Goal: Task Accomplishment & Management: Complete application form

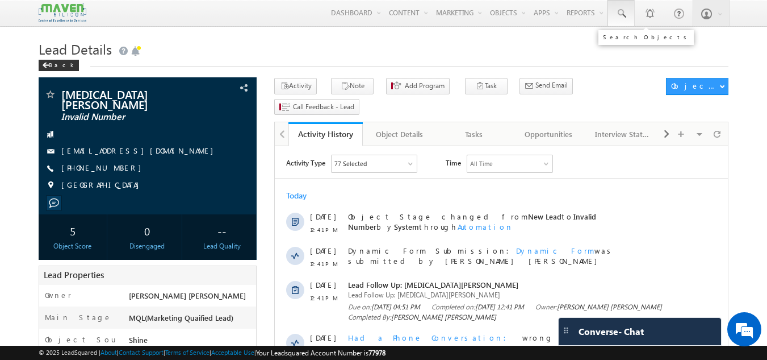
click at [621, 18] on span at bounding box center [621, 13] width 11 height 11
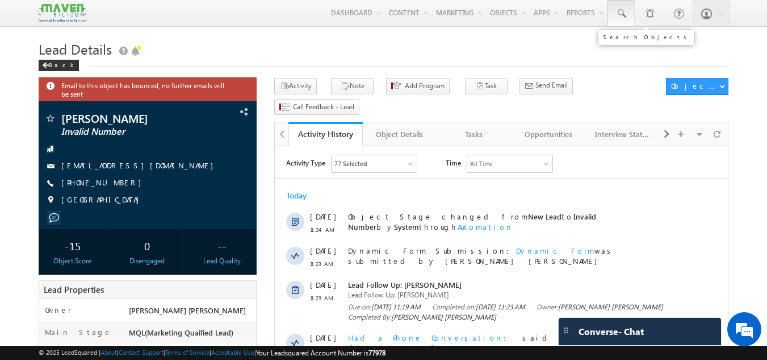
click at [615, 5] on link at bounding box center [621, 13] width 27 height 26
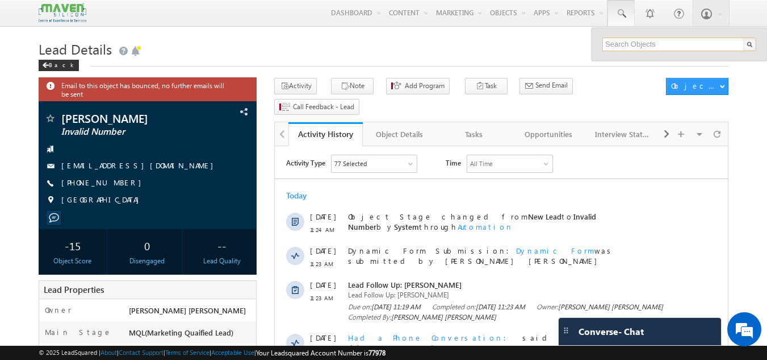
click at [615, 39] on input "text" at bounding box center [680, 44] width 154 height 14
paste input "harshasaravan84@gmail.com"
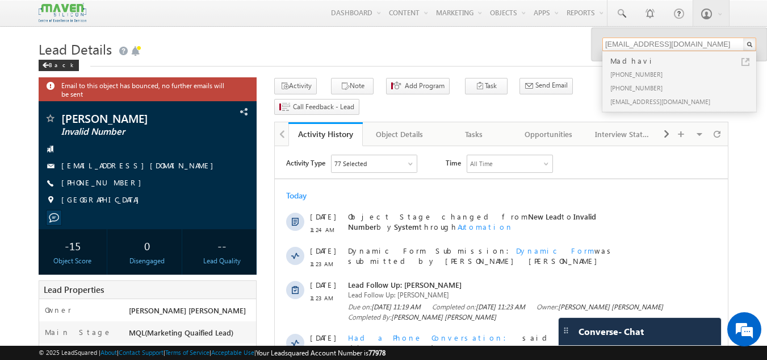
type input "harshasaravan84@gmail.com"
click at [676, 68] on div "[PHONE_NUMBER]" at bounding box center [684, 74] width 152 height 14
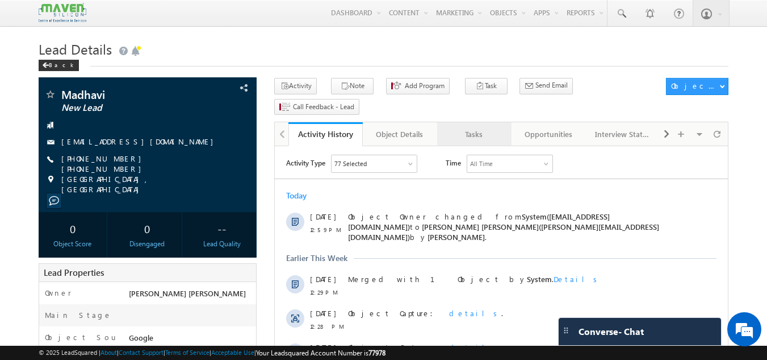
click at [481, 127] on div "Tasks" at bounding box center [474, 134] width 55 height 14
click at [468, 127] on div "Tasks" at bounding box center [474, 134] width 55 height 14
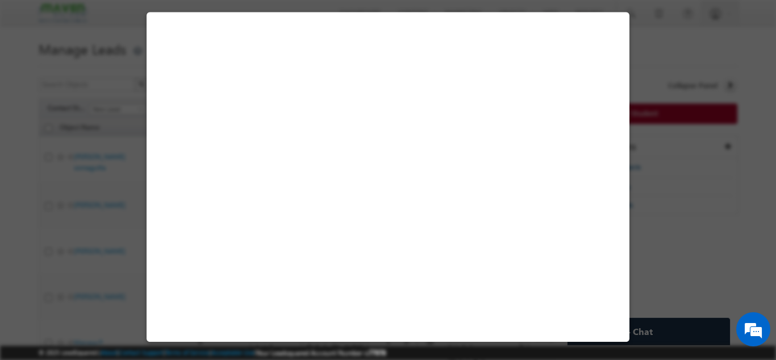
select select "[GEOGRAPHIC_DATA]"
select select "Long Term"
select select "Degree Program"
select select "Executive M.Tech in VLSI Design"
select select "Facebook"
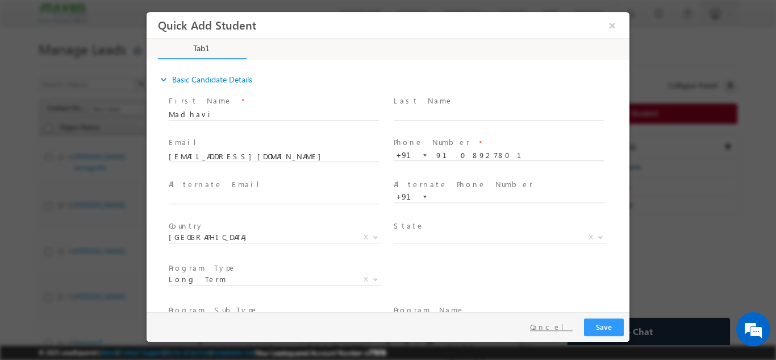
click at [566, 323] on button "Cancel" at bounding box center [552, 326] width 60 height 16
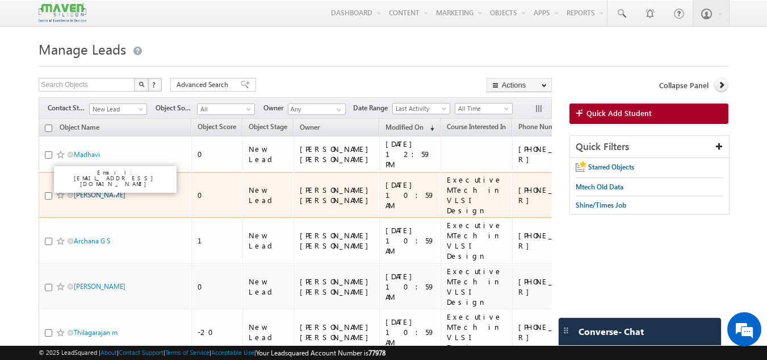
click at [126, 190] on link "CHANDAN KUMAR" at bounding box center [100, 194] width 52 height 9
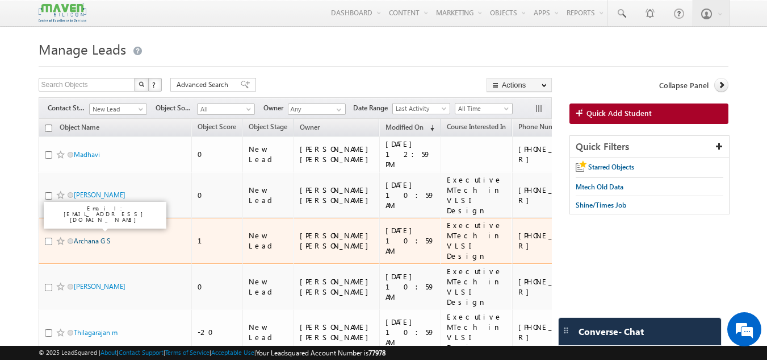
click at [97, 236] on link "Archana G S" at bounding box center [92, 240] width 36 height 9
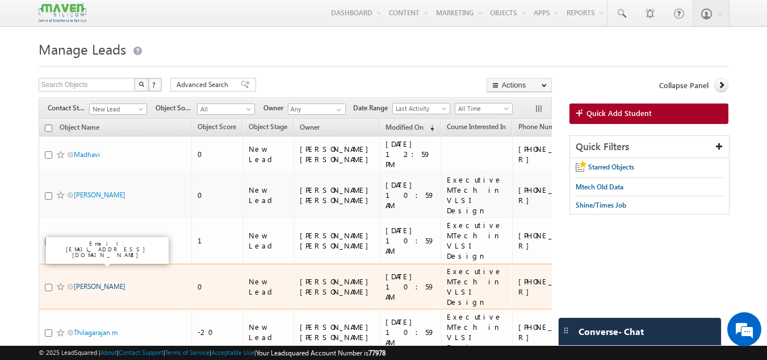
click at [95, 282] on link "preeti kumari" at bounding box center [100, 286] width 52 height 9
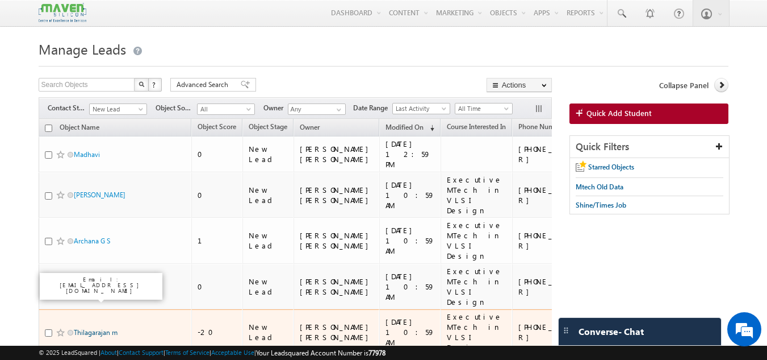
click at [91, 328] on link "Thilagarajan m" at bounding box center [96, 332] width 44 height 9
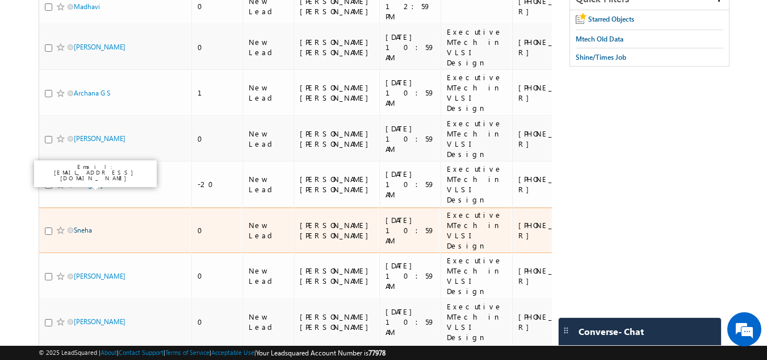
scroll to position [148, 0]
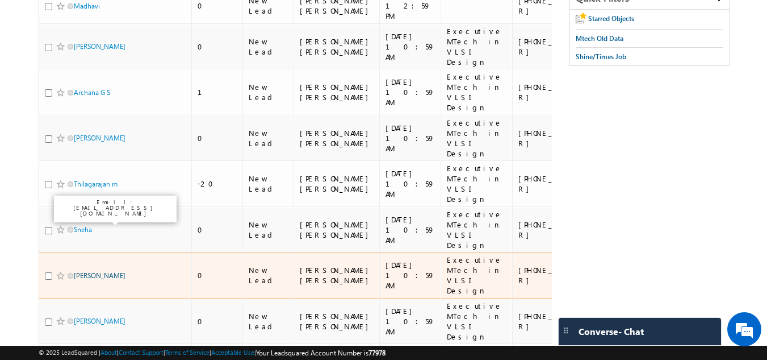
click at [103, 271] on link "madhur singh siwal" at bounding box center [100, 275] width 52 height 9
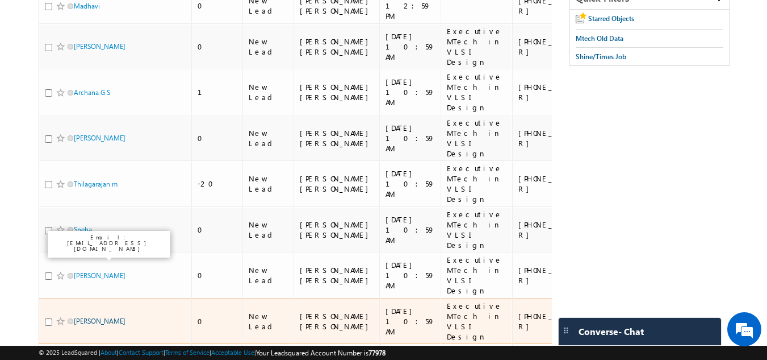
click at [91, 316] on link "Samynathan N" at bounding box center [100, 320] width 52 height 9
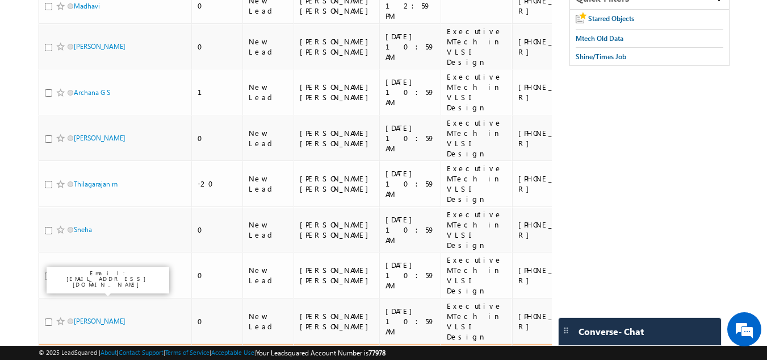
click at [86, 359] on link "Robin son" at bounding box center [106, 366] width 64 height 9
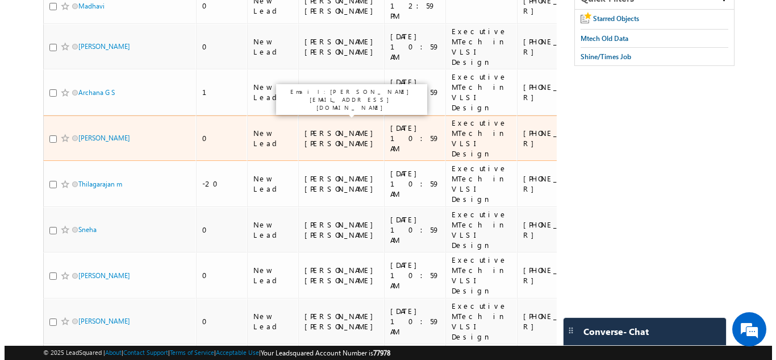
scroll to position [0, 0]
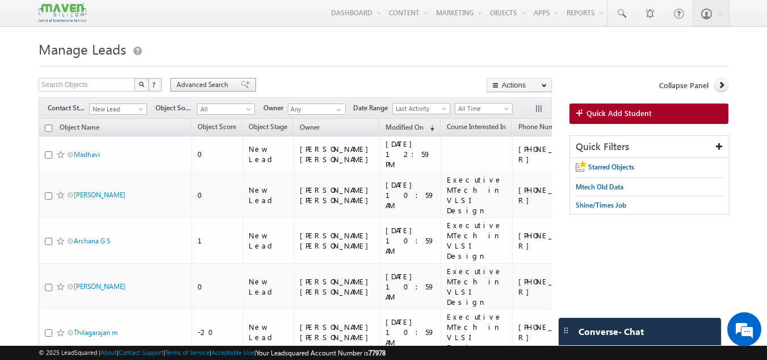
click at [199, 90] on div "Advanced Search" at bounding box center [213, 85] width 86 height 14
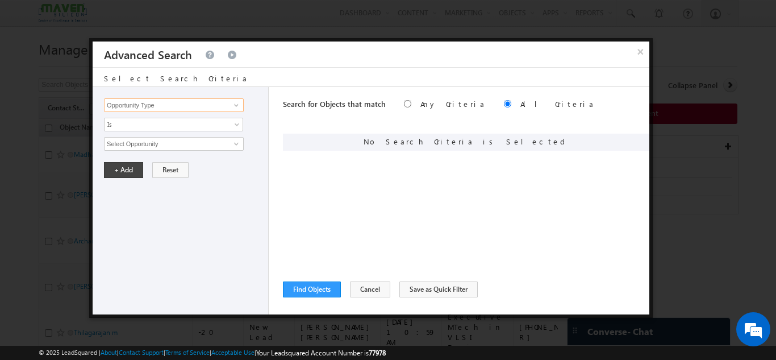
click at [181, 102] on input "Opportunity Type" at bounding box center [174, 105] width 140 height 14
click at [160, 137] on link "Created On" at bounding box center [174, 140] width 140 height 13
type input "Created On"
click at [152, 144] on span "All Time" at bounding box center [166, 144] width 123 height 10
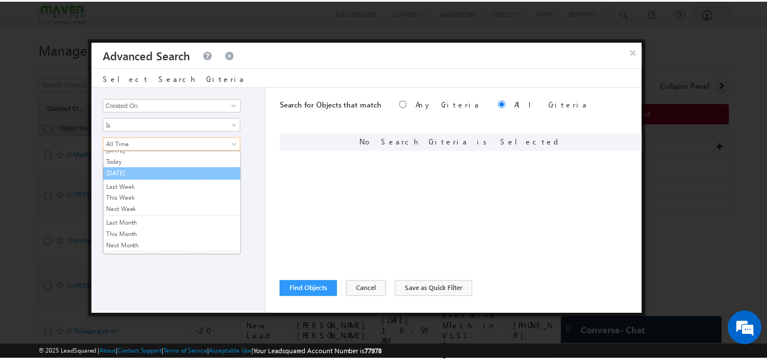
scroll to position [27, 0]
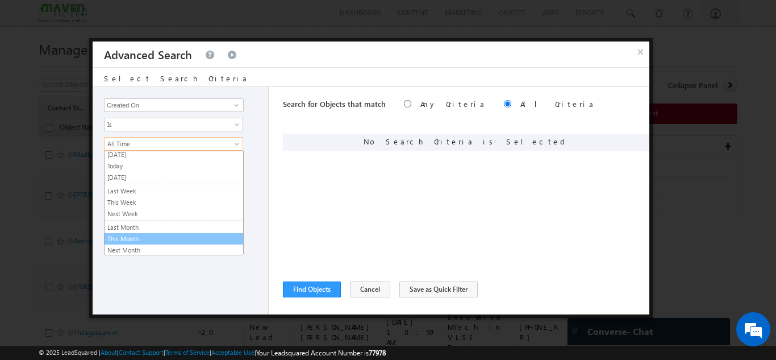
click at [134, 237] on link "This Month" at bounding box center [174, 238] width 139 height 10
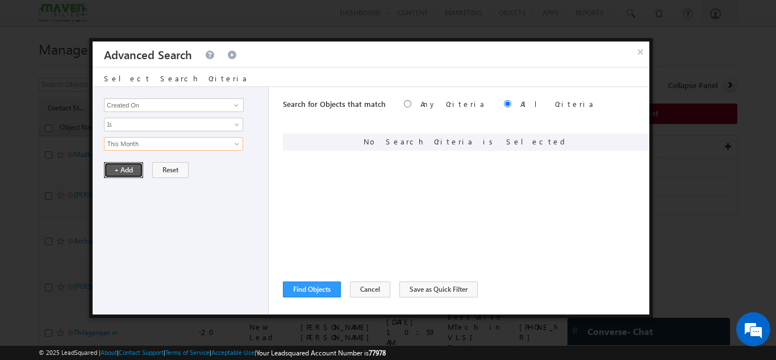
click at [126, 166] on button "+ Add" at bounding box center [123, 170] width 39 height 16
click at [151, 110] on input "Opportunity Type" at bounding box center [174, 105] width 140 height 14
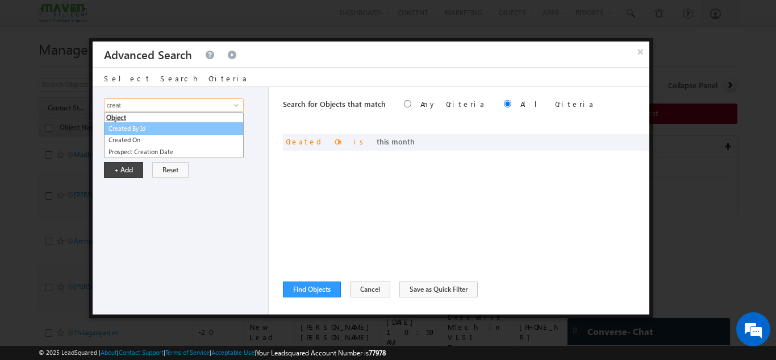
click at [148, 128] on link "Created By Id" at bounding box center [174, 128] width 140 height 13
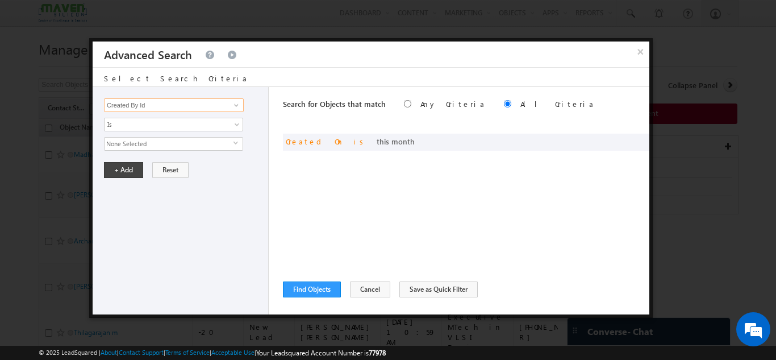
type input "Created By Id"
click at [148, 149] on span "None Selected" at bounding box center [169, 143] width 129 height 12
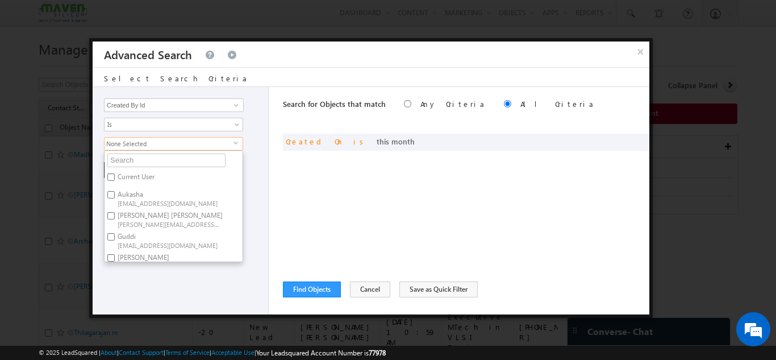
click at [140, 168] on ul "Current User Aukasha lsq5@maven-silicon.com Gagandip Singh Saini gagandip@maven…" at bounding box center [173, 206] width 139 height 112
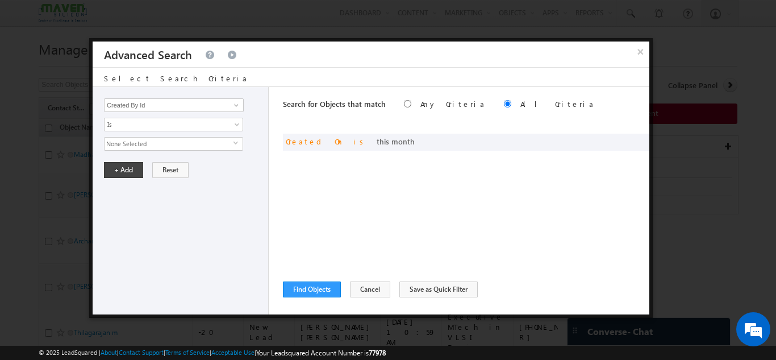
click at [150, 140] on span "None Selected" at bounding box center [169, 143] width 129 height 12
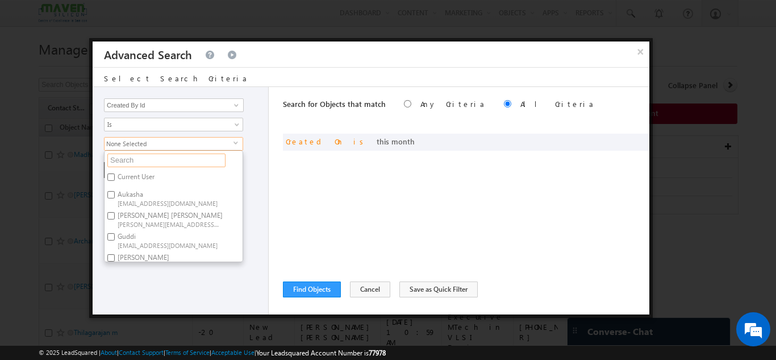
click at [144, 166] on input "text" at bounding box center [166, 160] width 118 height 14
type input "gaga"
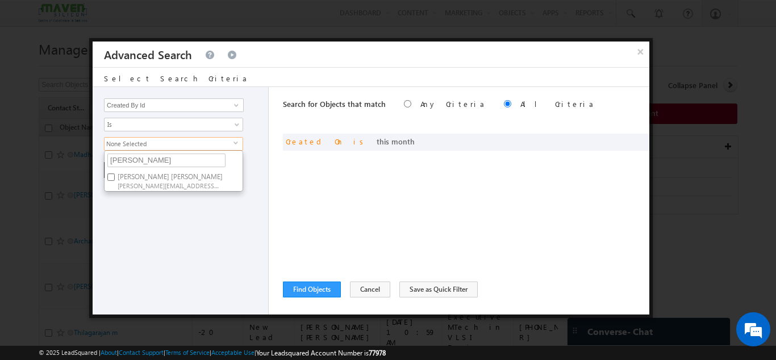
click at [119, 186] on span "gagandip@maven-silicon.com" at bounding box center [169, 185] width 102 height 9
click at [115, 181] on input "Gagandip Singh Saini gagandip@maven-silicon.com" at bounding box center [110, 176] width 7 height 7
checkbox input "true"
click at [124, 223] on div "Opportunity Type Object Activity Task Sales Group Prospect Id Academic Remarks …" at bounding box center [181, 200] width 176 height 227
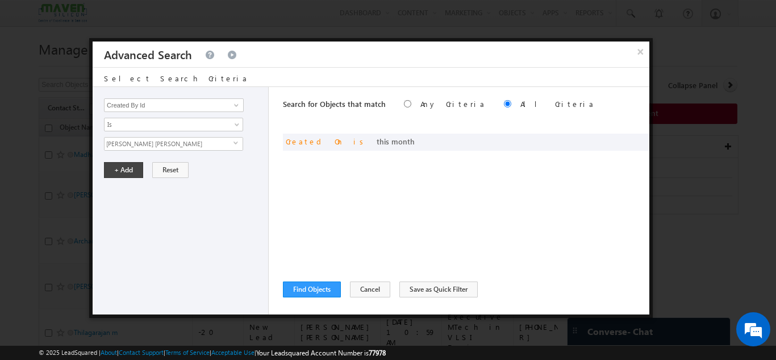
click at [129, 223] on div "Opportunity Type Object Activity Task Sales Group Prospect Id Academic Remarks …" at bounding box center [181, 200] width 176 height 227
click at [126, 166] on button "+ Add" at bounding box center [123, 170] width 39 height 16
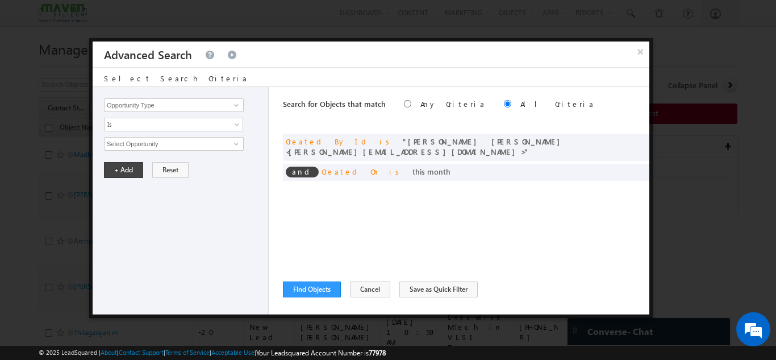
click at [299, 271] on div "Search for Objects that match Any Criteria All Criteria Note that the current t…" at bounding box center [466, 200] width 366 height 227
click at [309, 284] on button "Find Objects" at bounding box center [312, 289] width 58 height 16
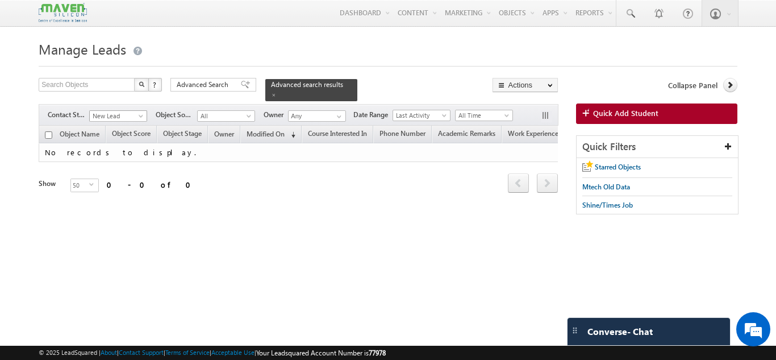
click at [127, 111] on span "New Lead" at bounding box center [117, 116] width 54 height 10
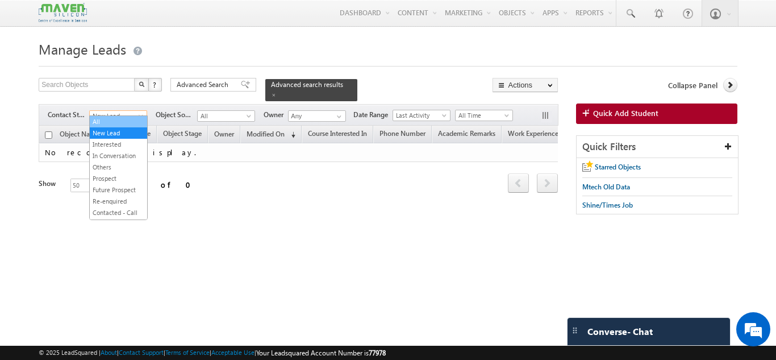
click at [107, 119] on link "All" at bounding box center [118, 121] width 57 height 10
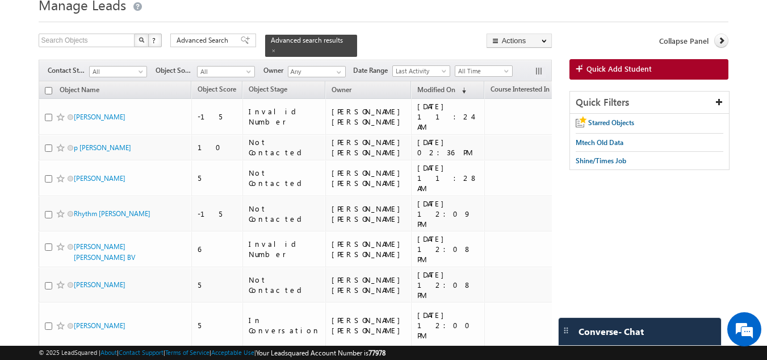
scroll to position [0, 0]
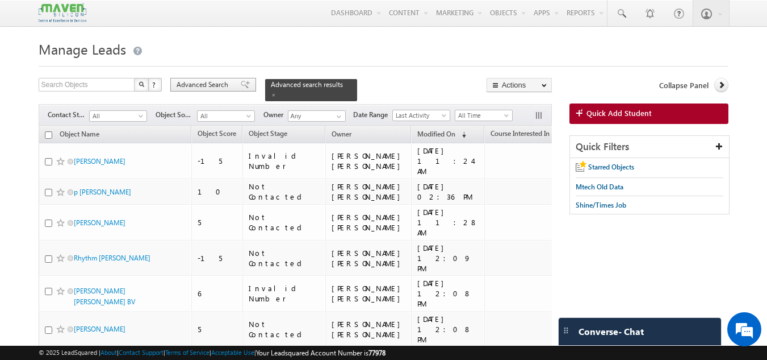
click at [187, 83] on span "Advanced Search" at bounding box center [204, 85] width 55 height 10
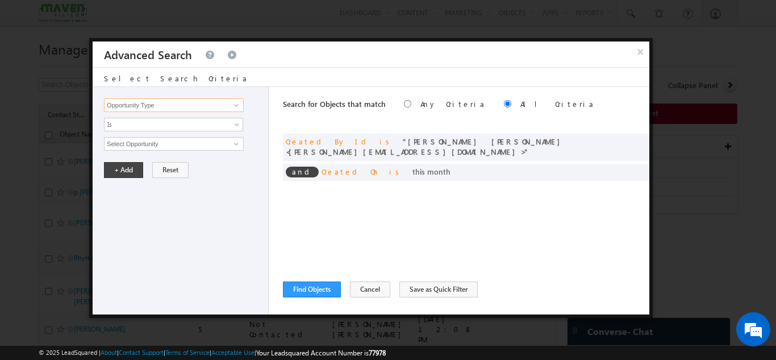
click at [173, 107] on input "Opportunity Type" at bounding box center [174, 105] width 140 height 14
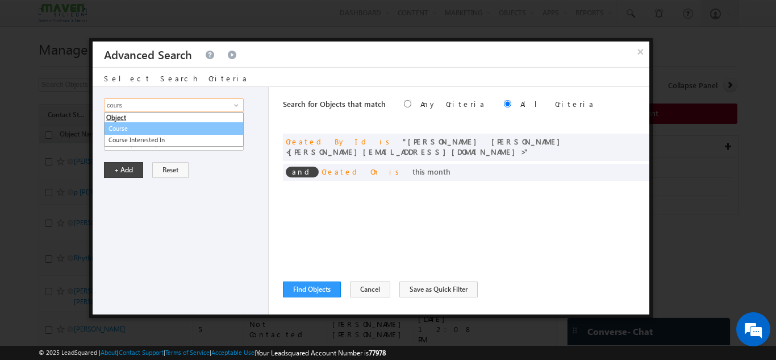
click at [156, 134] on link "Course" at bounding box center [174, 128] width 140 height 13
type input "Course"
click at [149, 143] on span "None Selected" at bounding box center [169, 143] width 129 height 12
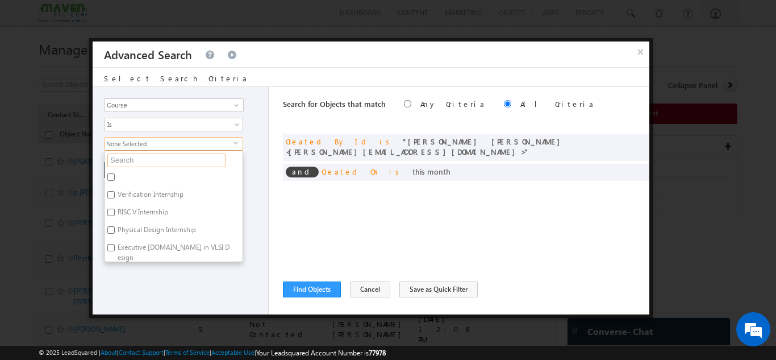
click at [140, 160] on input "text" at bounding box center [166, 160] width 118 height 14
type input "e"
type input "exec"
click at [123, 183] on label "Executive M.Tech in VLSI Design" at bounding box center [174, 182] width 138 height 24
click at [115, 181] on input "Executive M.Tech in VLSI Design" at bounding box center [110, 176] width 7 height 7
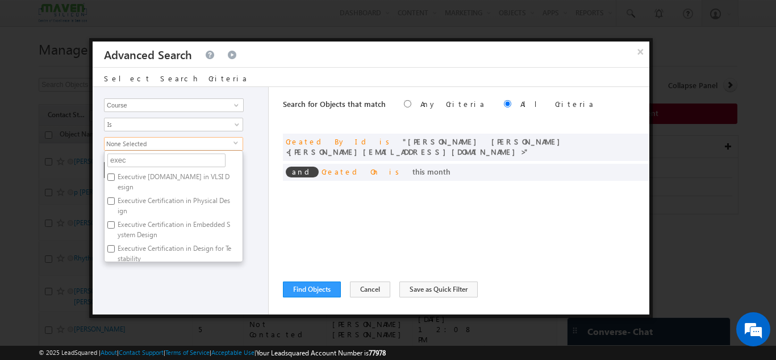
checkbox input "true"
click at [143, 307] on div "Opportunity Type Object Activity Task Sales Group Prospect Id Academic Remarks …" at bounding box center [181, 200] width 176 height 227
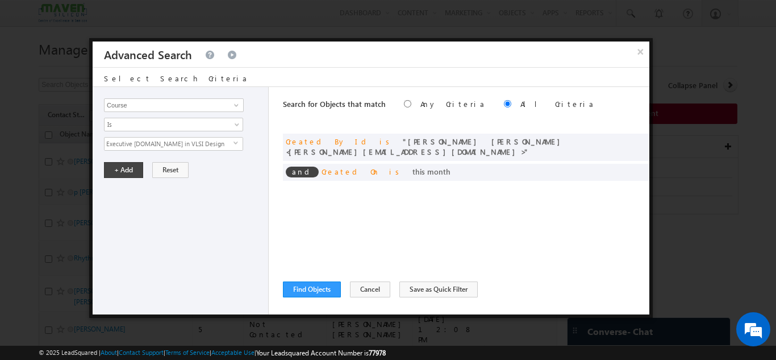
click at [122, 178] on div "Opportunity Type Object Activity Task Sales Group Prospect Id Academic Remarks …" at bounding box center [181, 200] width 176 height 227
click at [122, 169] on button "+ Add" at bounding box center [123, 170] width 39 height 16
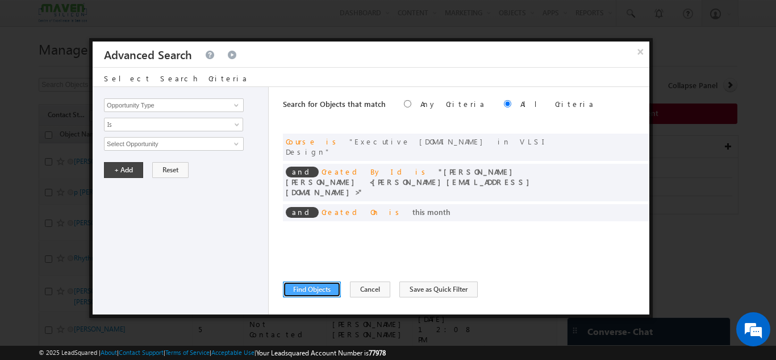
click at [314, 283] on button "Find Objects" at bounding box center [312, 289] width 58 height 16
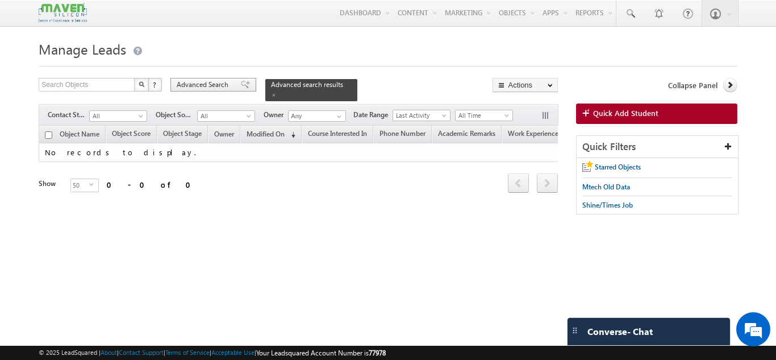
click at [187, 83] on span "Advanced Search" at bounding box center [204, 85] width 55 height 10
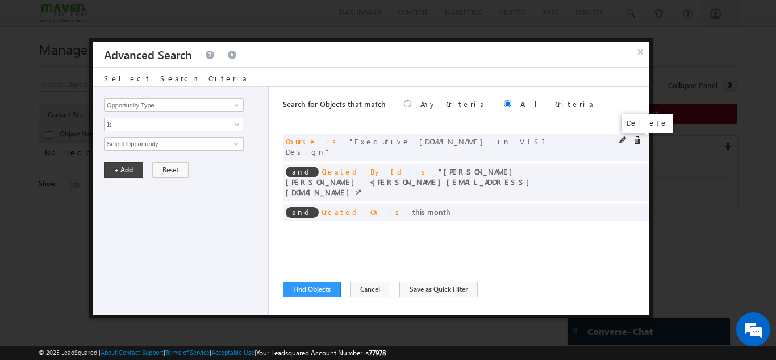
click at [637, 138] on span at bounding box center [637, 140] width 8 height 8
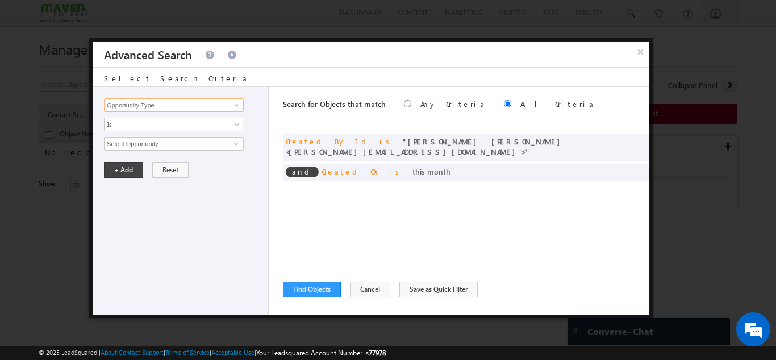
click at [135, 100] on input "Opportunity Type" at bounding box center [174, 105] width 140 height 14
click at [145, 135] on link "Course Interested In" at bounding box center [174, 140] width 140 height 13
type input "Course Interested In"
click at [147, 147] on span "None Selected" at bounding box center [169, 143] width 129 height 12
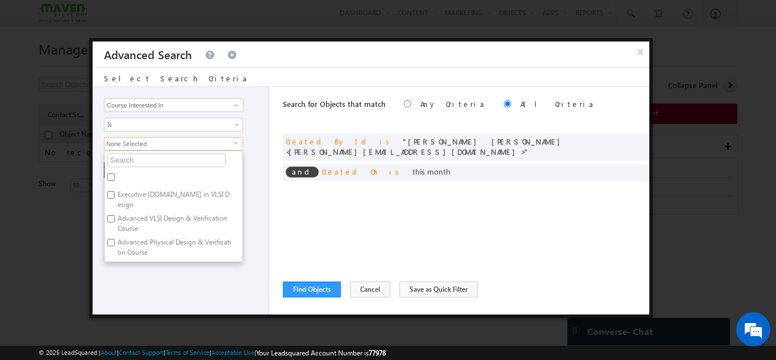
click at [133, 196] on label "Executive M.Tech in VLSI Design" at bounding box center [174, 199] width 138 height 24
click at [115, 196] on input "Executive M.Tech in VLSI Design" at bounding box center [110, 194] width 7 height 7
checkbox input "true"
click at [155, 272] on div "Opportunity Type Object Activity Task Sales Group Prospect Id Academic Remarks …" at bounding box center [181, 200] width 176 height 227
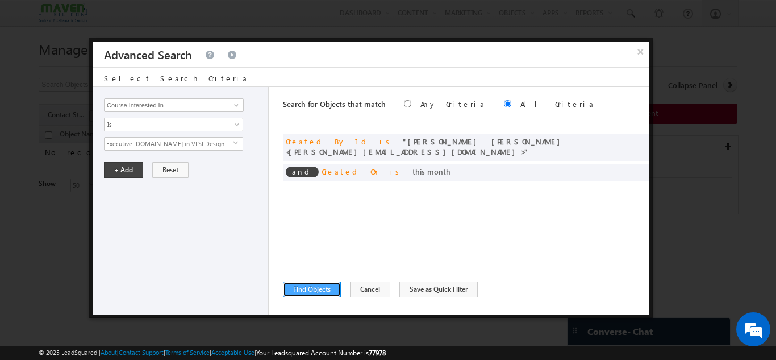
click at [322, 287] on button "Find Objects" at bounding box center [312, 289] width 58 height 16
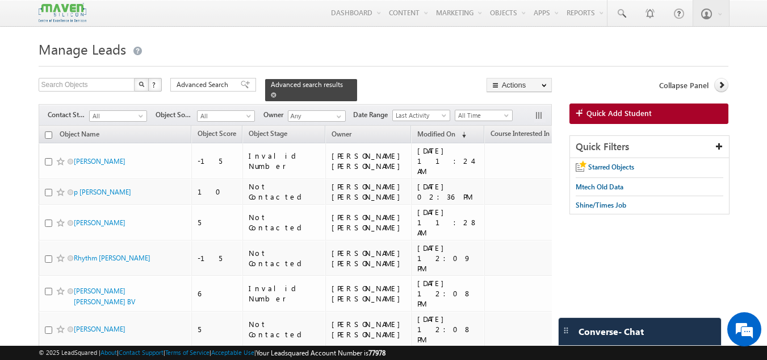
click at [281, 82] on span "Advanced search results" at bounding box center [307, 84] width 72 height 9
click at [241, 89] on span at bounding box center [245, 85] width 9 height 8
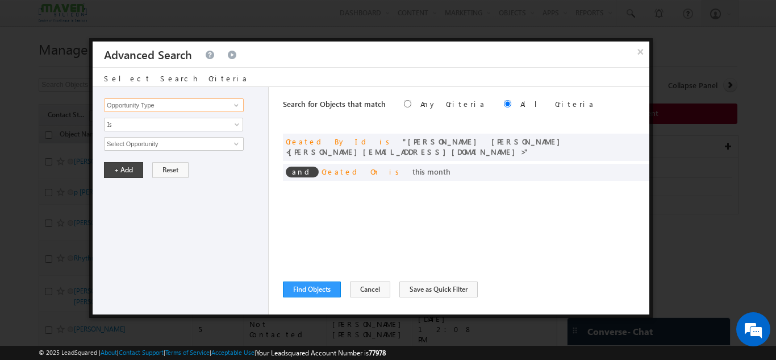
click at [172, 105] on input "Opportunity Type" at bounding box center [174, 105] width 140 height 14
click at [173, 144] on link "Course Interested In" at bounding box center [174, 140] width 140 height 13
type input "Course Interested In"
click at [157, 144] on span "None Selected" at bounding box center [169, 143] width 129 height 12
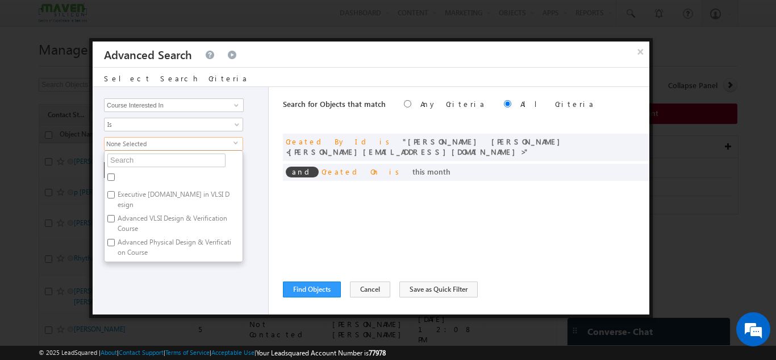
click at [110, 192] on input "Executive M.Tech in VLSI Design" at bounding box center [110, 194] width 7 height 7
checkbox input "true"
click at [156, 283] on div "Opportunity Type Object Activity Task Sales Group Prospect Id Academic Remarks …" at bounding box center [181, 200] width 176 height 227
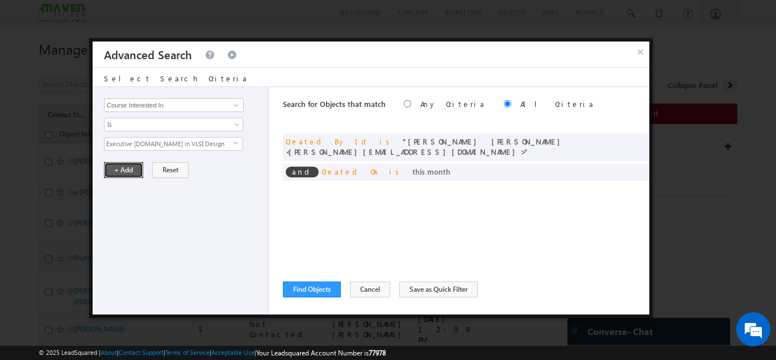
click at [116, 165] on button "+ Add" at bounding box center [123, 170] width 39 height 16
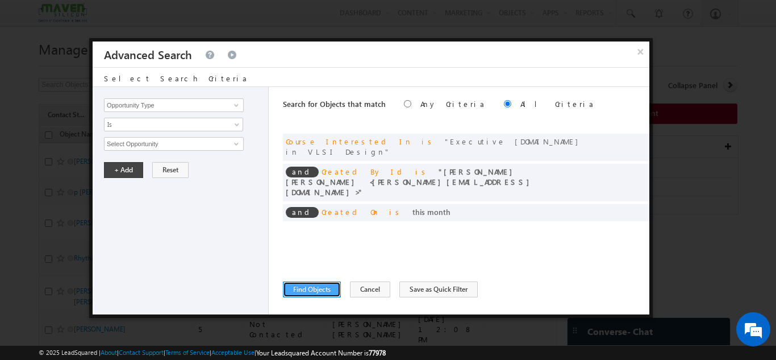
click at [306, 293] on button "Find Objects" at bounding box center [312, 289] width 58 height 16
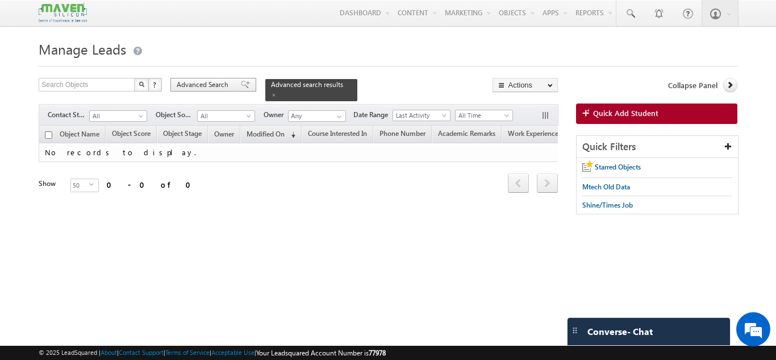
click at [232, 82] on div "Advanced Search" at bounding box center [213, 85] width 86 height 14
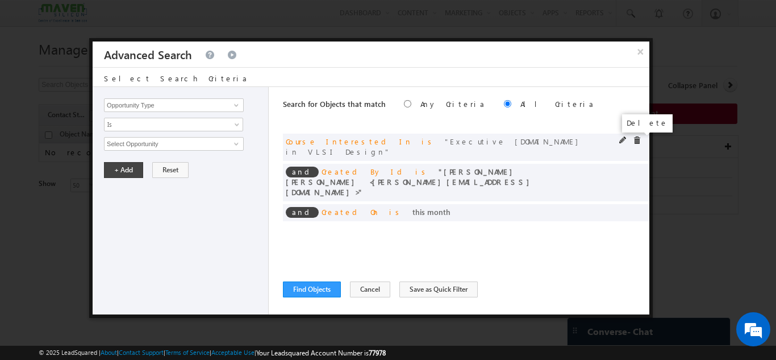
click at [639, 140] on span at bounding box center [637, 140] width 8 height 8
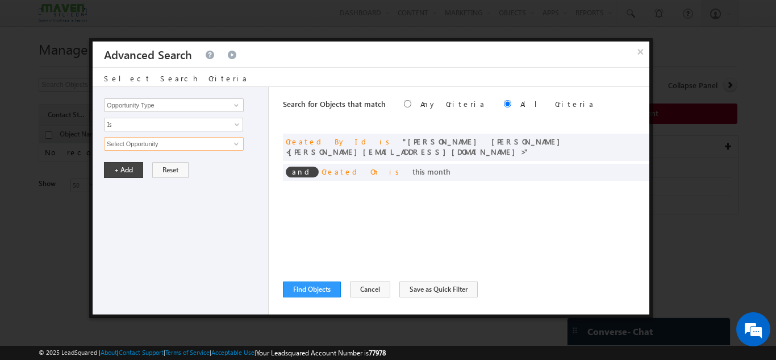
click at [187, 146] on input "Select Opportunity" at bounding box center [174, 144] width 140 height 14
click at [198, 104] on input "Opportunity Type" at bounding box center [174, 105] width 140 height 14
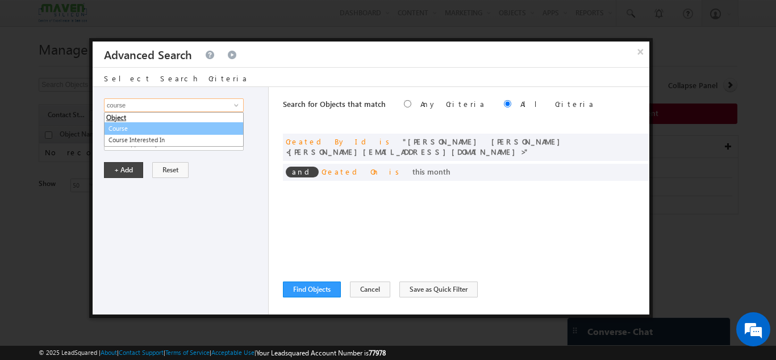
click at [177, 127] on link "Course" at bounding box center [174, 128] width 140 height 13
type input "Course"
click at [170, 145] on span "None Selected" at bounding box center [169, 143] width 129 height 12
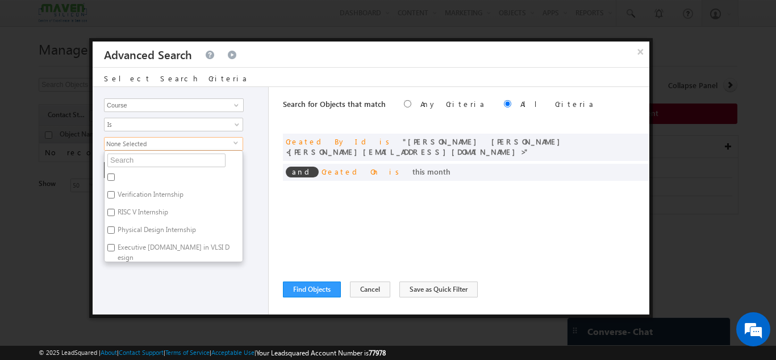
click at [143, 253] on label "Executive M.Tech in VLSI Design" at bounding box center [174, 252] width 138 height 24
click at [115, 251] on input "Executive M.Tech in VLSI Design" at bounding box center [110, 247] width 7 height 7
checkbox input "true"
click at [148, 289] on div "Opportunity Type Object Activity Task Sales Group Prospect Id Academic Remarks …" at bounding box center [181, 200] width 176 height 227
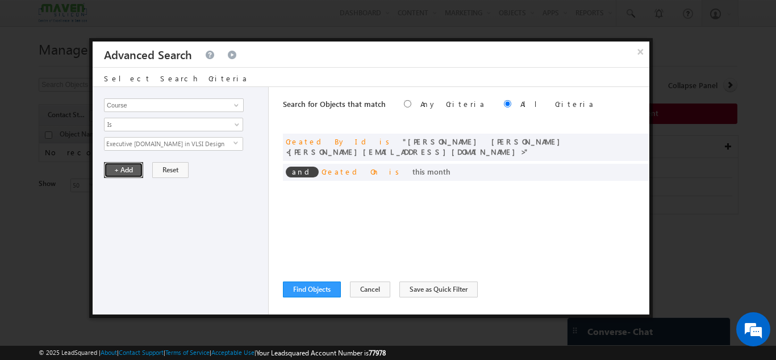
click at [115, 167] on button "+ Add" at bounding box center [123, 170] width 39 height 16
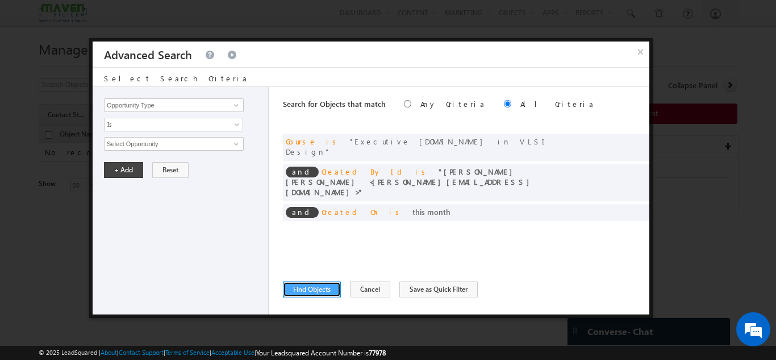
click at [323, 285] on button "Find Objects" at bounding box center [312, 289] width 58 height 16
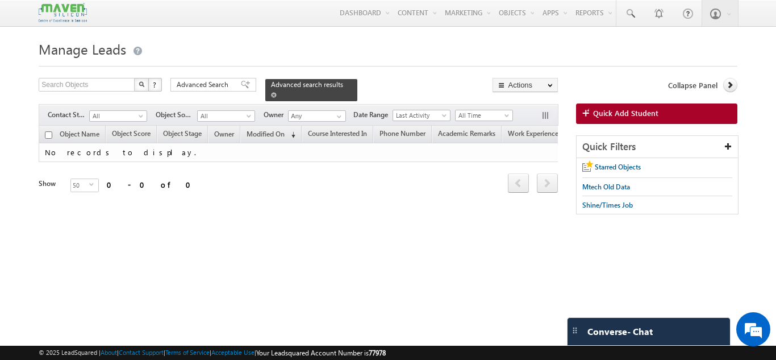
click at [289, 84] on span "Advanced search results" at bounding box center [307, 84] width 72 height 9
click at [237, 90] on div "Advanced Search" at bounding box center [213, 85] width 86 height 14
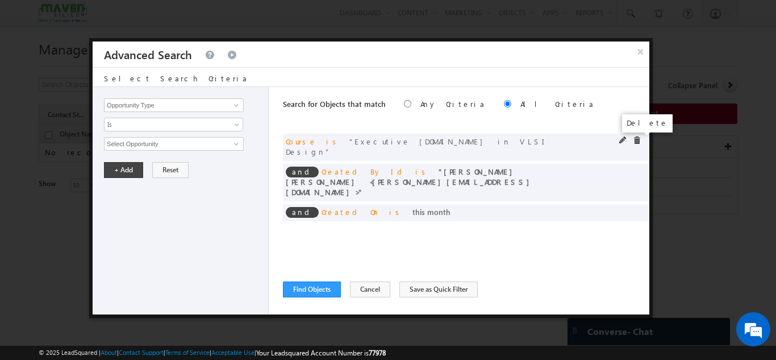
click at [637, 143] on span at bounding box center [637, 140] width 8 height 8
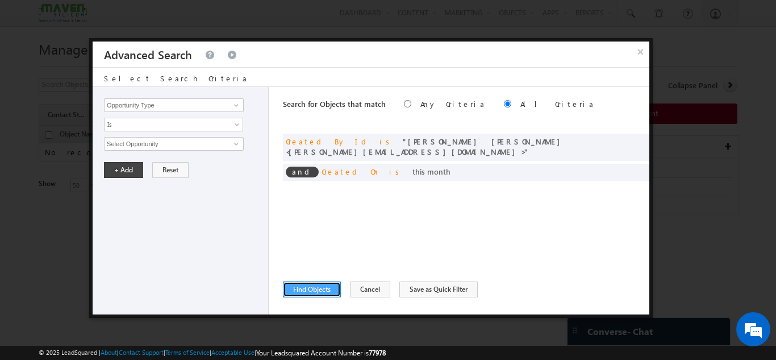
click at [298, 281] on button "Find Objects" at bounding box center [312, 289] width 58 height 16
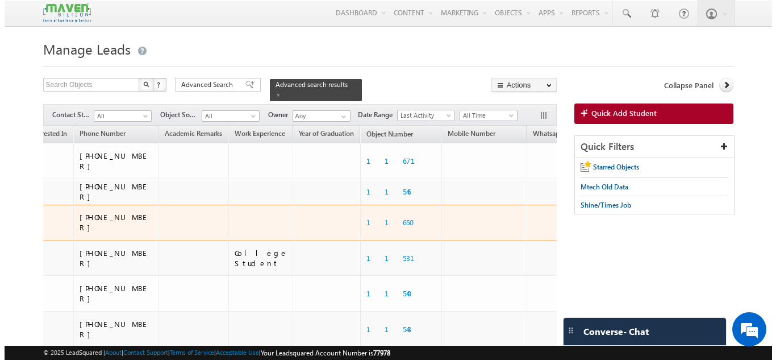
scroll to position [0, 603]
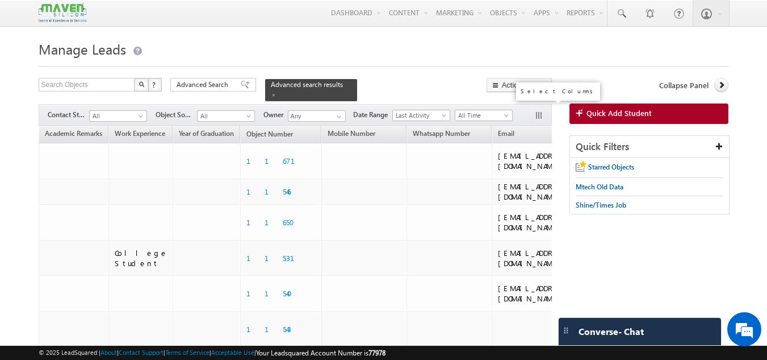
click at [543, 111] on button "button" at bounding box center [540, 116] width 11 height 11
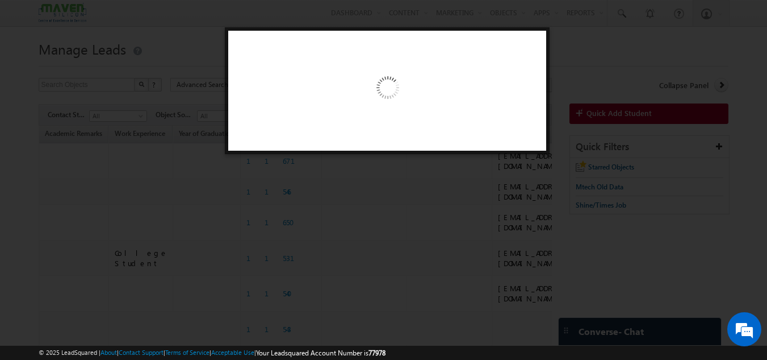
scroll to position [0, 597]
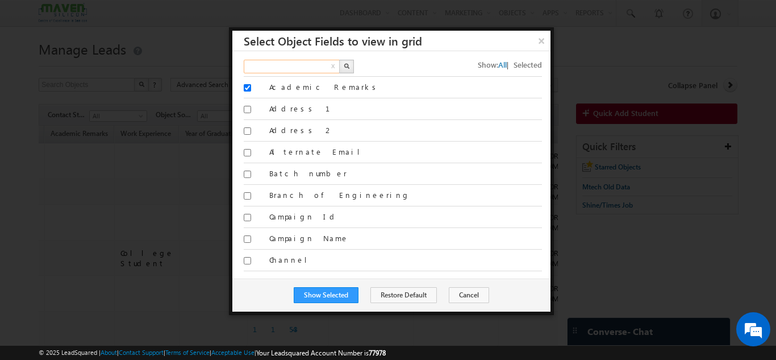
click at [304, 68] on input "text" at bounding box center [292, 67] width 97 height 14
type input "course"
click at [346, 60] on button "button" at bounding box center [346, 67] width 15 height 14
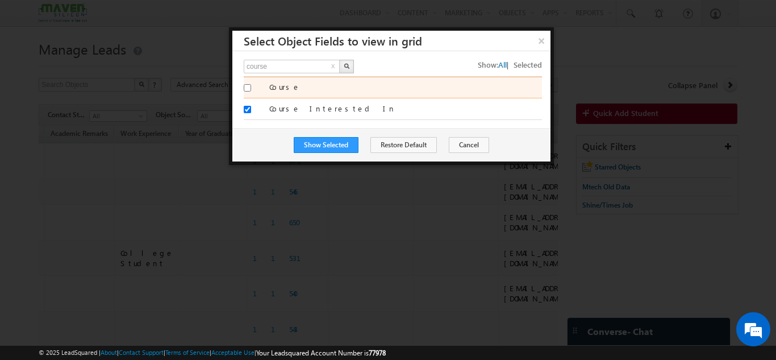
click at [248, 87] on input "Course" at bounding box center [247, 87] width 7 height 7
checkbox input "true"
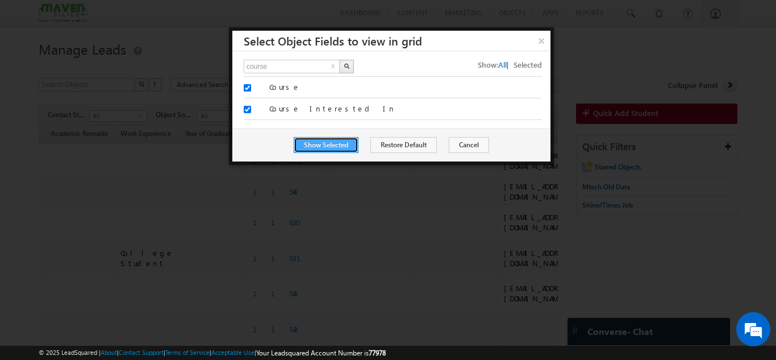
click at [318, 140] on button "Show Selected" at bounding box center [326, 145] width 65 height 16
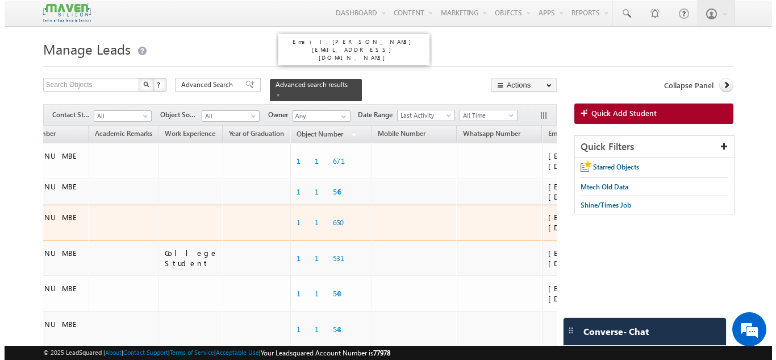
scroll to position [0, 637]
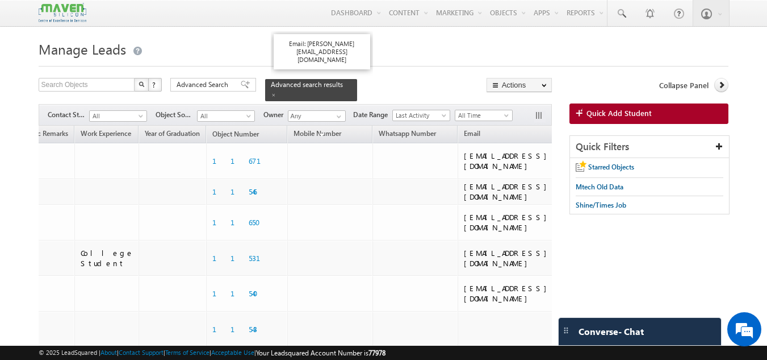
click at [558, 127] on link "Course" at bounding box center [574, 134] width 32 height 15
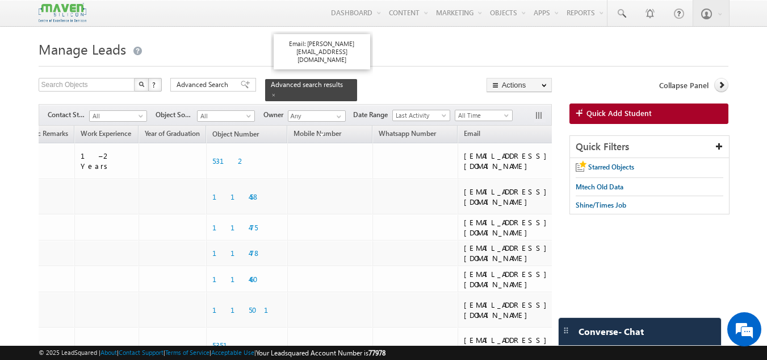
drag, startPoint x: 509, startPoint y: 124, endPoint x: 537, endPoint y: 122, distance: 27.9
click at [510, 87] on button "Actions" at bounding box center [519, 85] width 65 height 14
click at [540, 111] on button "button" at bounding box center [540, 116] width 11 height 11
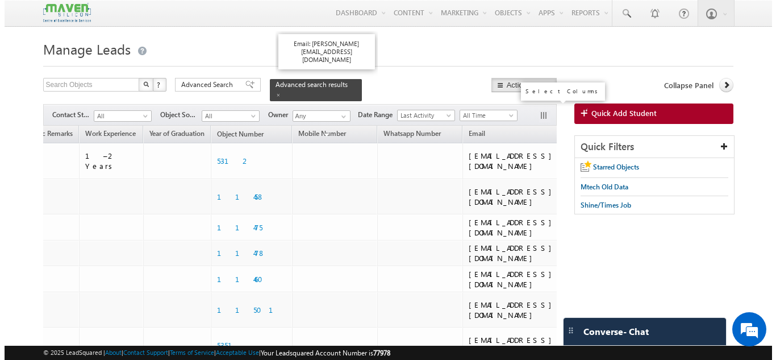
scroll to position [0, 631]
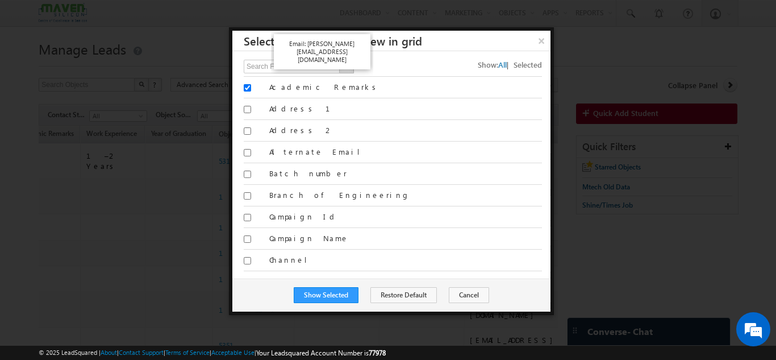
click at [306, 70] on div "Email: gagandip@maven-silicon.com" at bounding box center [322, 83] width 102 height 105
click at [306, 68] on div "Email: gagandip@maven-silicon.com" at bounding box center [322, 83] width 102 height 105
click at [306, 65] on div "Email: gagandip@maven-silicon.com" at bounding box center [322, 83] width 102 height 105
click at [252, 70] on input "text" at bounding box center [292, 67] width 97 height 14
type input "progr"
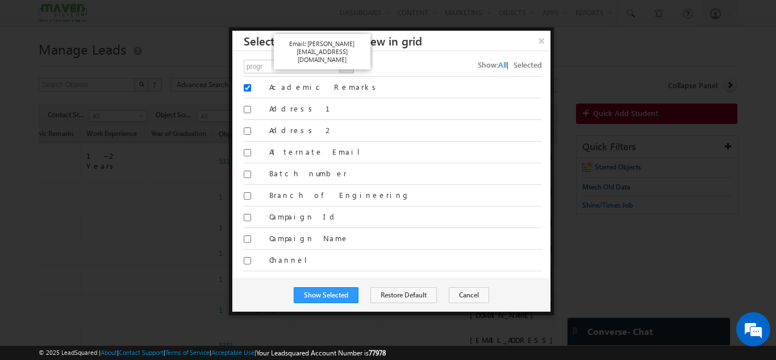
click at [345, 67] on div "Email: gagandip@maven-silicon.com" at bounding box center [322, 83] width 102 height 105
click at [274, 61] on div "Email: gagandip@maven-silicon.com" at bounding box center [322, 51] width 97 height 35
click at [278, 76] on div "Email: gagandip@maven-silicon.com" at bounding box center [322, 83] width 102 height 105
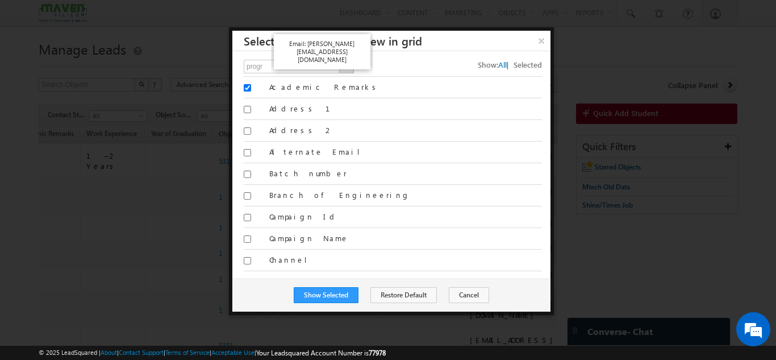
click at [298, 68] on div "Email: gagandip@maven-silicon.com" at bounding box center [322, 83] width 102 height 105
click at [329, 56] on p "Email: gagandip@maven-silicon.com" at bounding box center [321, 52] width 85 height 24
click at [335, 69] on div "Email: gagandip@maven-silicon.com" at bounding box center [322, 83] width 102 height 105
click at [468, 288] on button "Cancel" at bounding box center [469, 295] width 40 height 16
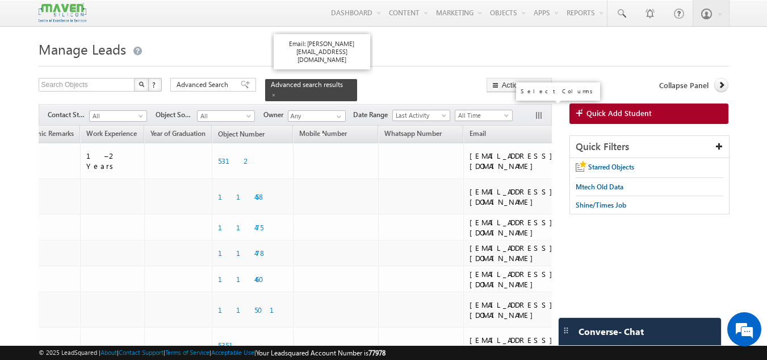
click at [536, 111] on button "button" at bounding box center [540, 116] width 11 height 11
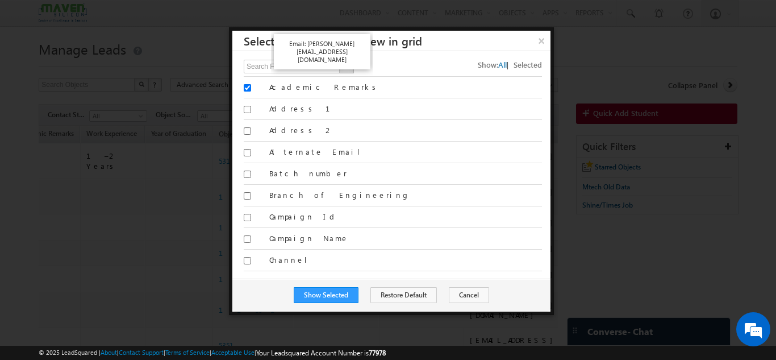
click at [293, 63] on div "Email: gagandip@maven-silicon.com" at bounding box center [322, 83] width 102 height 105
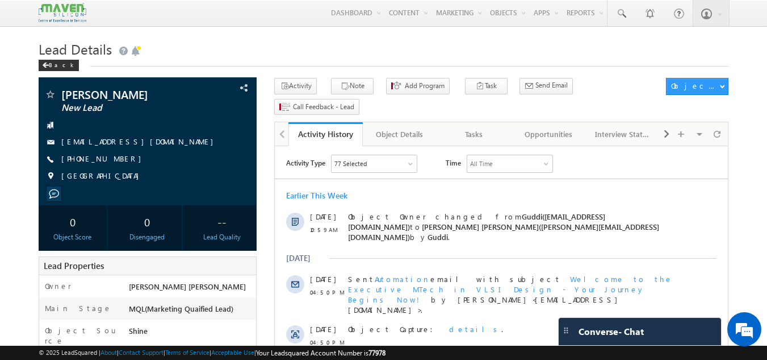
click at [523, 51] on h1 "Lead Details" at bounding box center [384, 48] width 691 height 22
click at [445, 51] on h1 "Lead Details" at bounding box center [384, 48] width 691 height 22
click at [471, 127] on div "Tasks" at bounding box center [474, 134] width 55 height 14
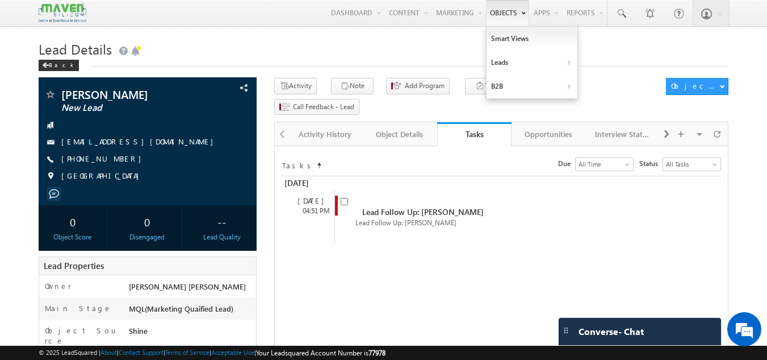
click at [486, 21] on link "Objects" at bounding box center [507, 13] width 43 height 26
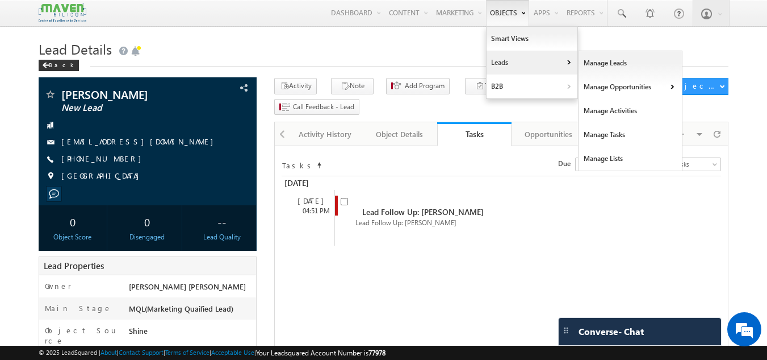
click at [498, 64] on link "Leads" at bounding box center [532, 63] width 91 height 24
click at [591, 60] on link "Manage Leads" at bounding box center [631, 63] width 104 height 24
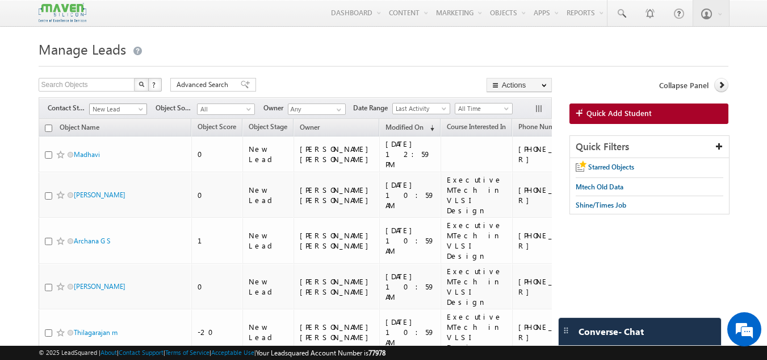
click at [141, 111] on span at bounding box center [141, 111] width 9 height 9
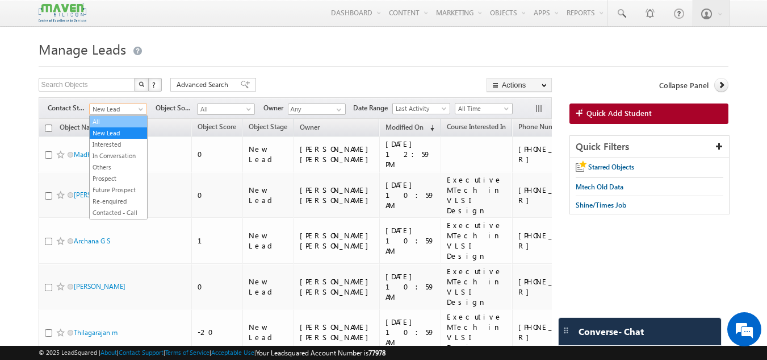
click at [120, 120] on link "All" at bounding box center [118, 121] width 57 height 10
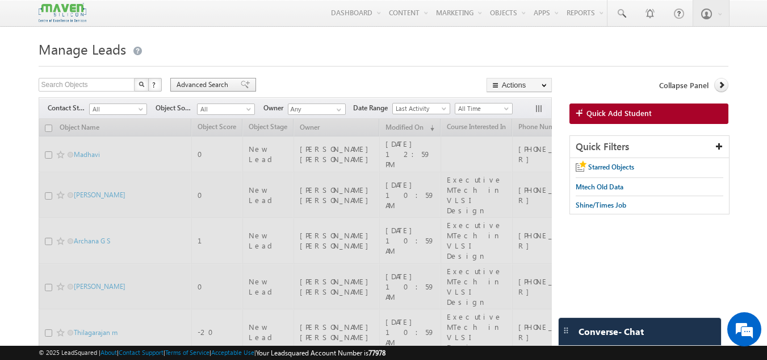
click at [187, 85] on span "Advanced Search" at bounding box center [204, 85] width 55 height 10
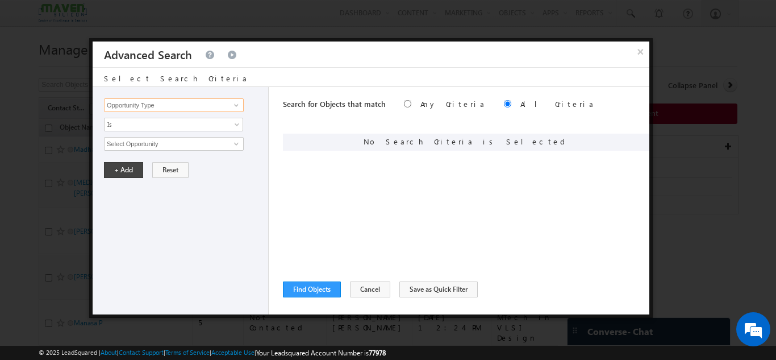
click at [160, 107] on input "Opportunity Type" at bounding box center [174, 105] width 140 height 14
click at [143, 131] on link "Course" at bounding box center [174, 128] width 140 height 13
type input "Course"
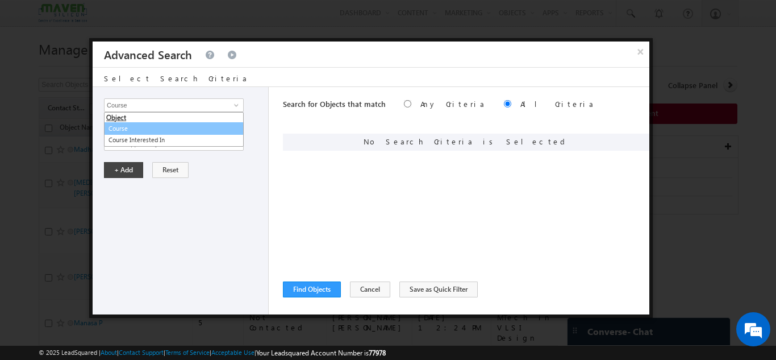
click at [143, 131] on div "Opportunity Type Object Activity Task Sales Group Prospect Id Academic Remarks …" at bounding box center [181, 200] width 176 height 227
click at [145, 140] on span "None Selected" at bounding box center [169, 143] width 129 height 12
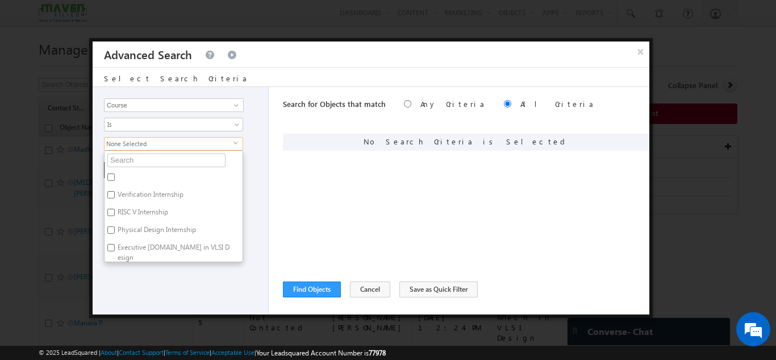
click at [136, 250] on label "Executive M.Tech in VLSI Design" at bounding box center [174, 252] width 138 height 24
click at [115, 250] on input "Executive M.Tech in VLSI Design" at bounding box center [110, 247] width 7 height 7
checkbox input "true"
click at [163, 277] on div "Opportunity Type Object Activity Task Sales Group Prospect Id Academic Remarks …" at bounding box center [181, 200] width 176 height 227
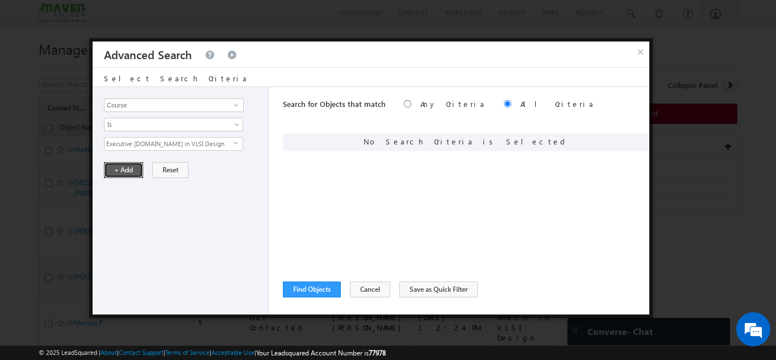
click at [126, 171] on button "+ Add" at bounding box center [123, 170] width 39 height 16
click at [173, 105] on input "Opportunity Type" at bounding box center [174, 105] width 140 height 14
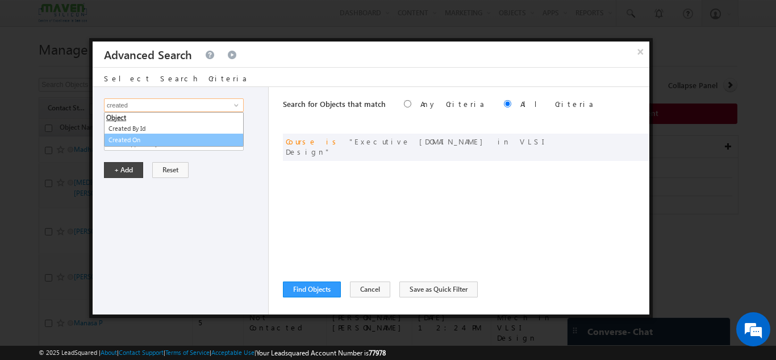
click at [152, 138] on link "Created On" at bounding box center [174, 140] width 140 height 13
type input "Created On"
click at [150, 141] on span "All Time" at bounding box center [166, 144] width 123 height 10
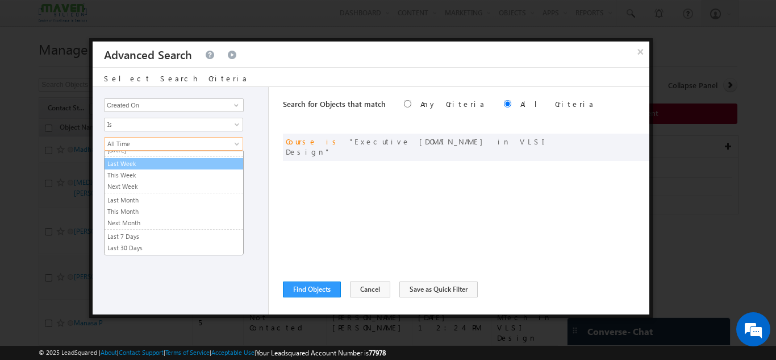
scroll to position [56, 0]
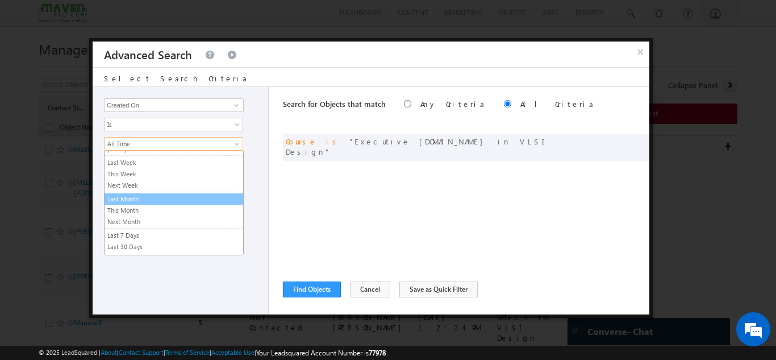
click at [145, 203] on link "Last Month" at bounding box center [174, 199] width 139 height 10
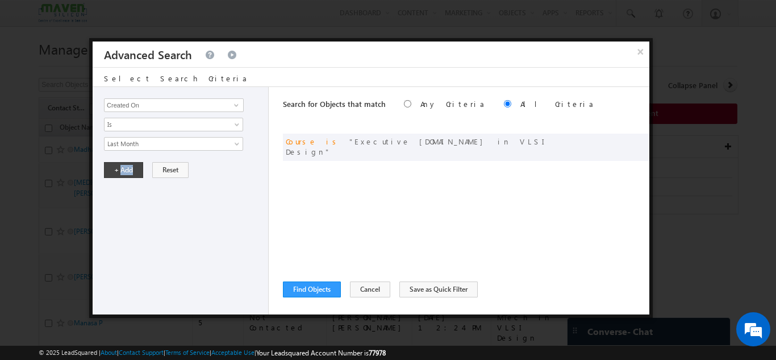
click at [145, 203] on div "Opportunity Type Object Activity Task Sales Group Prospect Id Academic Remarks …" at bounding box center [181, 200] width 176 height 227
click at [173, 145] on span "Last Month" at bounding box center [166, 144] width 123 height 10
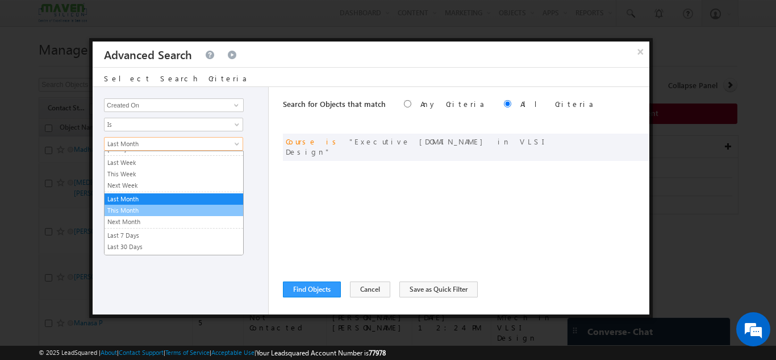
click at [143, 215] on link "This Month" at bounding box center [174, 210] width 139 height 10
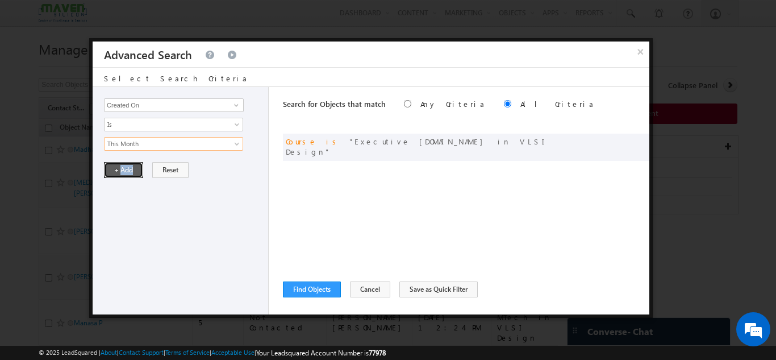
click at [131, 162] on button "+ Add" at bounding box center [123, 170] width 39 height 16
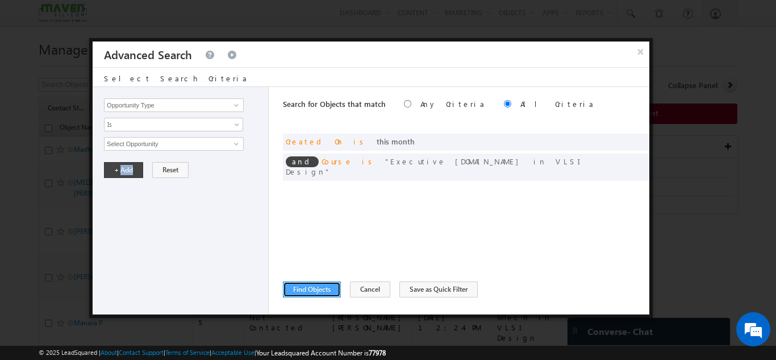
click at [304, 290] on button "Find Objects" at bounding box center [312, 289] width 58 height 16
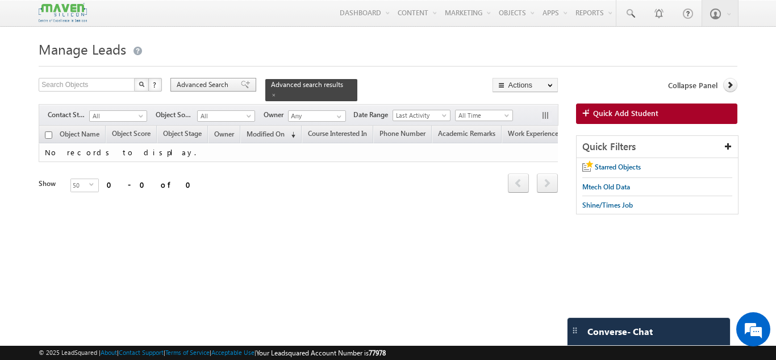
click at [205, 80] on span "Advanced Search" at bounding box center [204, 85] width 55 height 10
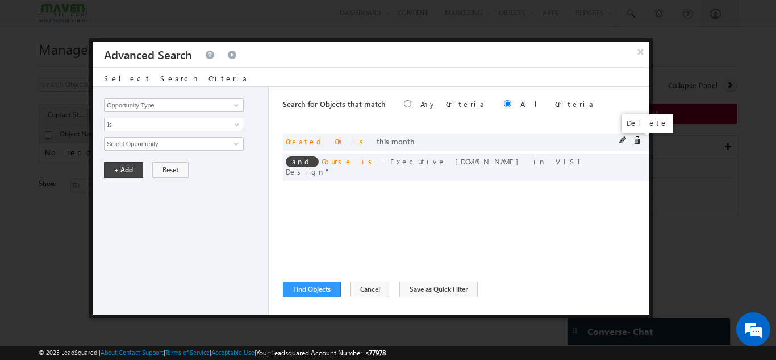
click at [640, 138] on span at bounding box center [637, 140] width 8 height 8
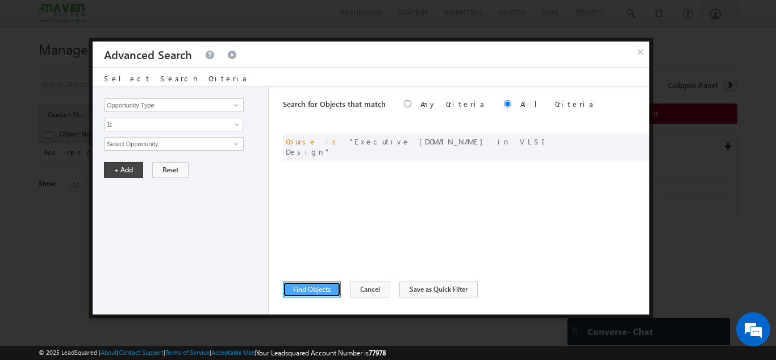
click at [309, 290] on button "Find Objects" at bounding box center [312, 289] width 58 height 16
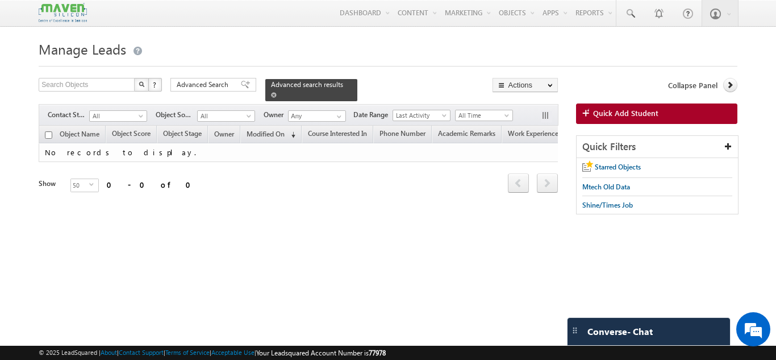
click at [337, 86] on div "Advanced search results" at bounding box center [311, 90] width 92 height 22
click at [277, 92] on span at bounding box center [274, 95] width 6 height 6
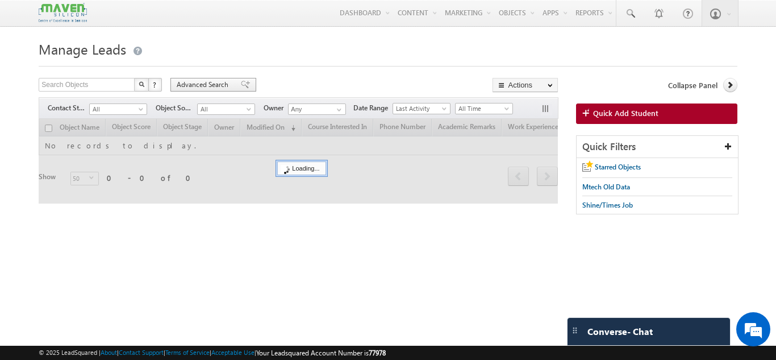
click at [204, 83] on span "Advanced Search" at bounding box center [204, 85] width 55 height 10
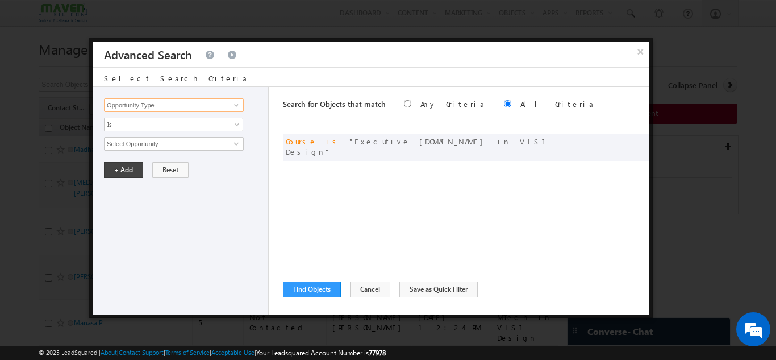
click at [172, 103] on input "Opportunity Type" at bounding box center [174, 105] width 140 height 14
click at [158, 135] on link "Course Interested In" at bounding box center [174, 140] width 140 height 13
type input "Course Interested In"
click at [152, 143] on span "None Selected" at bounding box center [169, 143] width 129 height 12
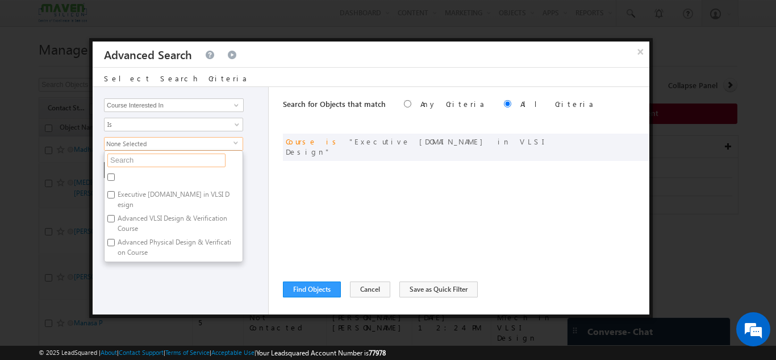
click at [147, 158] on input "text" at bounding box center [166, 160] width 118 height 14
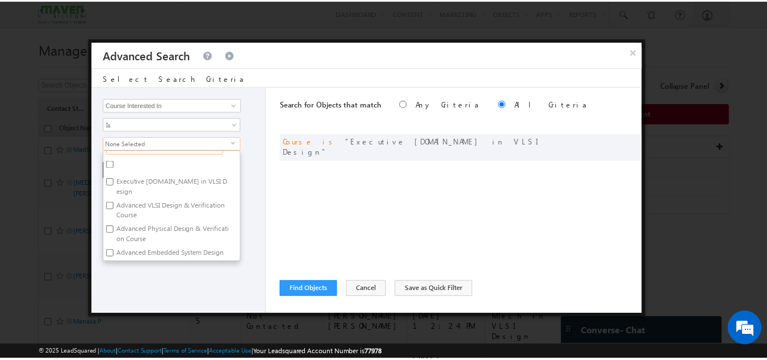
scroll to position [4, 0]
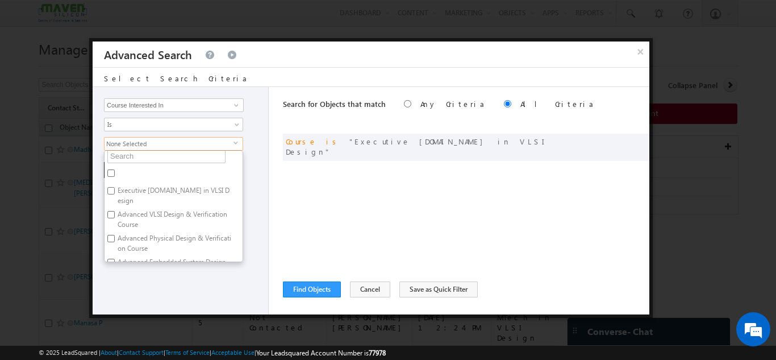
click at [114, 190] on input "Executive [DOMAIN_NAME] in VLSI Design" at bounding box center [110, 190] width 7 height 7
checkbox input "true"
click at [175, 296] on div "Opportunity Type Object Activity Task Sales Group Prospect Id Academic Remarks …" at bounding box center [181, 200] width 176 height 227
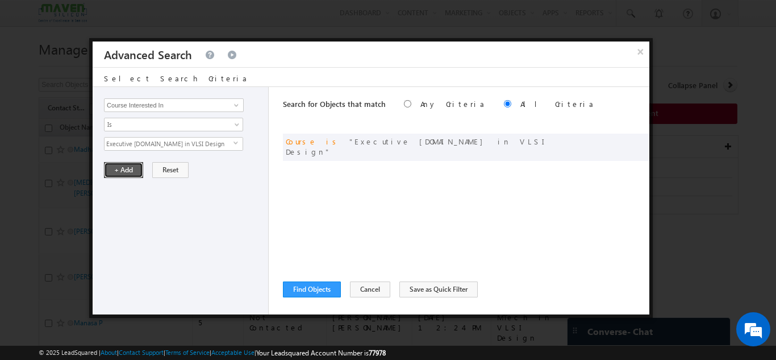
click at [124, 168] on button "+ Add" at bounding box center [123, 170] width 39 height 16
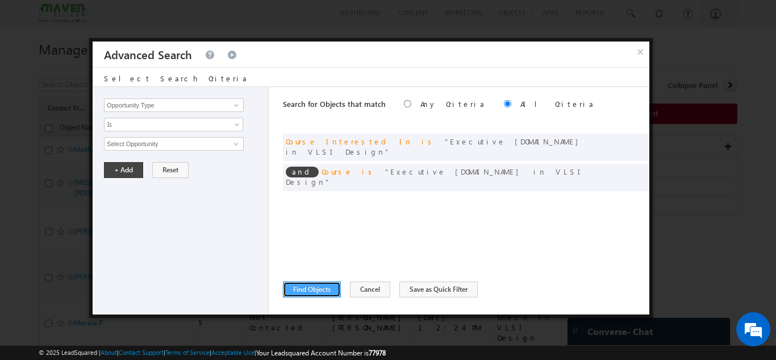
click at [318, 285] on button "Find Objects" at bounding box center [312, 289] width 58 height 16
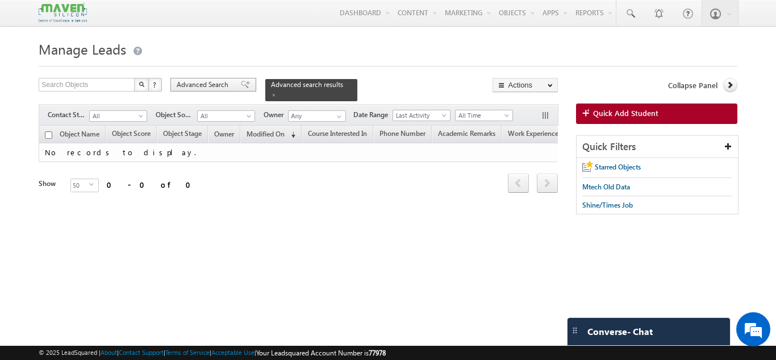
click at [227, 86] on span "Advanced Search" at bounding box center [204, 85] width 55 height 10
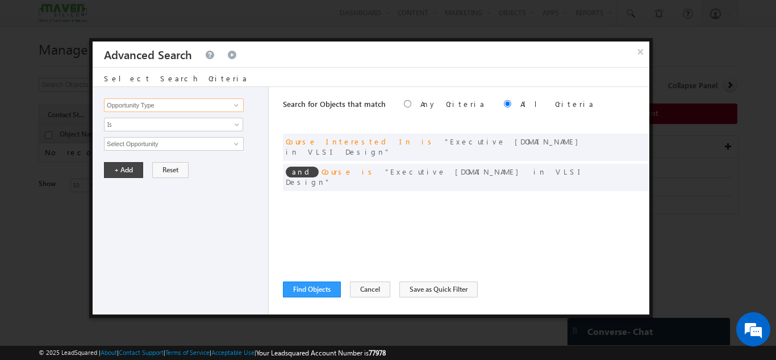
click at [184, 110] on input "Opportunity Type" at bounding box center [174, 105] width 140 height 14
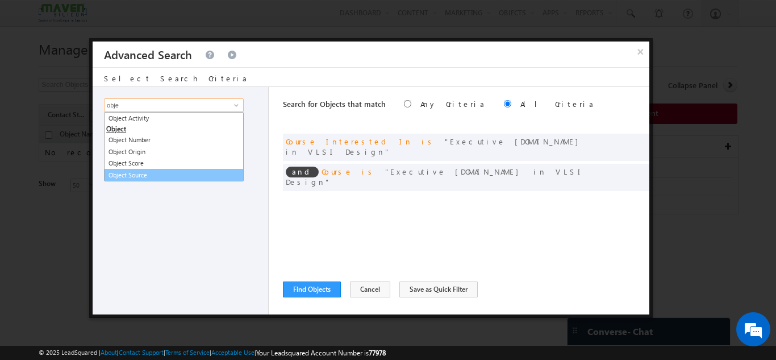
click at [170, 175] on link "Object Source" at bounding box center [174, 175] width 140 height 13
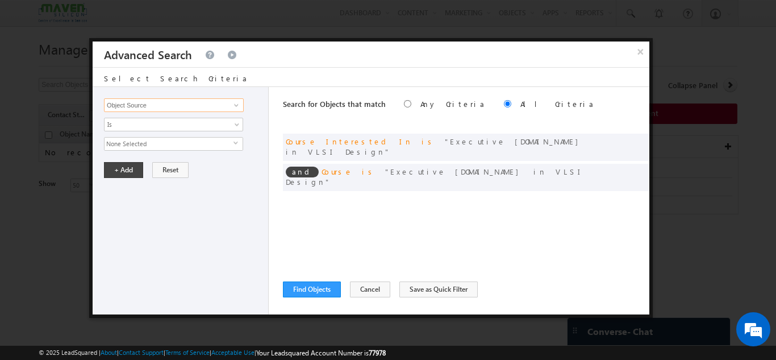
type input "Object Source"
click at [149, 140] on span "None Selected" at bounding box center [169, 143] width 129 height 12
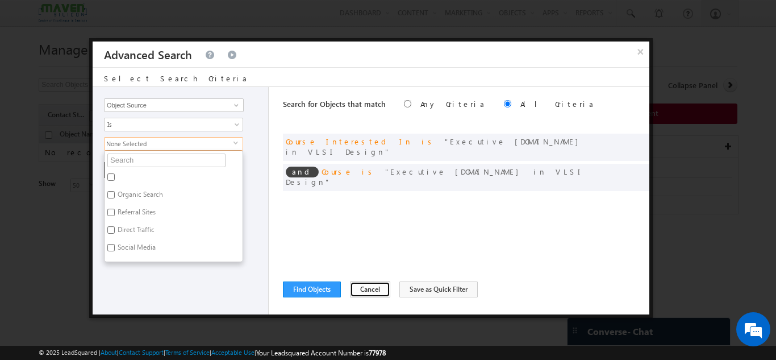
click at [367, 285] on button "Cancel" at bounding box center [370, 289] width 40 height 16
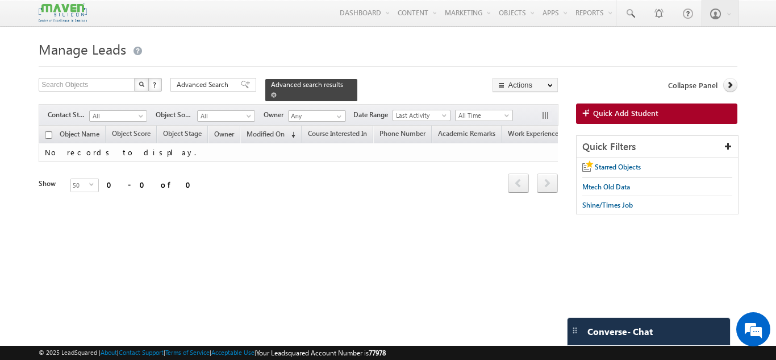
click at [337, 85] on div "Advanced search results" at bounding box center [311, 90] width 92 height 22
click at [277, 92] on span at bounding box center [274, 95] width 6 height 6
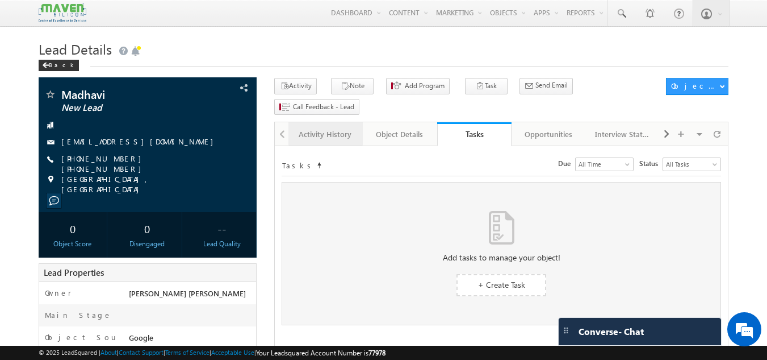
click at [315, 127] on div "Activity History" at bounding box center [325, 134] width 55 height 14
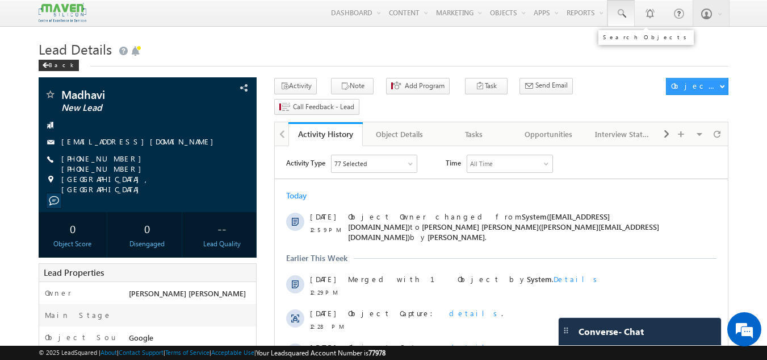
click at [619, 6] on link at bounding box center [621, 13] width 27 height 26
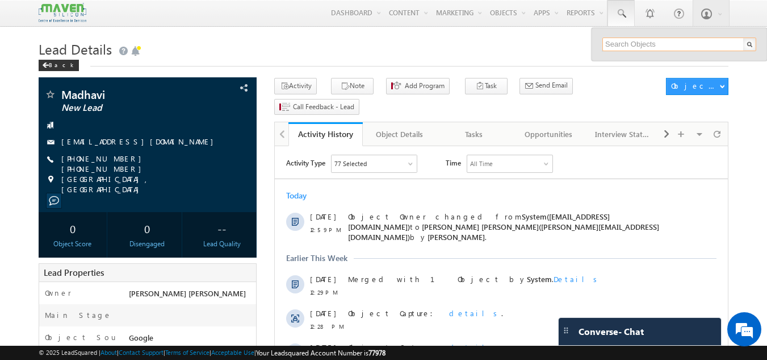
click at [623, 42] on input "text" at bounding box center [680, 44] width 154 height 14
paste input "8903858628"
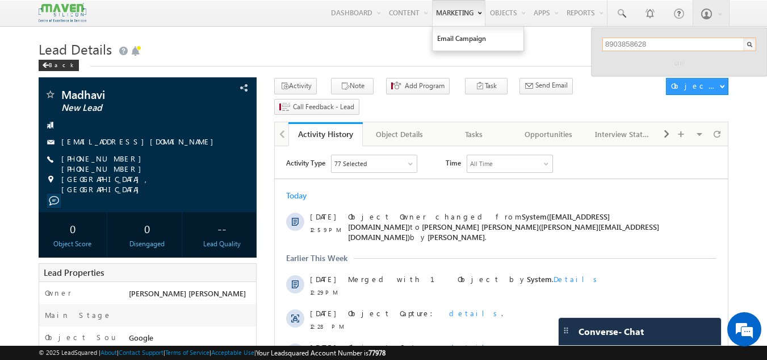
type input "8903858628"
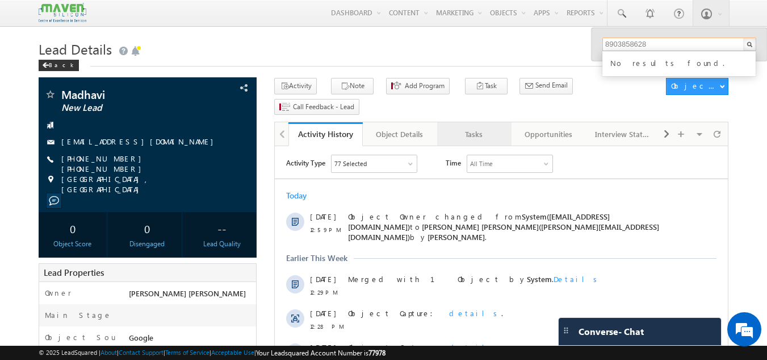
click at [473, 124] on link "Tasks" at bounding box center [474, 134] width 74 height 24
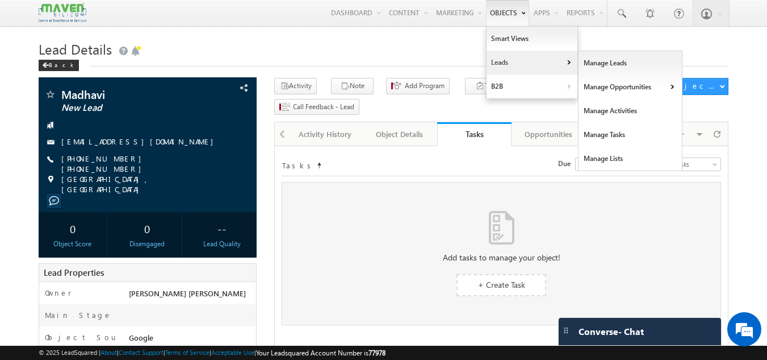
click at [498, 60] on link "Leads" at bounding box center [532, 63] width 91 height 24
click at [579, 64] on link "Manage Leads" at bounding box center [631, 63] width 104 height 24
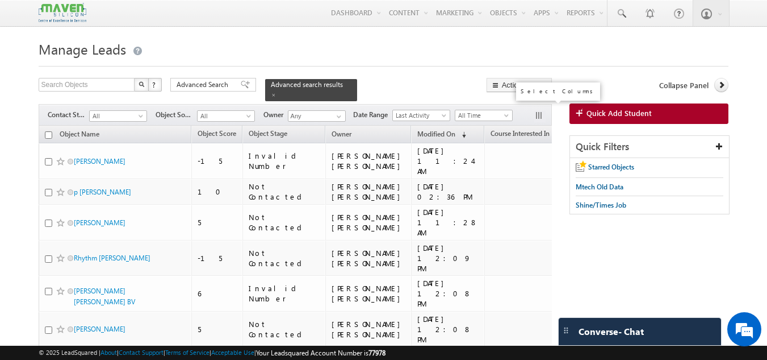
click at [545, 111] on button "button" at bounding box center [540, 116] width 11 height 11
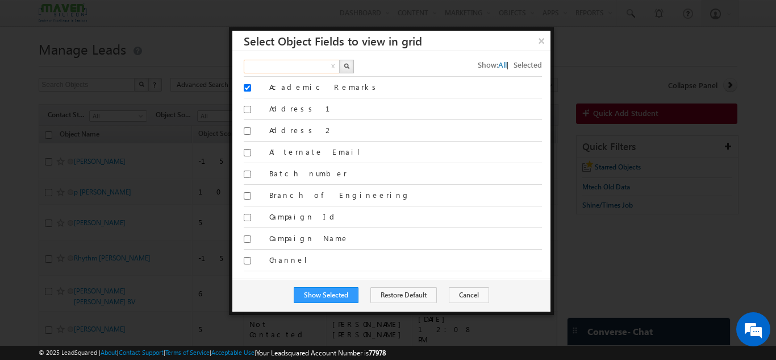
click at [319, 65] on input "text" at bounding box center [292, 67] width 97 height 14
type input "program"
click at [348, 65] on img "button" at bounding box center [347, 66] width 6 height 6
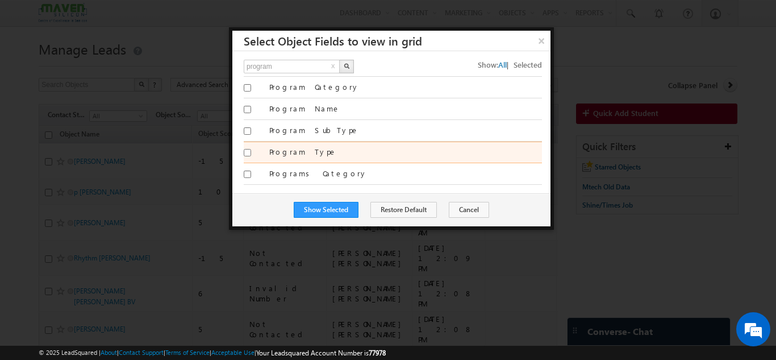
click at [249, 154] on input "Program Type" at bounding box center [247, 152] width 7 height 7
checkbox input "true"
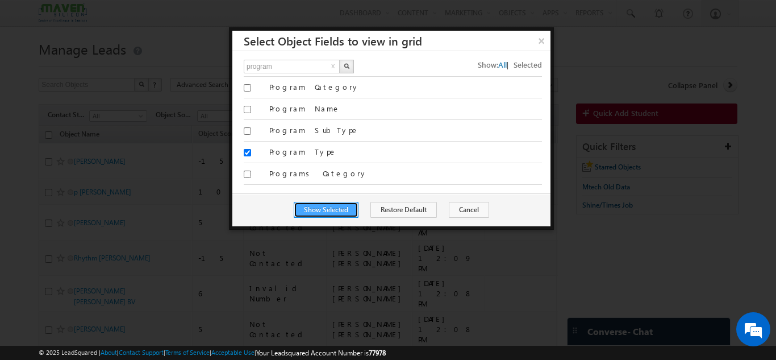
click at [344, 206] on button "Show Selected" at bounding box center [326, 210] width 65 height 16
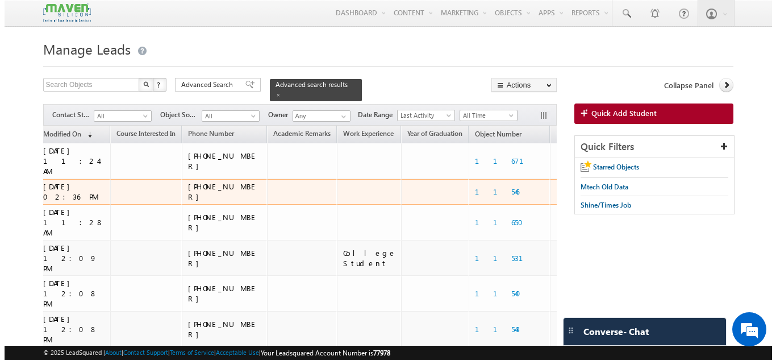
scroll to position [0, 692]
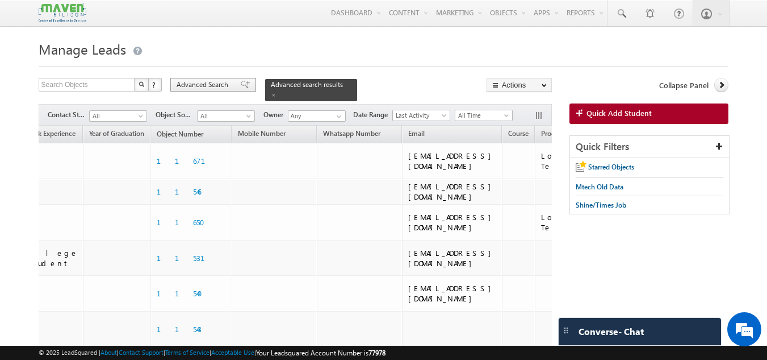
click at [190, 80] on span "Advanced Search" at bounding box center [204, 85] width 55 height 10
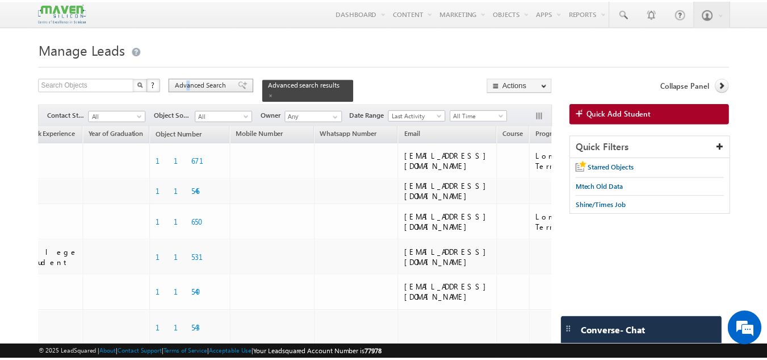
scroll to position [0, 687]
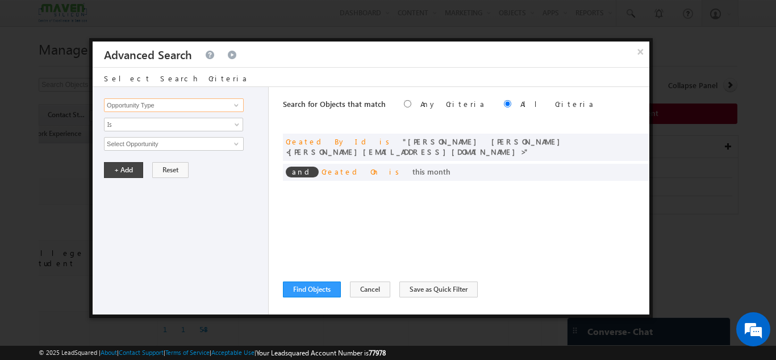
click at [165, 101] on input "Opportunity Type" at bounding box center [174, 105] width 140 height 14
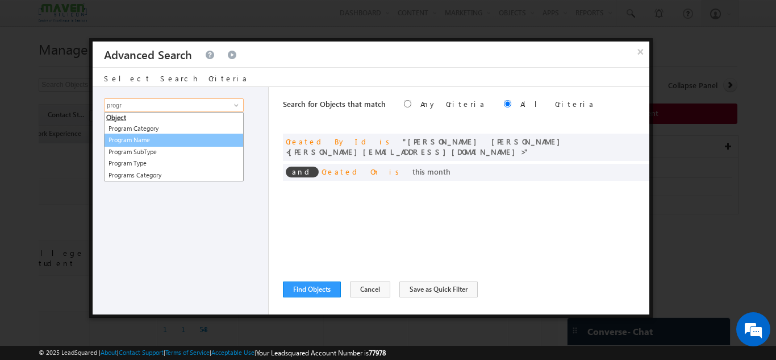
click at [156, 143] on link "Program Name" at bounding box center [174, 140] width 140 height 13
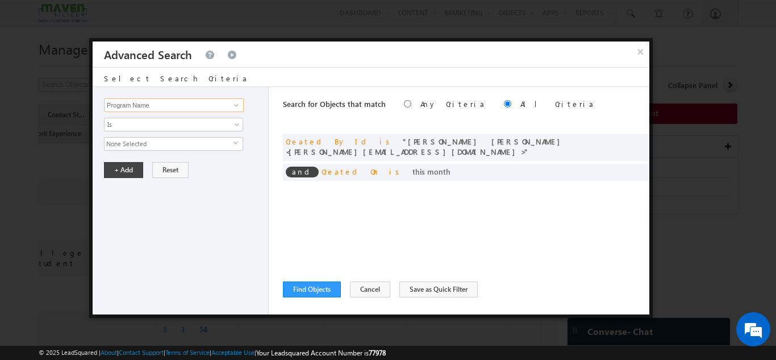
type input "Program Name"
click at [154, 143] on span "None Selected" at bounding box center [169, 143] width 129 height 12
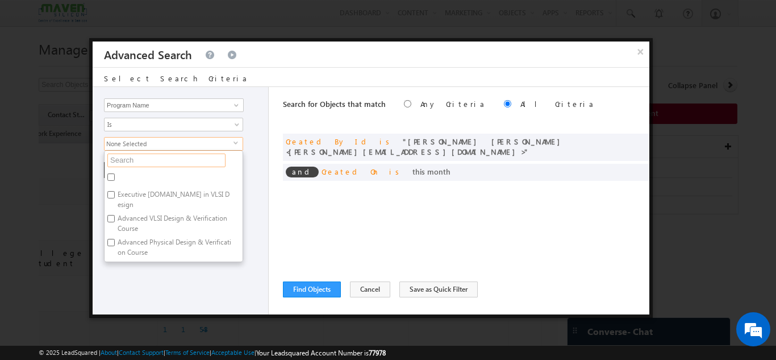
click at [149, 156] on input "text" at bounding box center [166, 160] width 118 height 14
type input "ex"
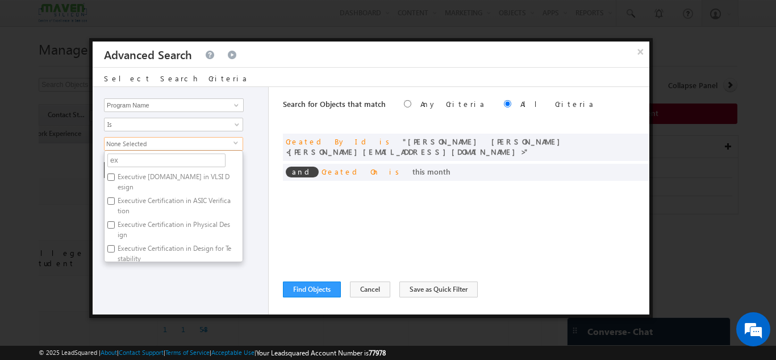
type input "exe"
type input "exec"
click at [149, 174] on label "Executive [DOMAIN_NAME] in VLSI Design" at bounding box center [174, 182] width 138 height 24
click at [115, 174] on input "Executive [DOMAIN_NAME] in VLSI Design" at bounding box center [110, 176] width 7 height 7
checkbox input "true"
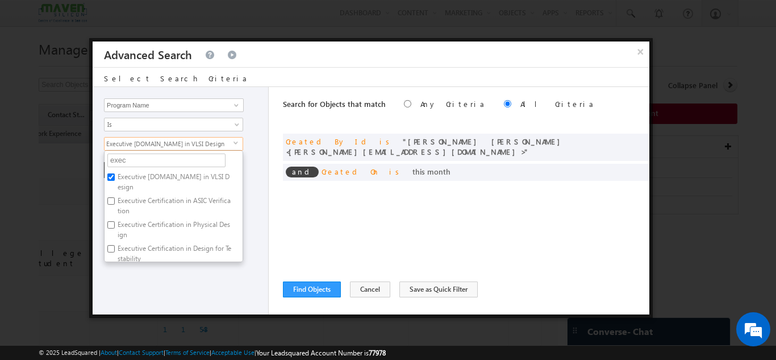
click at [206, 281] on div "Opportunity Type Object Activity Task Sales Group Prospect Id Academic Remarks …" at bounding box center [181, 200] width 176 height 227
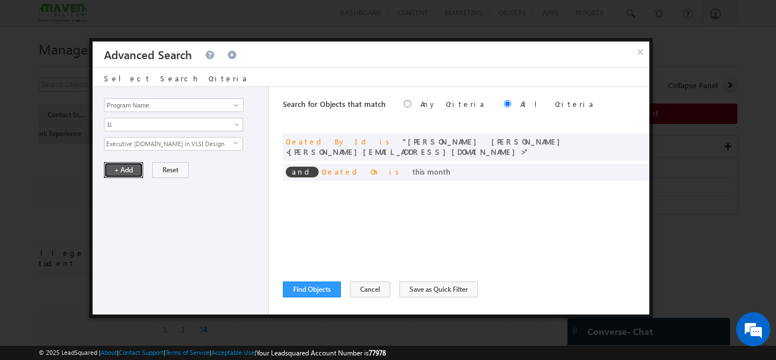
click at [130, 176] on button "+ Add" at bounding box center [123, 170] width 39 height 16
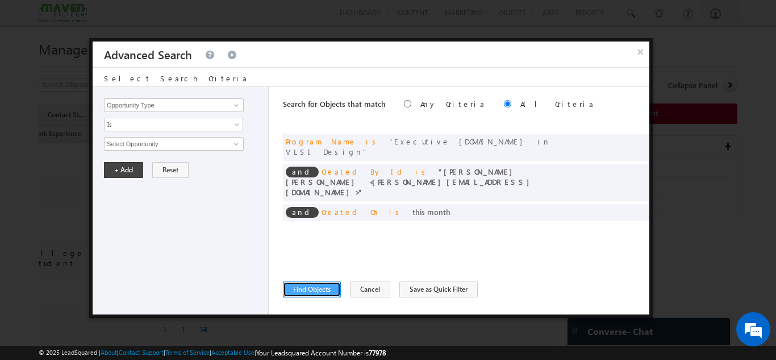
click at [315, 285] on button "Find Objects" at bounding box center [312, 289] width 58 height 16
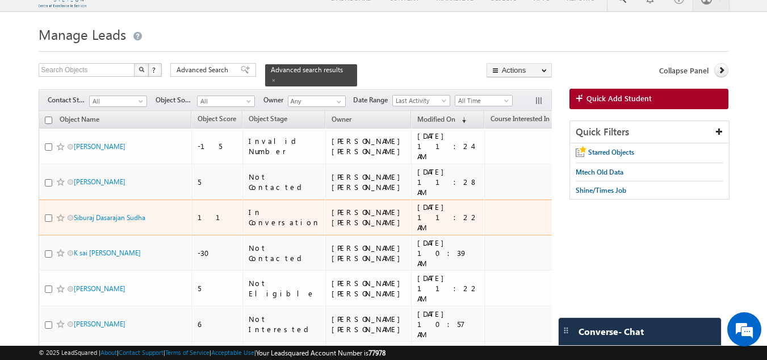
scroll to position [0, 0]
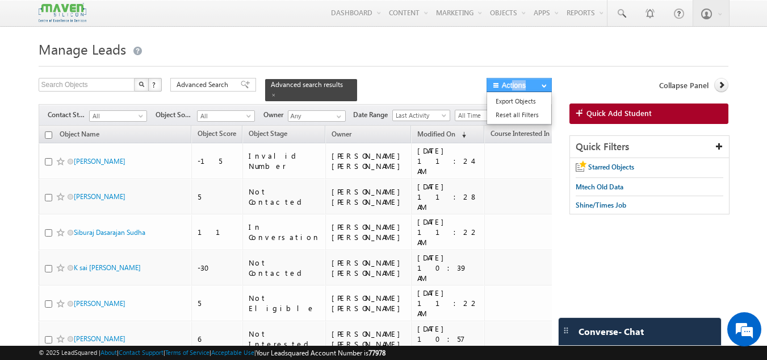
drag, startPoint x: 513, startPoint y: 72, endPoint x: 540, endPoint y: 90, distance: 32.8
click at [540, 90] on form "Manage Leads Search Objects X ? 11 results found Advanced Search Advanced Searc…" at bounding box center [384, 307] width 691 height 540
click at [587, 106] on link "Quick Add Student" at bounding box center [650, 113] width 160 height 20
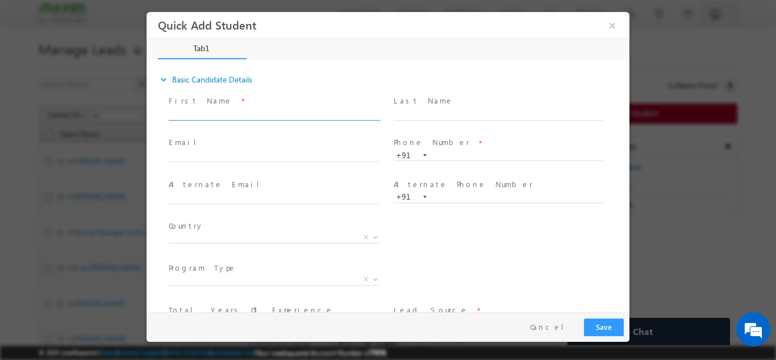
click at [255, 118] on input "text" at bounding box center [274, 114] width 210 height 11
paste input "6364830539"
type input "6"
paste input "Pranav bidkar"
type input "Pranav bidkar"
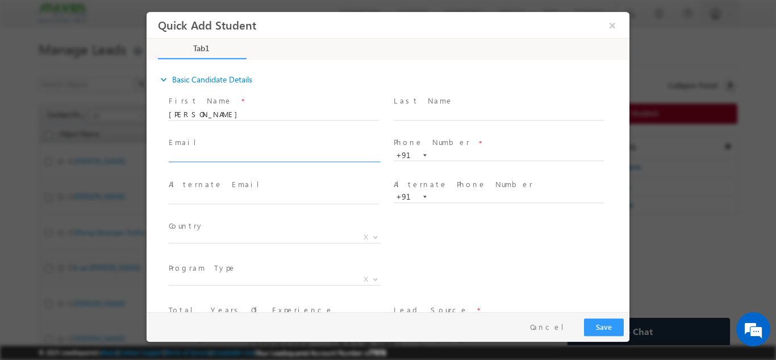
click at [273, 153] on input "text" at bounding box center [274, 156] width 210 height 11
paste input "pranavbidkar24@gmail.com"
type input "pranavbidkar24@gmail.com"
click at [462, 152] on input "text" at bounding box center [499, 154] width 210 height 11
paste input "6364830539"
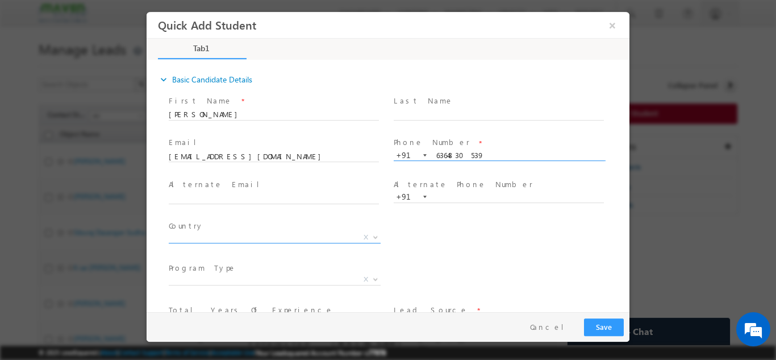
type input "6364830539"
click at [298, 235] on span "X" at bounding box center [275, 236] width 212 height 11
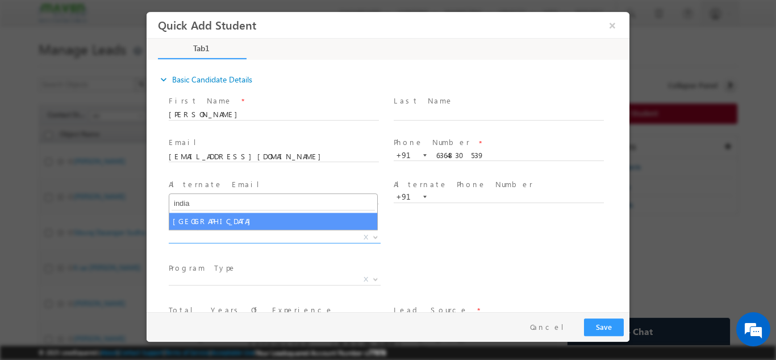
type input "india"
select select "[GEOGRAPHIC_DATA]"
select select
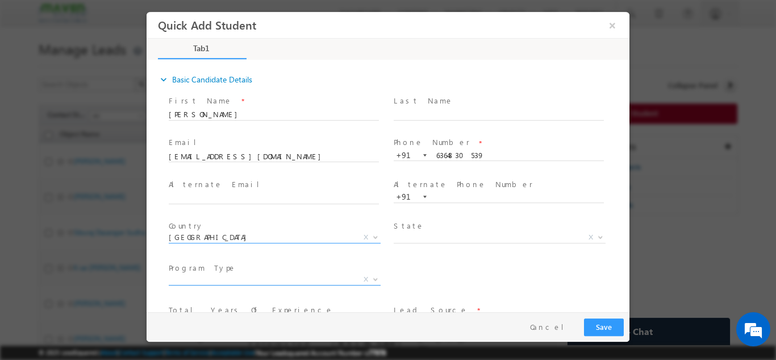
click at [284, 279] on span "X" at bounding box center [275, 278] width 212 height 11
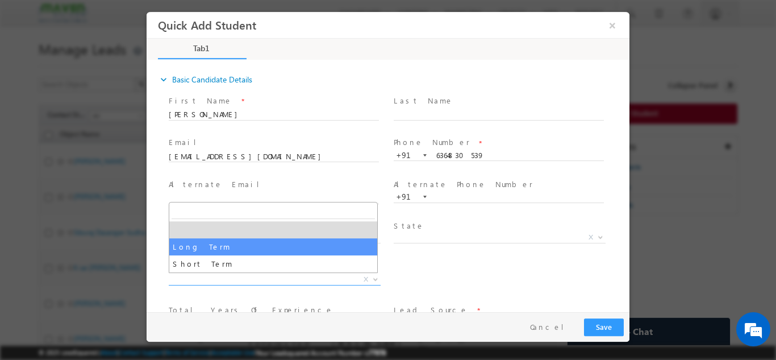
select select "Long Term"
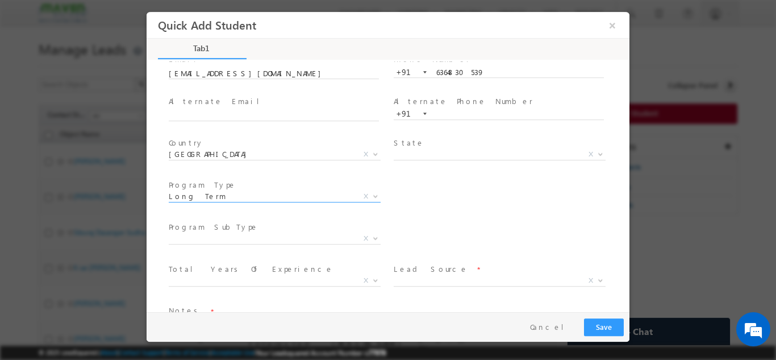
scroll to position [82, 0]
click at [318, 241] on span "X" at bounding box center [275, 238] width 212 height 11
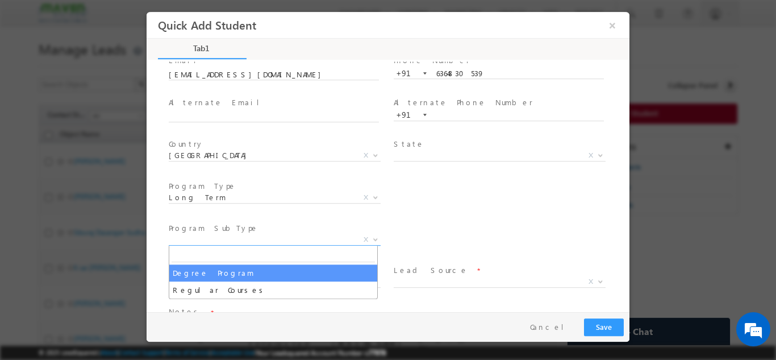
select select "Degree Program"
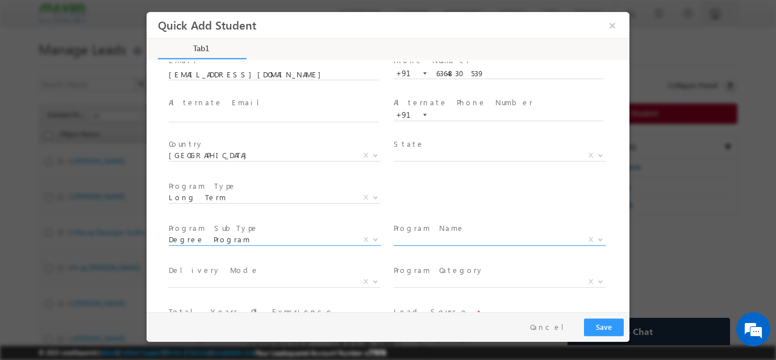
click at [429, 237] on span "X" at bounding box center [500, 238] width 212 height 11
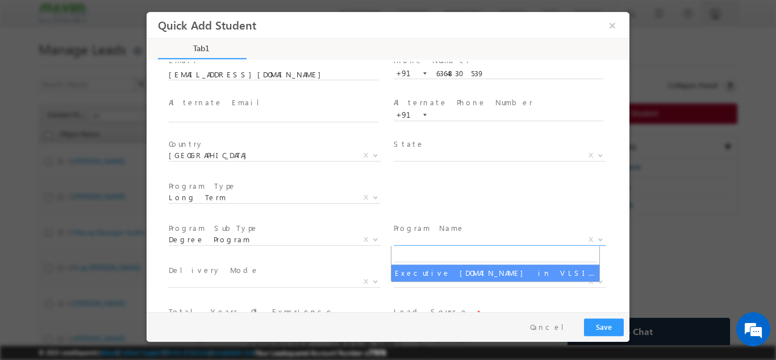
select select "Executive M.Tech in VLSI Design"
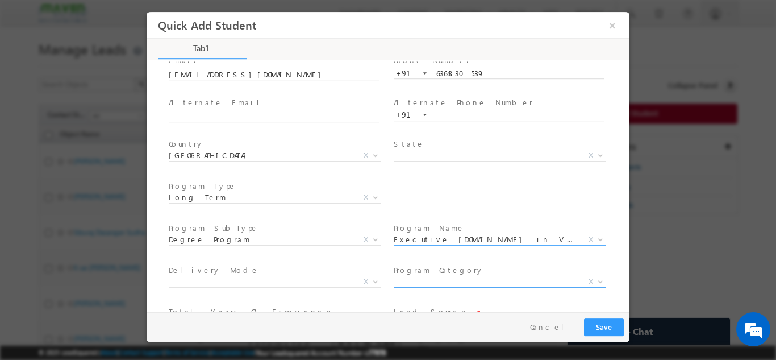
click at [424, 278] on span "X" at bounding box center [500, 281] width 212 height 11
click at [295, 272] on span "Delivery Mode *" at bounding box center [274, 270] width 210 height 12
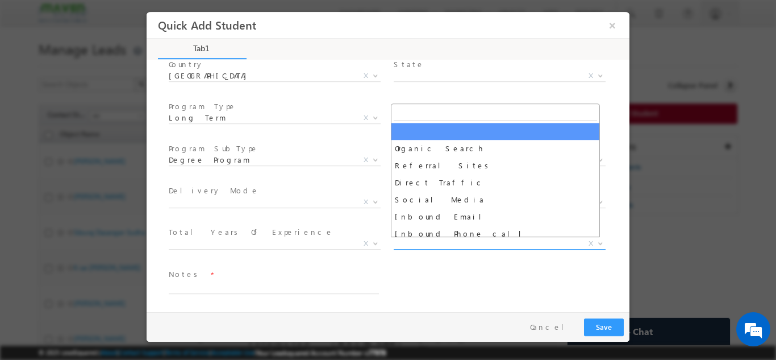
click at [418, 241] on span "X" at bounding box center [500, 242] width 212 height 11
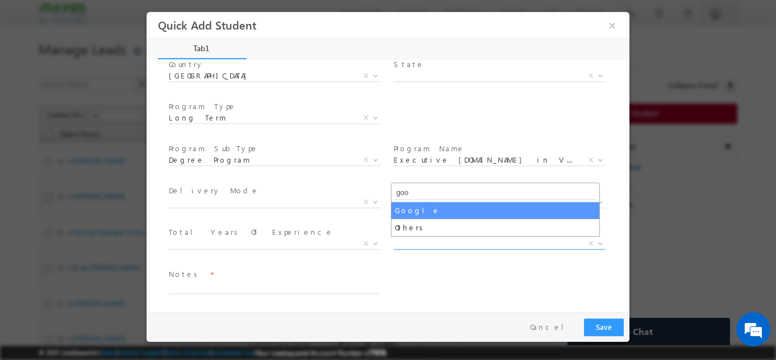
type input "goo"
select select "Google"
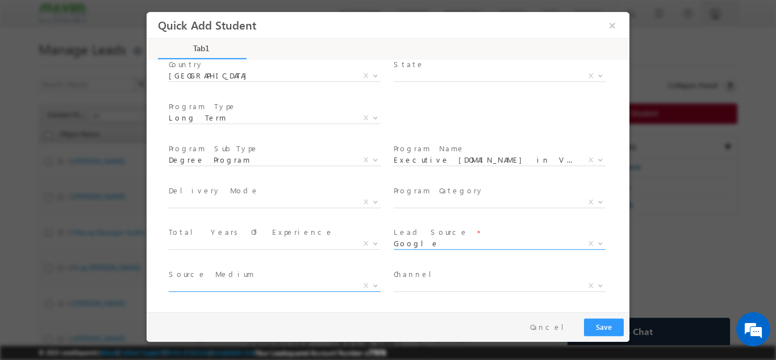
click at [266, 286] on span "X" at bounding box center [275, 284] width 212 height 11
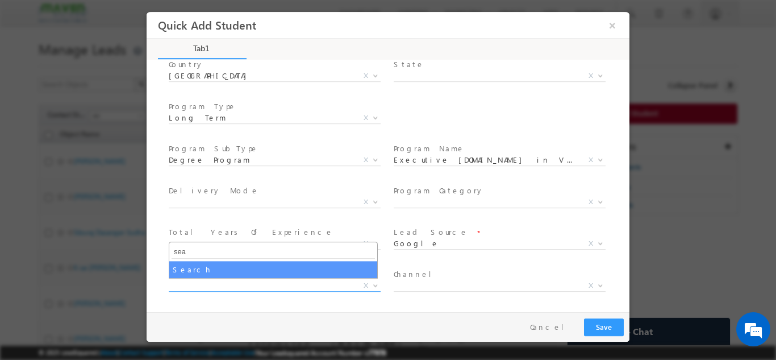
type input "sea"
select select "Search"
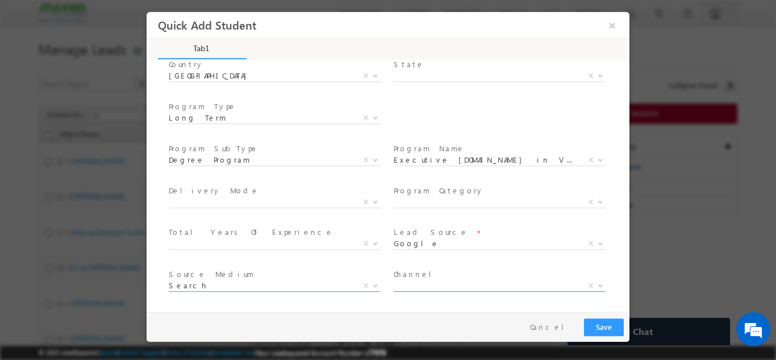
click at [397, 286] on span "X" at bounding box center [500, 284] width 212 height 11
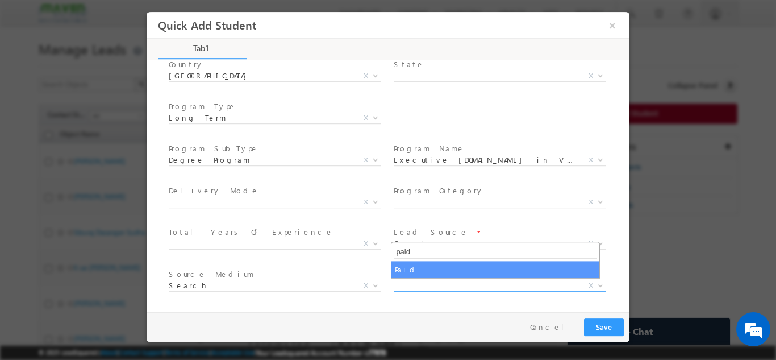
type input "paid"
select select "Paid"
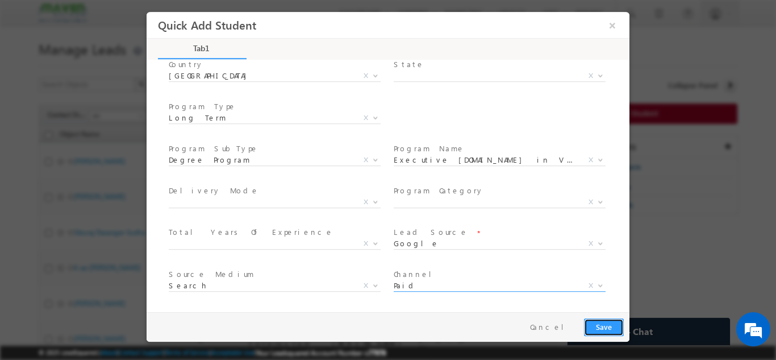
click at [618, 327] on button "Save" at bounding box center [604, 327] width 40 height 18
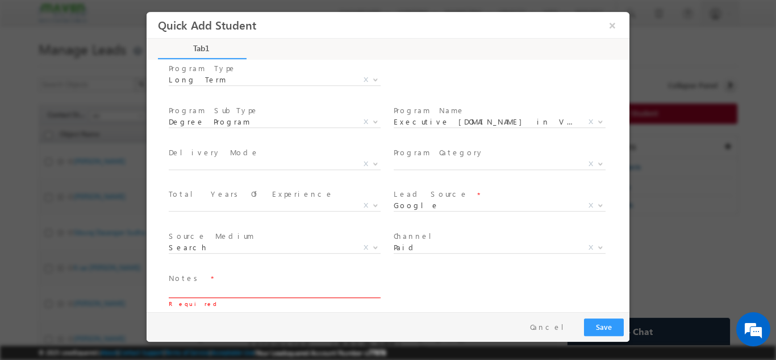
click at [186, 293] on textarea at bounding box center [274, 290] width 210 height 13
type textarea "not elligible for mtech in 2nd year"
click at [602, 316] on div "Pay & Save Save Cancel" at bounding box center [391, 326] width 489 height 30
click at [603, 326] on button "Save" at bounding box center [604, 327] width 40 height 18
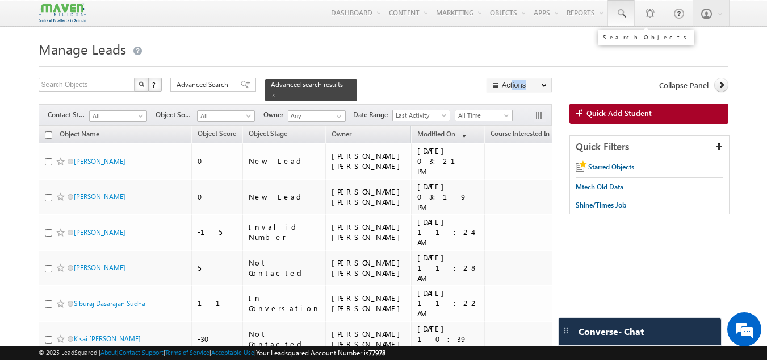
click at [627, 22] on link at bounding box center [621, 13] width 27 height 26
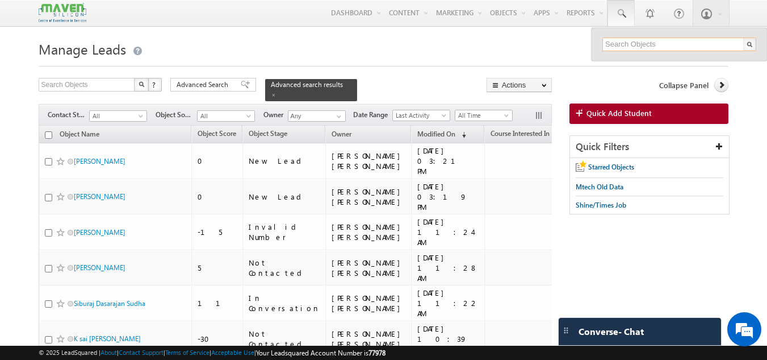
click at [648, 43] on input "text" at bounding box center [680, 44] width 154 height 14
paste input "8903858628"
type input "8903858628"
click at [339, 87] on div "Advanced search results" at bounding box center [311, 90] width 92 height 22
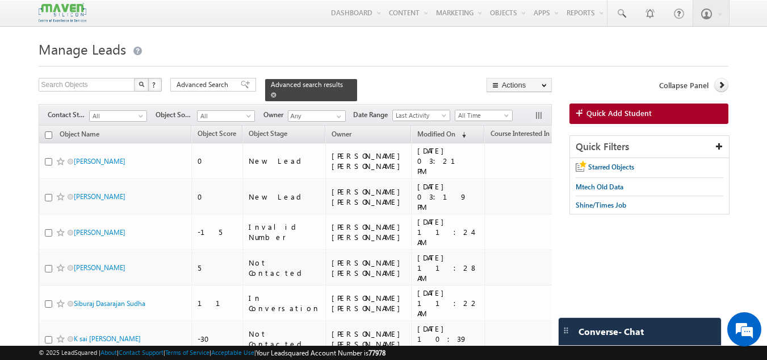
click at [277, 92] on span at bounding box center [274, 95] width 6 height 6
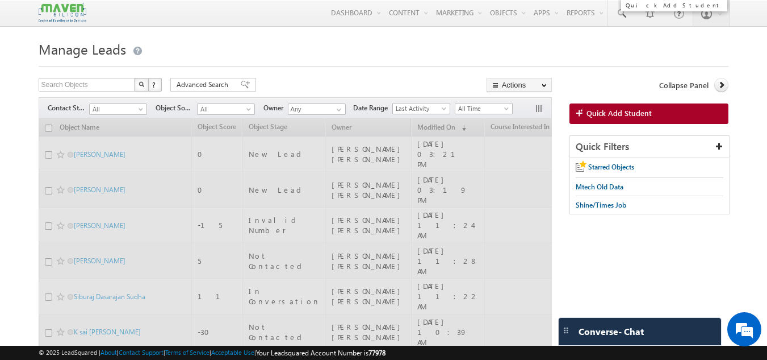
click at [670, 106] on link "Quick Add Student" at bounding box center [650, 113] width 160 height 20
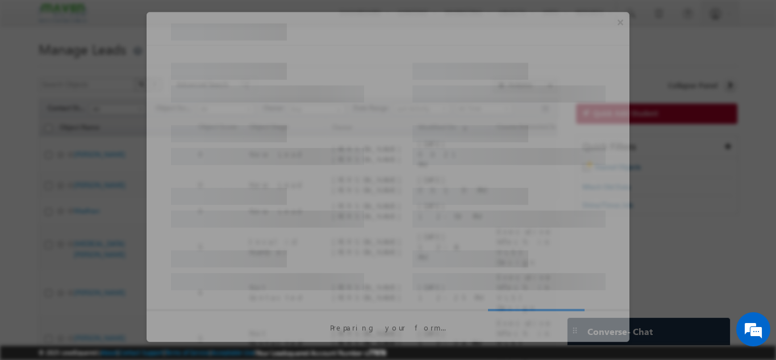
click at [666, 108] on div at bounding box center [388, 180] width 776 height 360
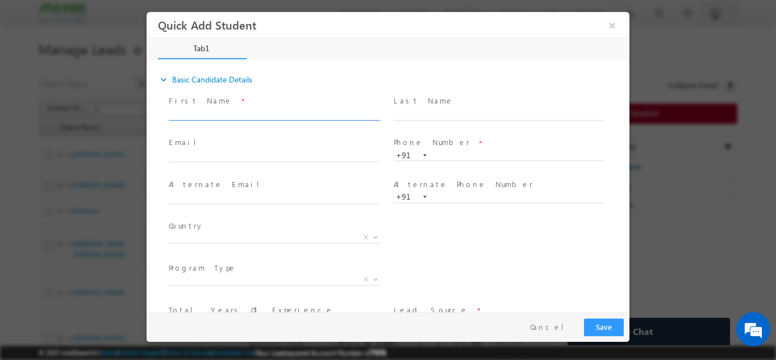
drag, startPoint x: 270, startPoint y: 107, endPoint x: 268, endPoint y: 112, distance: 5.8
click at [268, 112] on span at bounding box center [279, 114] width 220 height 12
click at [268, 112] on input "text" at bounding box center [274, 114] width 210 height 11
paste input "Shyam"
type input "Shyam"
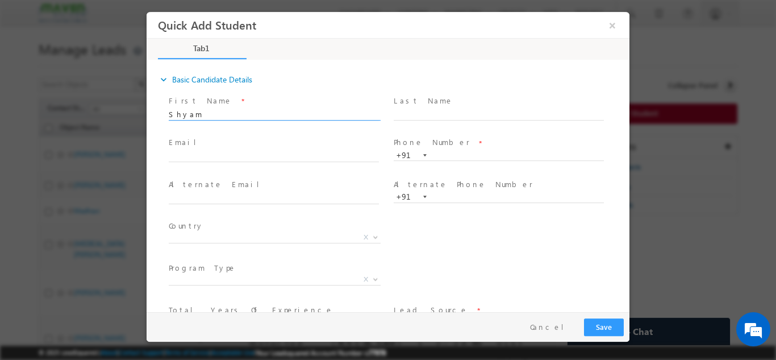
click at [237, 147] on span "Email *" at bounding box center [274, 142] width 210 height 12
click at [236, 155] on input "text" at bounding box center [274, 156] width 210 height 11
paste input "shyamlord005@gmail.com"
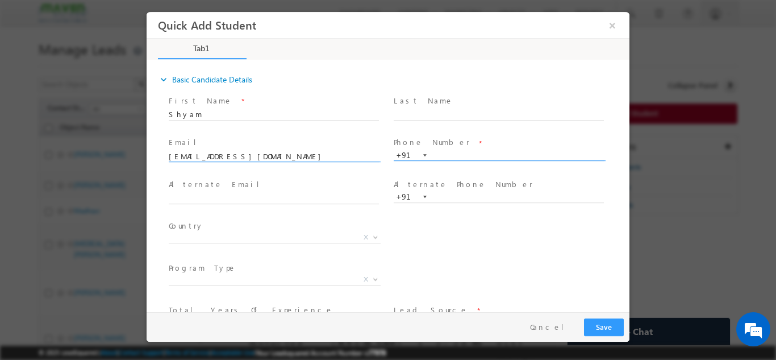
type input "shyamlord005@gmail.com"
click at [473, 149] on input "text" at bounding box center [499, 154] width 210 height 11
paste input "8903858628"
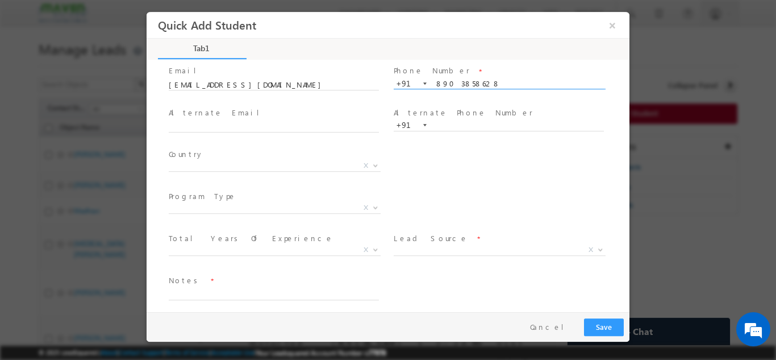
scroll to position [73, 0]
type input "8903858628"
click at [287, 199] on span "Program Type *" at bounding box center [274, 194] width 210 height 12
click at [287, 203] on span "X" at bounding box center [275, 205] width 212 height 11
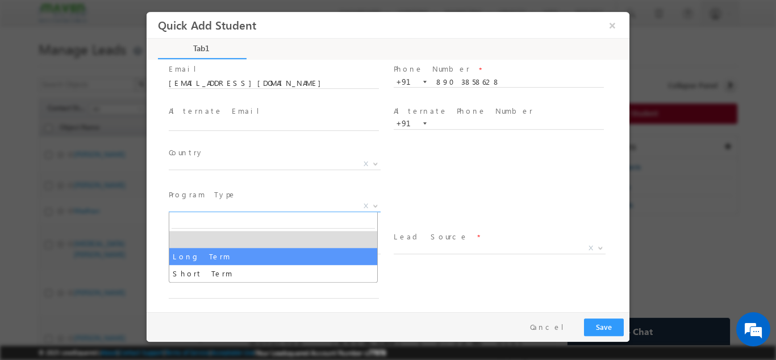
select select "Long Term"
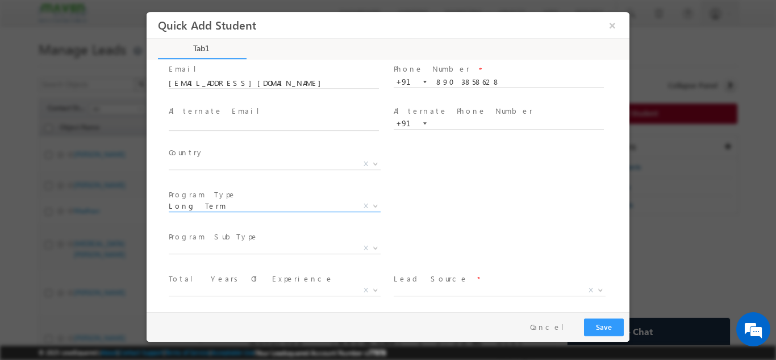
click at [227, 241] on span "Program SubType *" at bounding box center [274, 236] width 210 height 12
click at [229, 250] on span "X" at bounding box center [275, 247] width 212 height 11
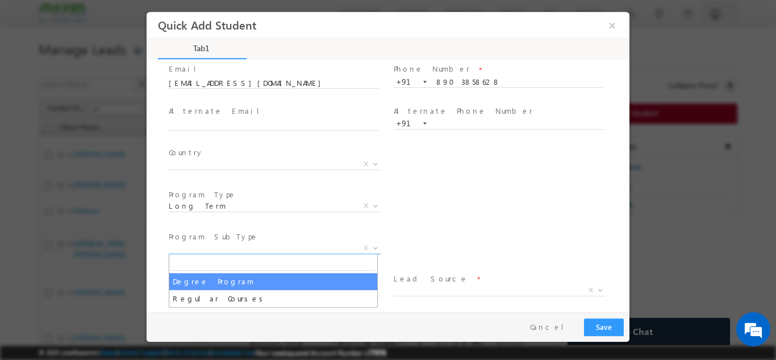
select select "Degree Program"
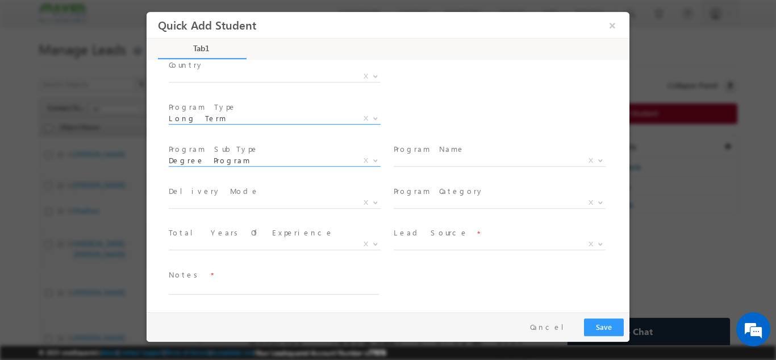
scroll to position [161, 0]
click at [429, 158] on span "X" at bounding box center [500, 159] width 212 height 11
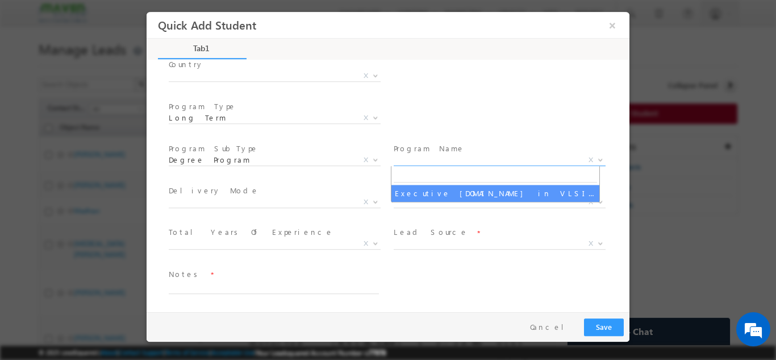
select select "Executive [DOMAIN_NAME] in VLSI Design"
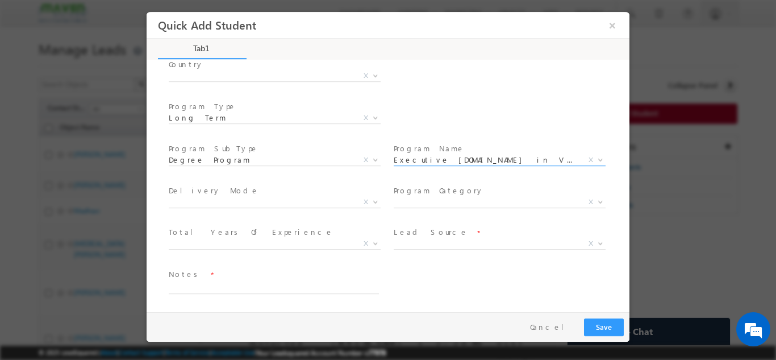
click at [391, 207] on div "Program Category * X" at bounding box center [503, 203] width 225 height 42
click at [409, 208] on span "X" at bounding box center [500, 203] width 212 height 11
click at [409, 196] on span "X" at bounding box center [500, 201] width 212 height 11
click at [414, 240] on span "X" at bounding box center [500, 242] width 212 height 11
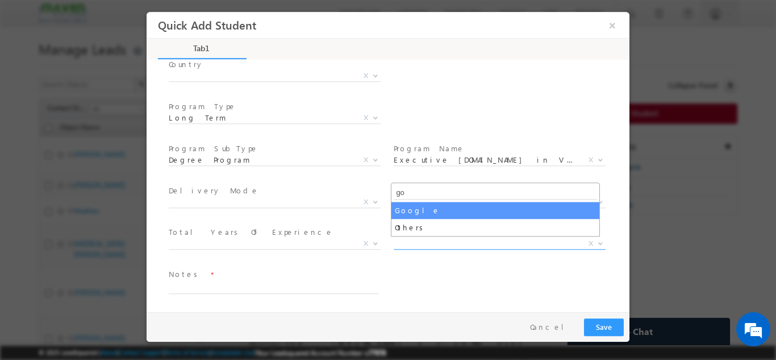
type input "go"
select select "Google"
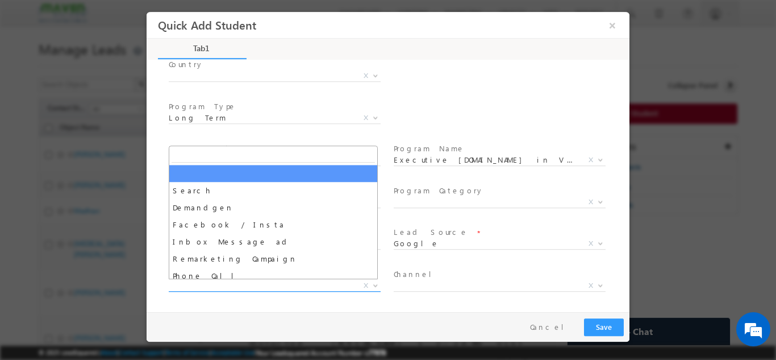
click at [286, 281] on span "X" at bounding box center [275, 284] width 212 height 11
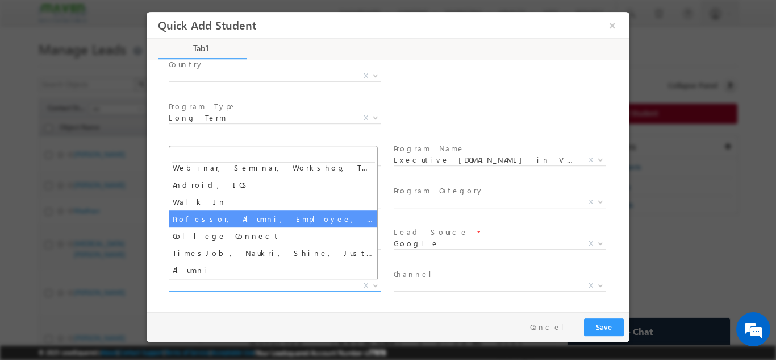
scroll to position [0, 0]
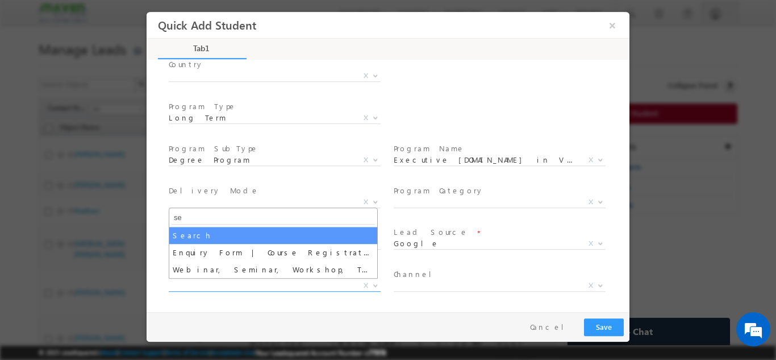
type input "se"
select select "Search"
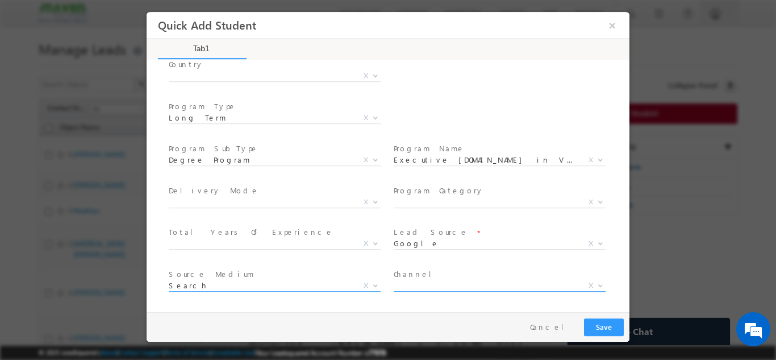
click at [397, 282] on span "X" at bounding box center [500, 284] width 212 height 11
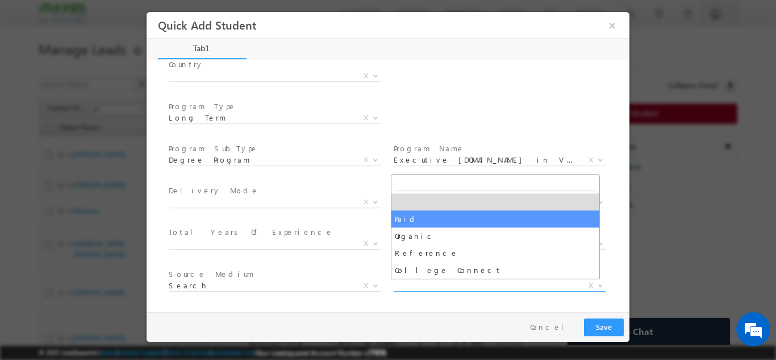
select select "Paid"
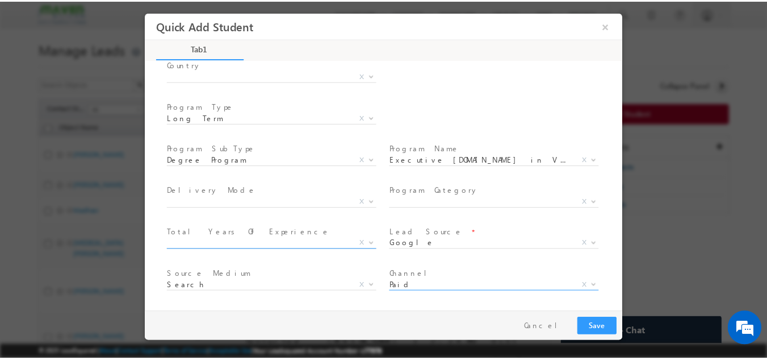
scroll to position [203, 0]
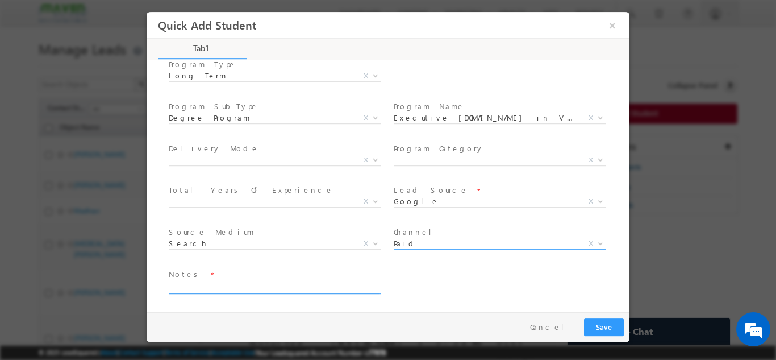
click at [274, 289] on textarea at bounding box center [274, 286] width 210 height 13
type textarea "no incoming call"
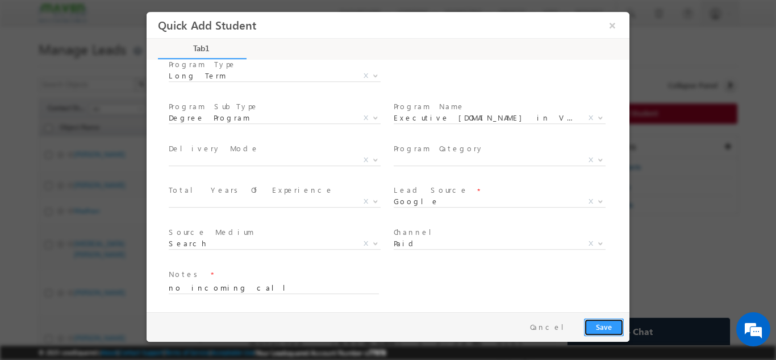
click at [607, 324] on button "Save" at bounding box center [604, 327] width 40 height 18
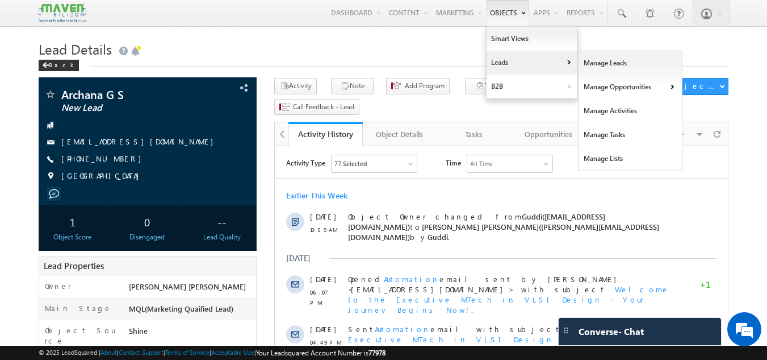
click at [510, 55] on link "Leads" at bounding box center [532, 63] width 91 height 24
click at [596, 64] on link "Manage Leads" at bounding box center [631, 63] width 104 height 24
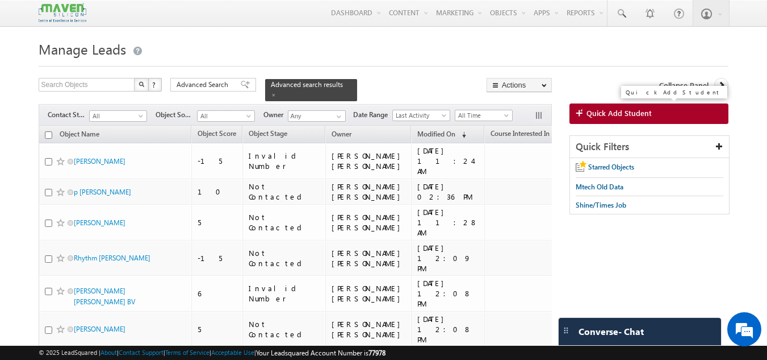
click at [611, 107] on link "Quick Add Student" at bounding box center [650, 113] width 160 height 20
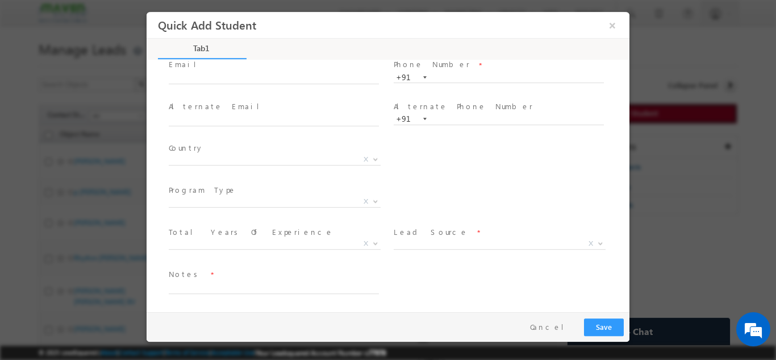
scroll to position [78, 0]
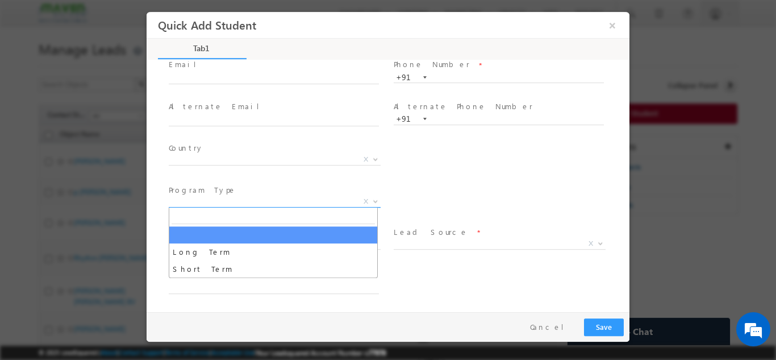
click at [248, 198] on span "X" at bounding box center [275, 200] width 212 height 11
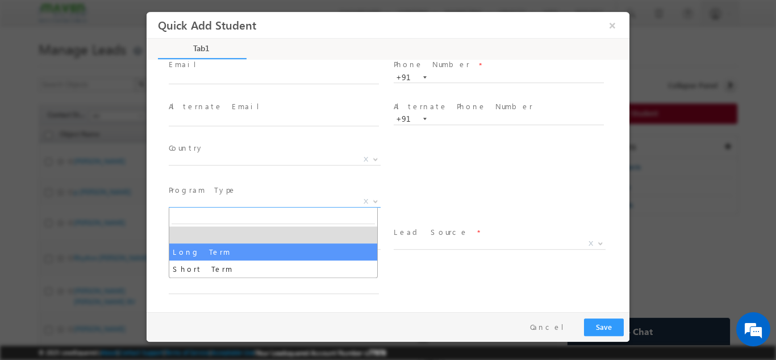
select select "Long Term"
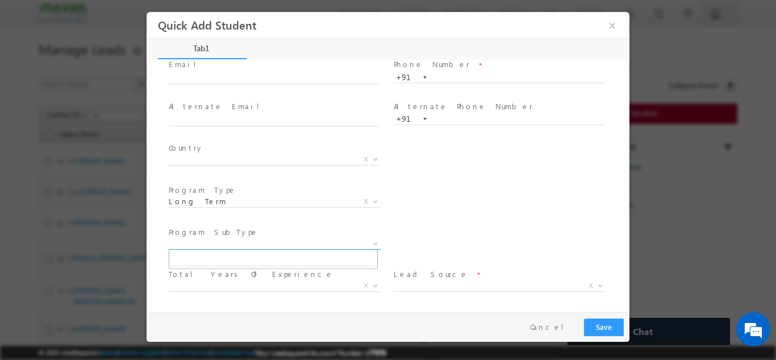
click at [298, 237] on span "X" at bounding box center [275, 242] width 212 height 11
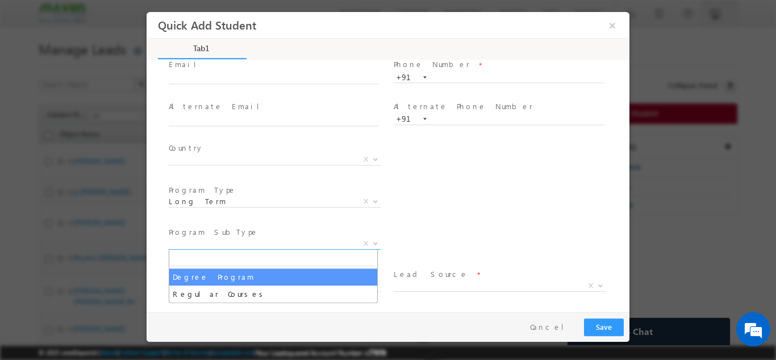
select select "Degree Program"
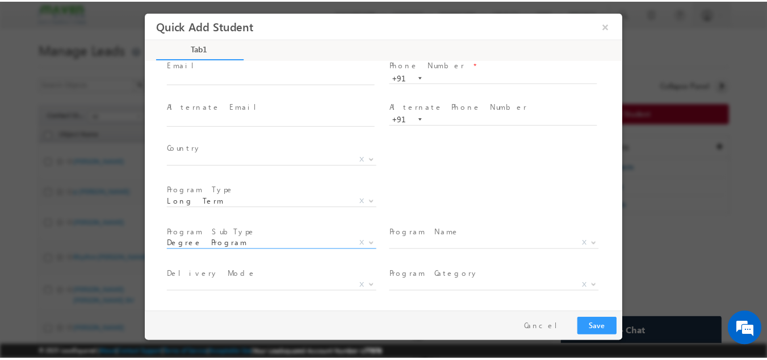
scroll to position [0, 0]
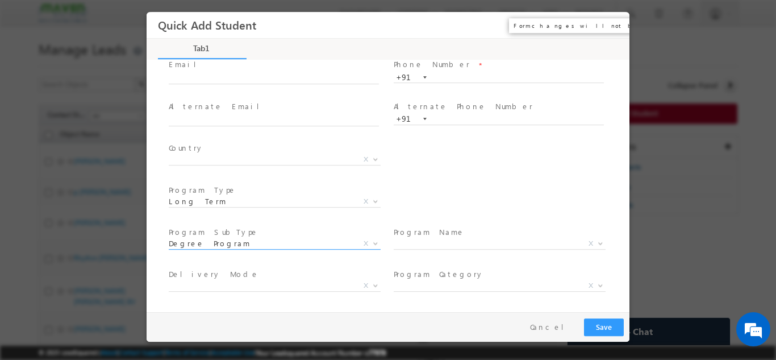
click at [612, 18] on button "×" at bounding box center [612, 24] width 19 height 21
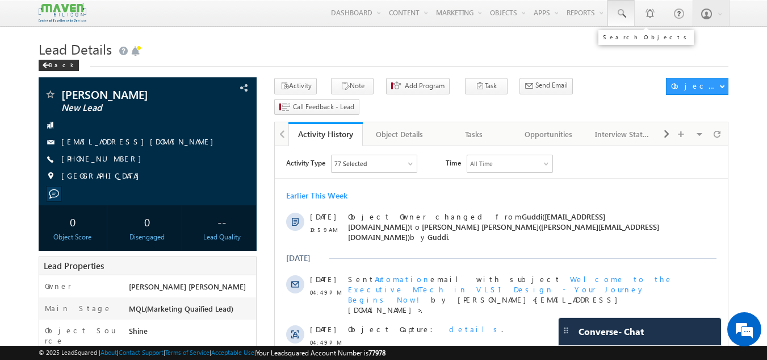
click at [621, 10] on span at bounding box center [621, 13] width 11 height 11
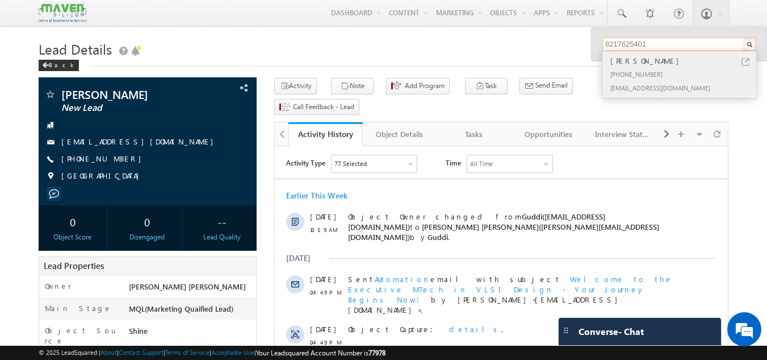
type input "8217625401"
click at [677, 81] on div "[EMAIL_ADDRESS][DOMAIN_NAME]" at bounding box center [684, 88] width 152 height 14
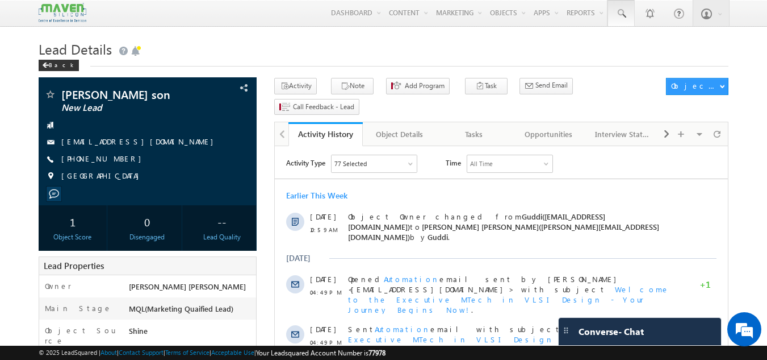
click at [621, 5] on link at bounding box center [621, 13] width 27 height 26
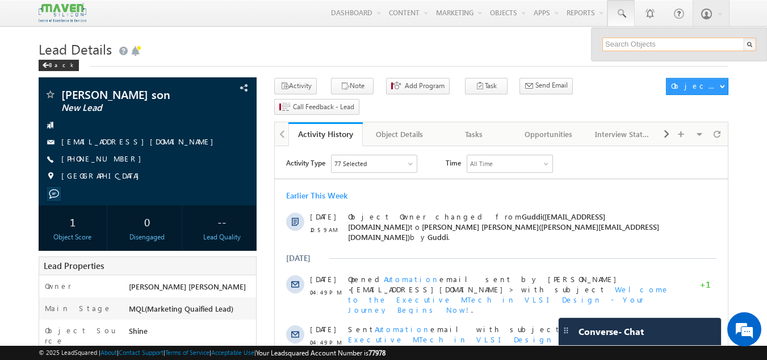
paste input "7067040262"
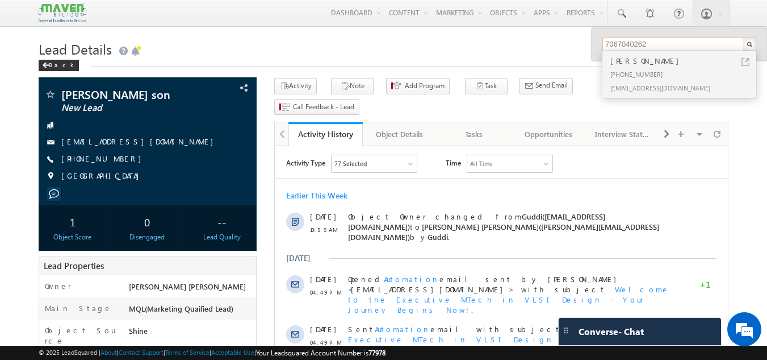
drag, startPoint x: 651, startPoint y: 40, endPoint x: 565, endPoint y: 39, distance: 85.8
paste input "9633177178"
drag, startPoint x: 666, startPoint y: 40, endPoint x: 591, endPoint y: 43, distance: 75.6
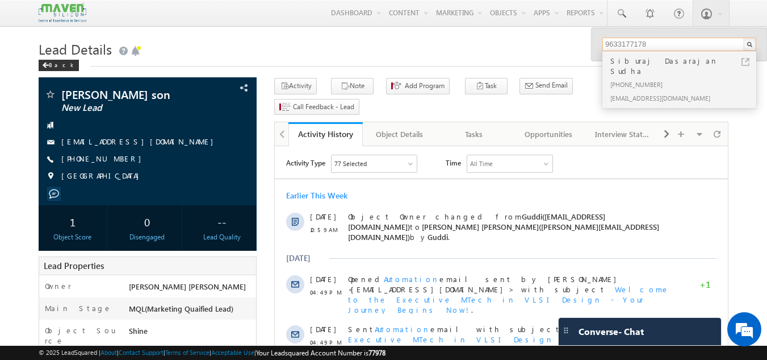
paste input "[EMAIL_ADDRESS][DOMAIN_NAME]"
drag, startPoint x: 710, startPoint y: 42, endPoint x: 635, endPoint y: 62, distance: 77.6
click at [635, 51] on div "[EMAIL_ADDRESS][DOMAIN_NAME] K sai [PERSON_NAME] [PHONE_NUMBER] [EMAIL_ADDRESS]…" at bounding box center [680, 44] width 154 height 14
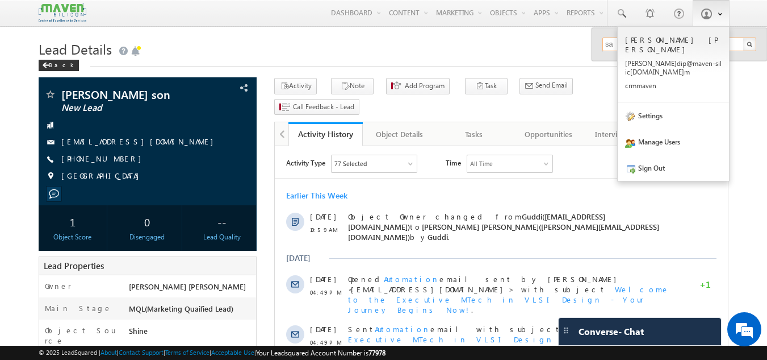
type input "s"
paste input "[EMAIL_ADDRESS][DOMAIN_NAME]"
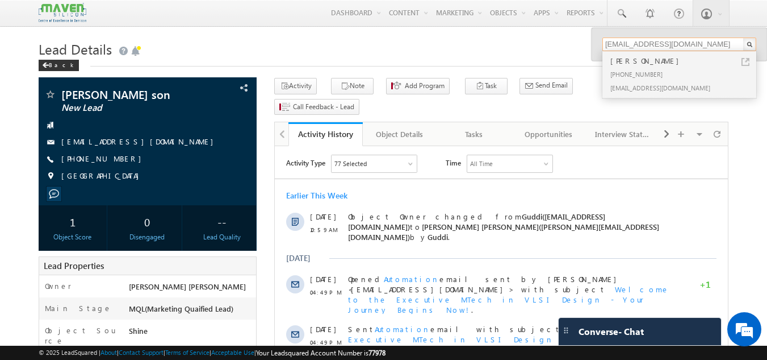
drag, startPoint x: 687, startPoint y: 41, endPoint x: 577, endPoint y: 43, distance: 110.2
paste input "9620052627"
drag, startPoint x: 672, startPoint y: 43, endPoint x: 541, endPoint y: 47, distance: 131.3
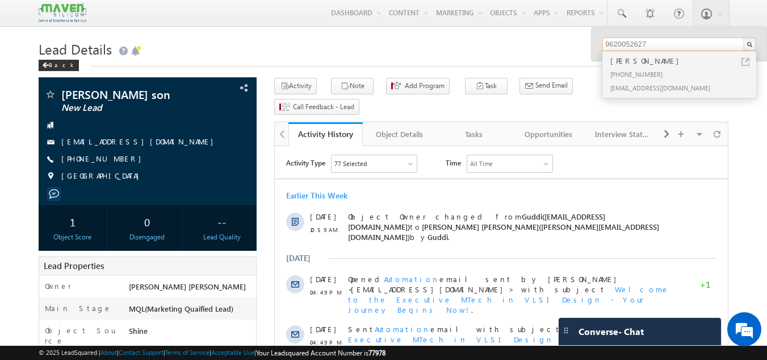
paste input "19998435"
drag, startPoint x: 663, startPoint y: 43, endPoint x: 558, endPoint y: 55, distance: 105.7
paste input "481813436"
drag, startPoint x: 656, startPoint y: 40, endPoint x: 581, endPoint y: 38, distance: 75.0
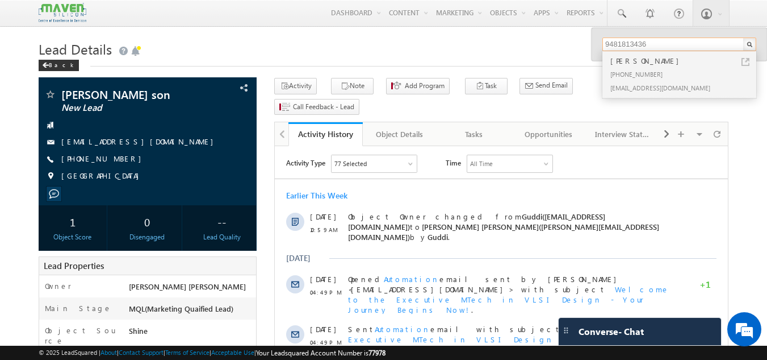
paste input "989681700"
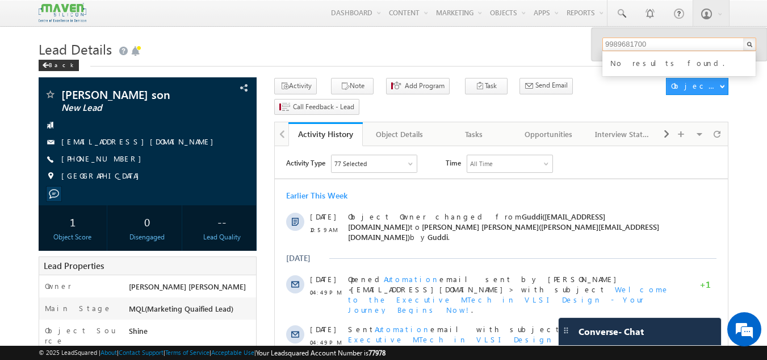
drag, startPoint x: 665, startPoint y: 44, endPoint x: 579, endPoint y: 35, distance: 85.7
paste input "6364830539"
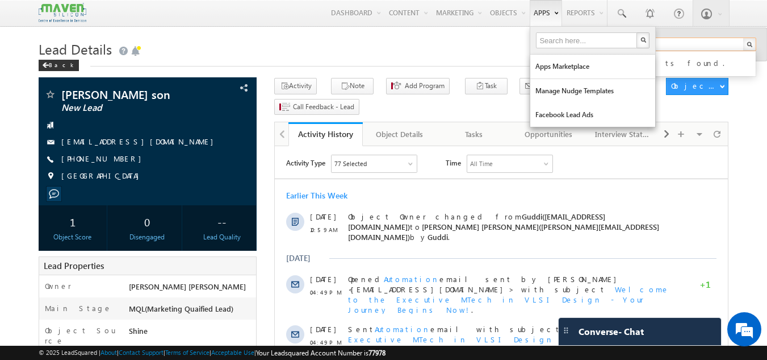
type input "6364830539"
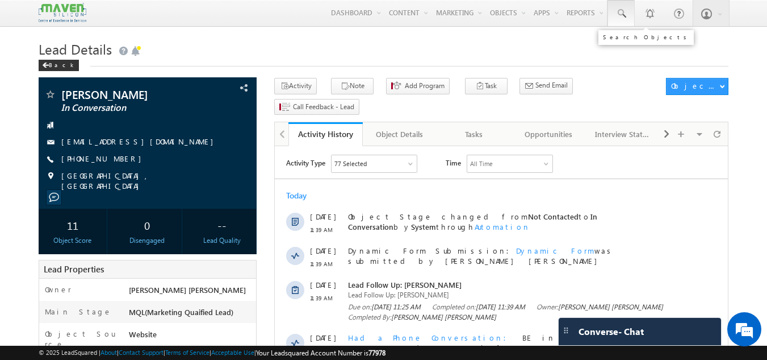
click at [627, 16] on span at bounding box center [621, 13] width 11 height 11
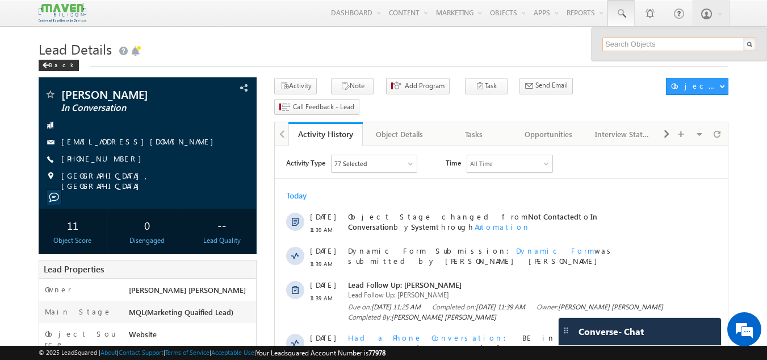
click at [621, 42] on input "text" at bounding box center [680, 44] width 154 height 14
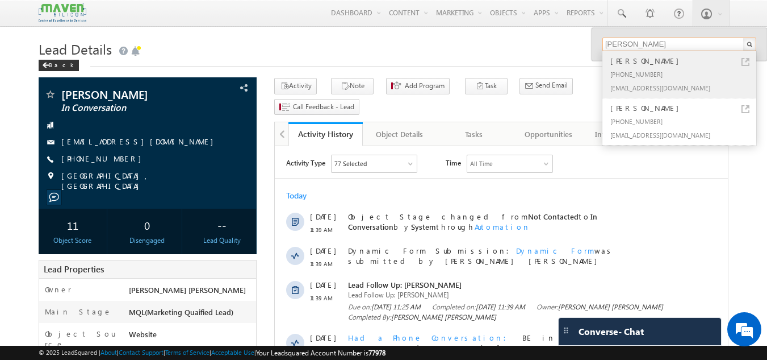
type input "vijaya gunji"
click at [666, 86] on div "vijayagunji20@gmail.com" at bounding box center [684, 88] width 152 height 14
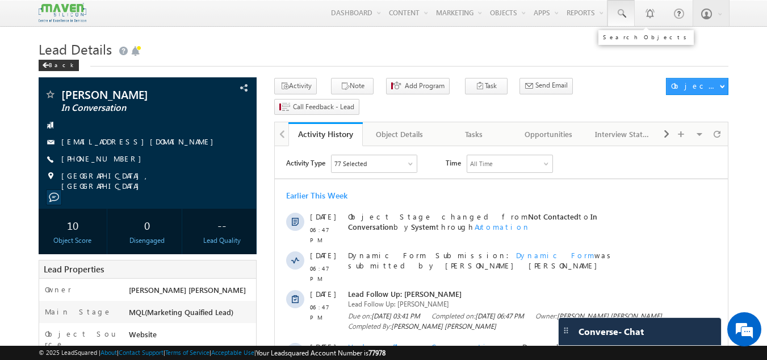
click at [621, 6] on link at bounding box center [621, 13] width 27 height 26
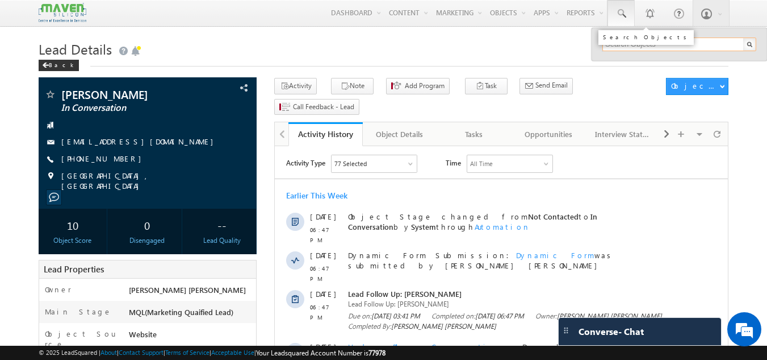
paste input "7987602973"
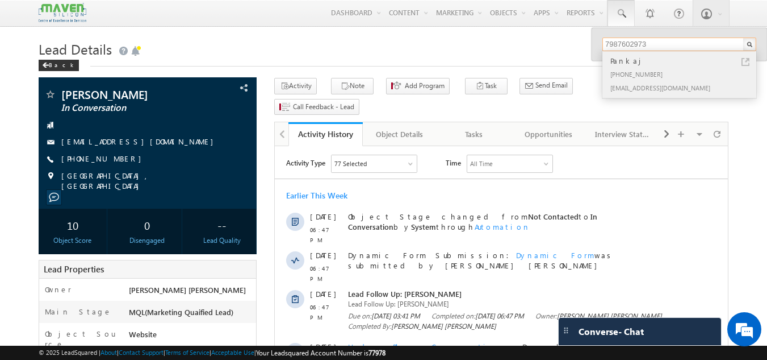
type input "7987602973"
click at [662, 76] on div "+91-7987602973" at bounding box center [684, 74] width 152 height 14
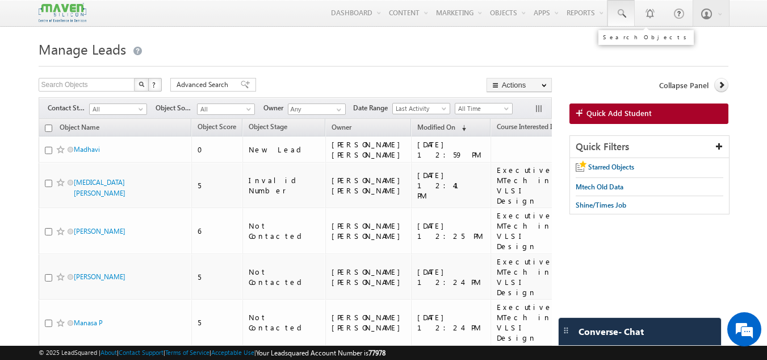
click at [629, 15] on link at bounding box center [621, 13] width 27 height 26
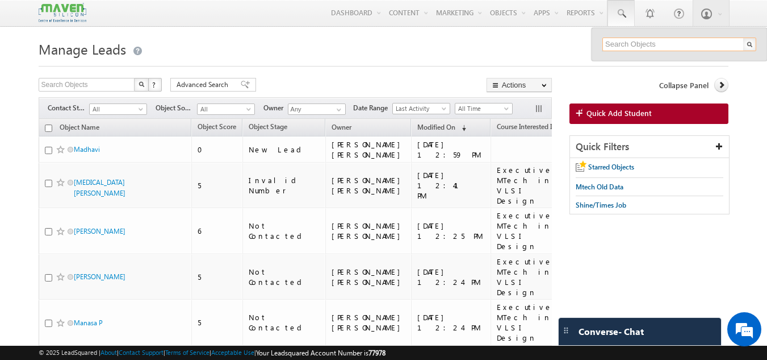
paste input "9199984357"
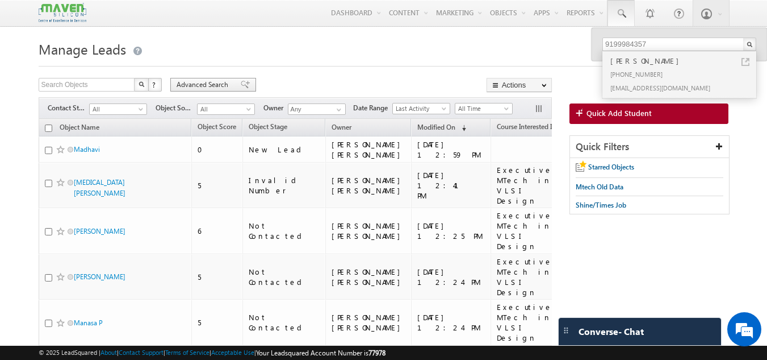
click at [220, 83] on span "Advanced Search" at bounding box center [204, 85] width 55 height 10
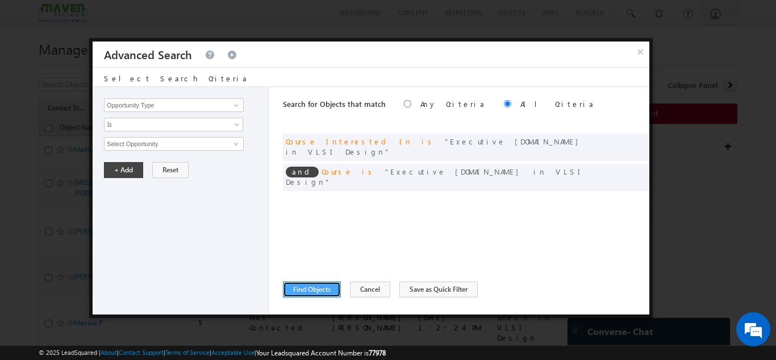
click at [307, 291] on button "Find Objects" at bounding box center [312, 289] width 58 height 16
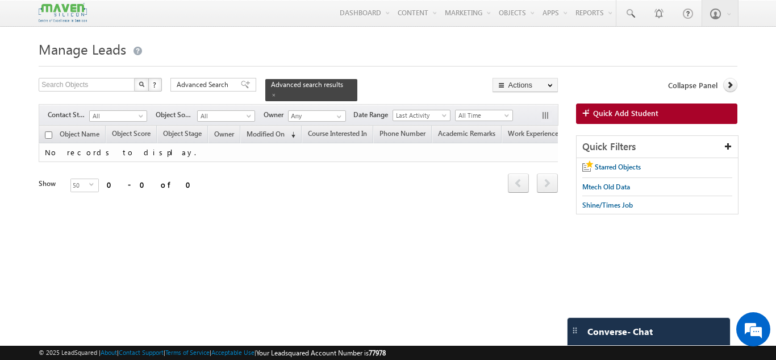
click at [205, 93] on div "Search Objects X ? 0 results found Advanced Search Advanced Search Advanced sea…" at bounding box center [298, 89] width 519 height 23
click at [221, 87] on span "Advanced Search" at bounding box center [204, 85] width 55 height 10
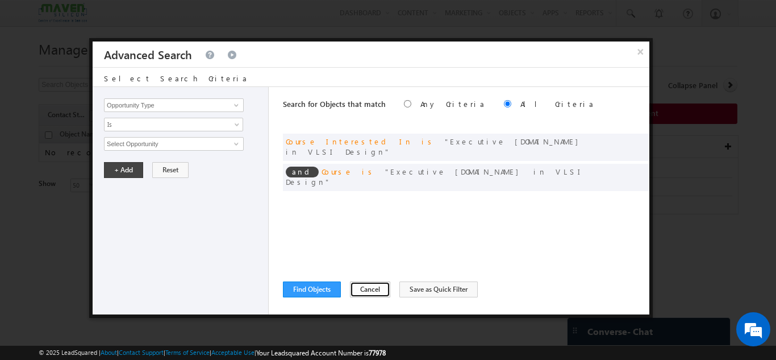
click at [364, 283] on button "Cancel" at bounding box center [370, 289] width 40 height 16
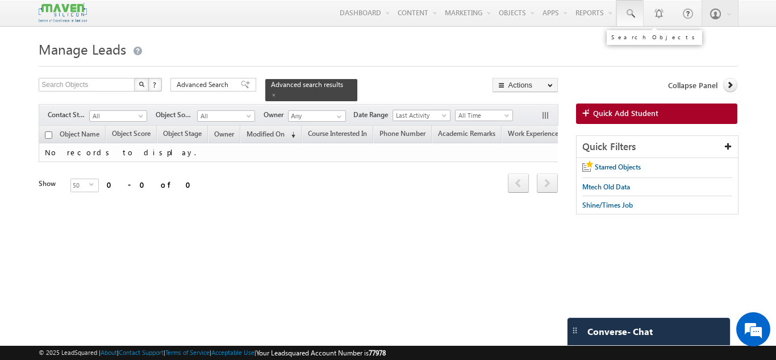
click at [625, 23] on link at bounding box center [629, 13] width 27 height 26
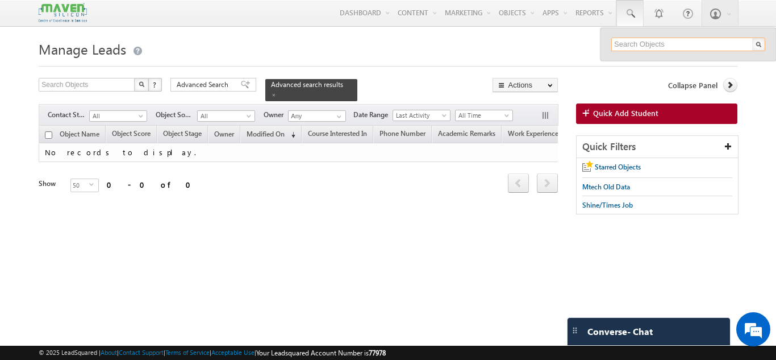
click at [623, 50] on input "text" at bounding box center [688, 44] width 154 height 14
paste input "9908628858"
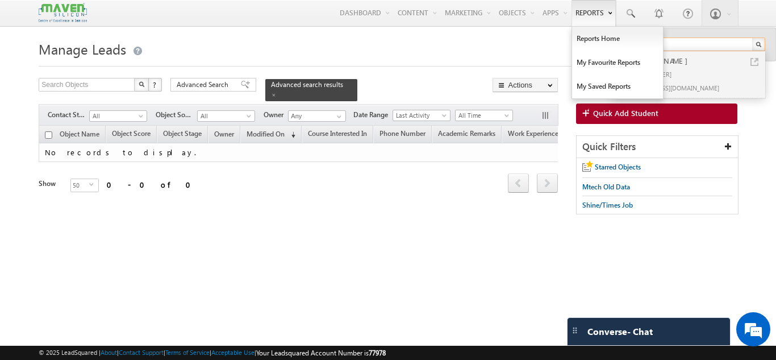
type input "9908628858"
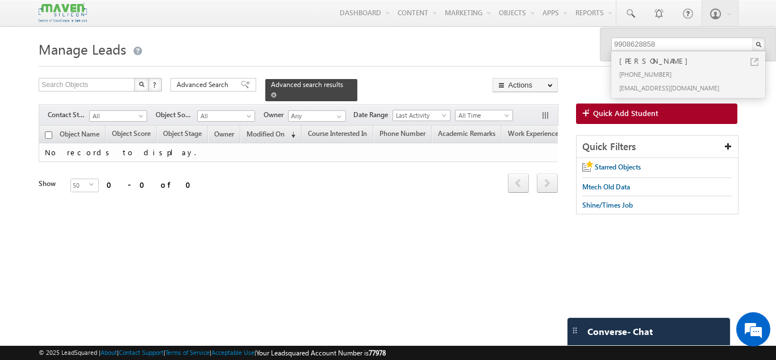
click at [338, 86] on div "Advanced search results" at bounding box center [311, 90] width 92 height 22
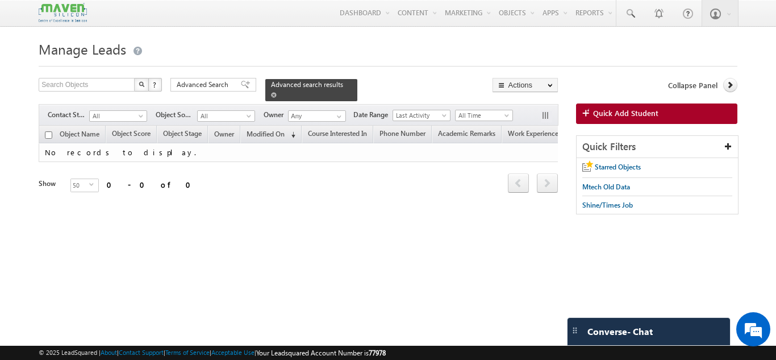
click at [277, 92] on span at bounding box center [274, 95] width 6 height 6
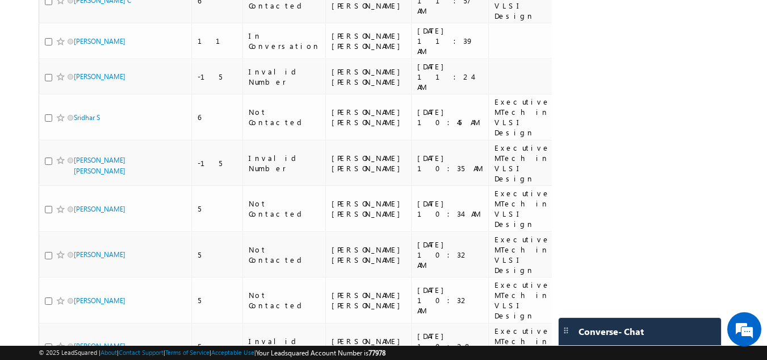
scroll to position [942, 0]
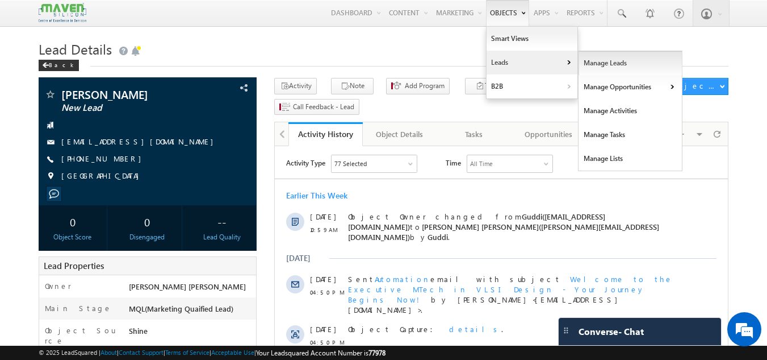
click at [589, 63] on link "Manage Leads" at bounding box center [631, 63] width 104 height 24
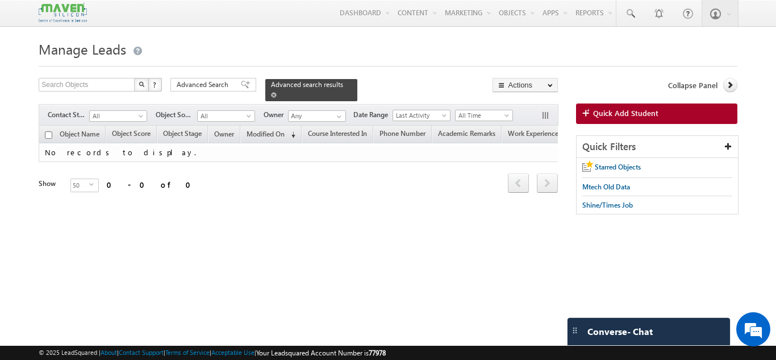
click at [277, 92] on span at bounding box center [274, 95] width 6 height 6
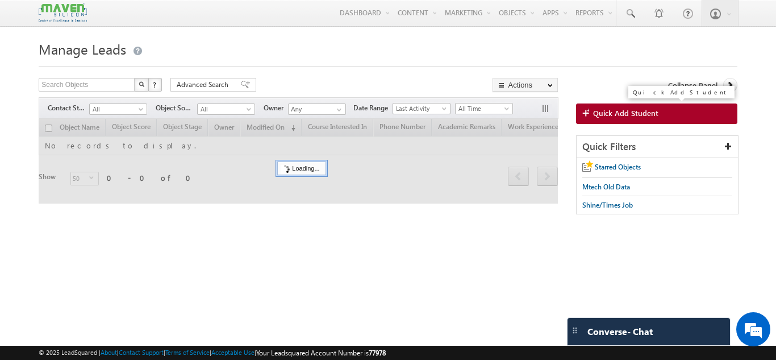
click at [625, 120] on link "Quick Add Student" at bounding box center [656, 113] width 161 height 20
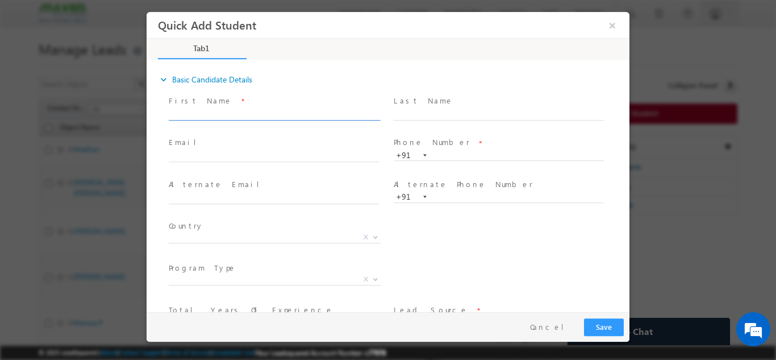
click at [308, 116] on input "text" at bounding box center [274, 114] width 210 height 11
type input "RK Thilak"
click at [344, 149] on div "Email *" at bounding box center [279, 149] width 220 height 26
click at [323, 153] on input "text" at bounding box center [274, 156] width 210 height 11
paste input "[EMAIL_ADDRESS][DOMAIN_NAME]"
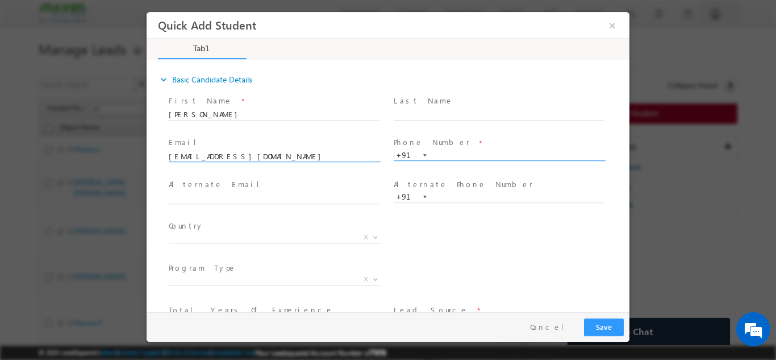
type input "[EMAIL_ADDRESS][DOMAIN_NAME]"
click at [450, 158] on input "text" at bounding box center [499, 154] width 210 height 11
paste input "9989681700"
type input "9989681700"
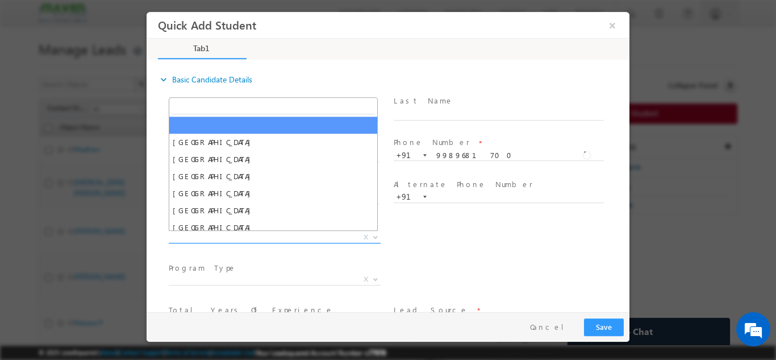
click at [303, 236] on span "X" at bounding box center [275, 236] width 212 height 11
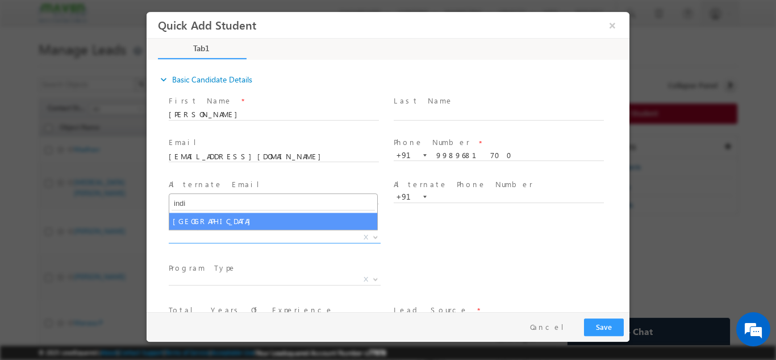
type input "indi"
select select "India"
select select
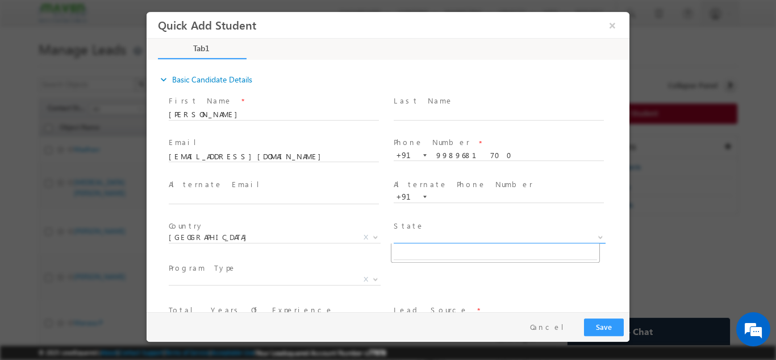
click at [403, 233] on span "X" at bounding box center [500, 236] width 212 height 11
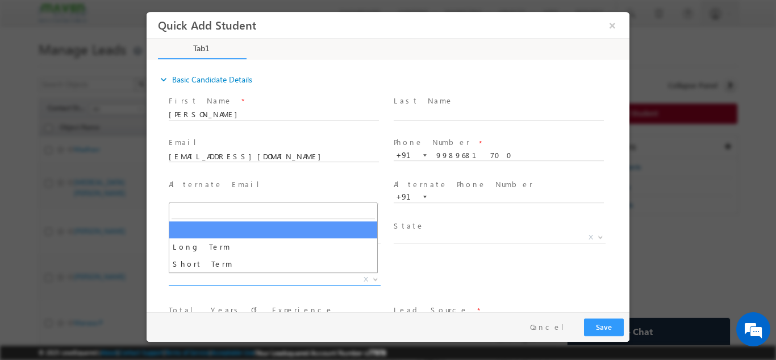
click at [275, 278] on span "X" at bounding box center [275, 278] width 212 height 11
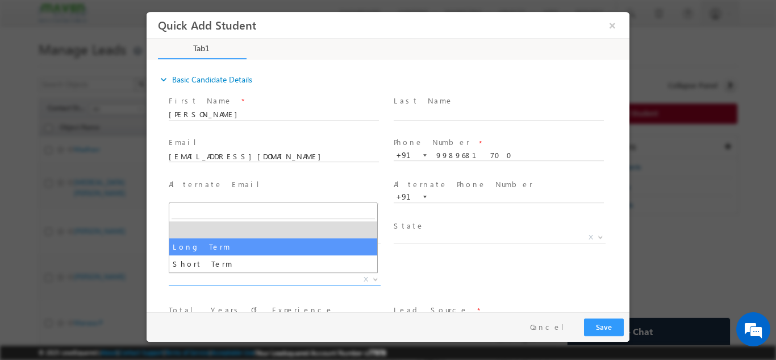
select select "Long Term"
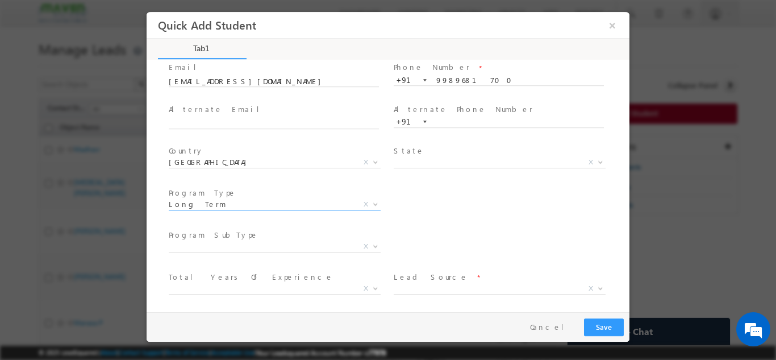
scroll to position [120, 0]
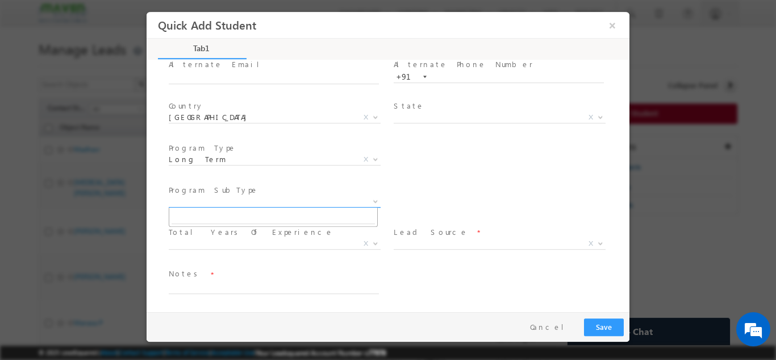
click at [285, 204] on span "X" at bounding box center [275, 200] width 212 height 11
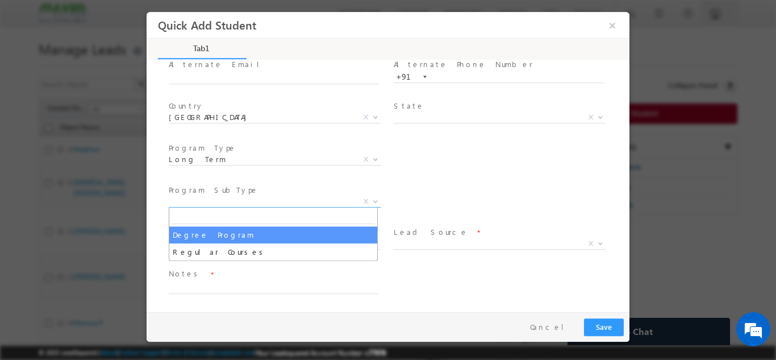
select select "Degree Program"
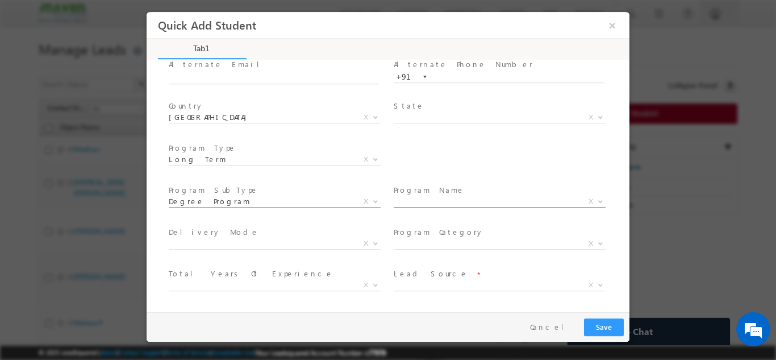
click at [418, 198] on span "X" at bounding box center [500, 200] width 212 height 11
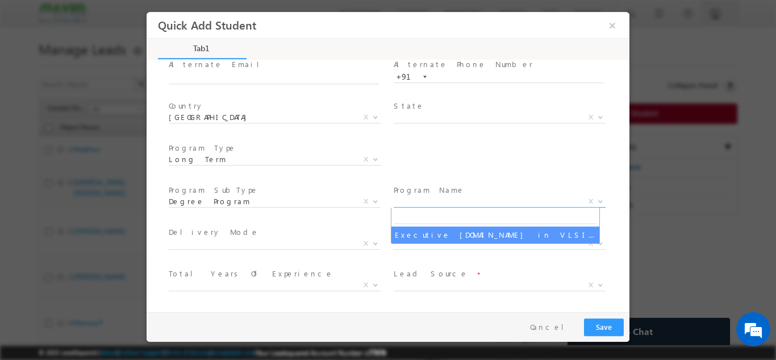
select select "Executive M.Tech in VLSI Design"
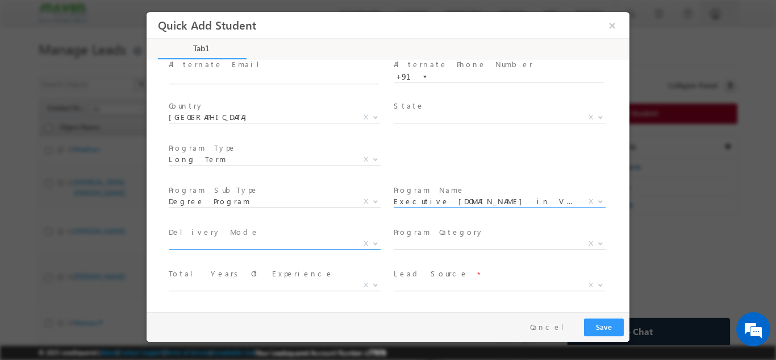
click at [319, 239] on span "X" at bounding box center [275, 242] width 212 height 11
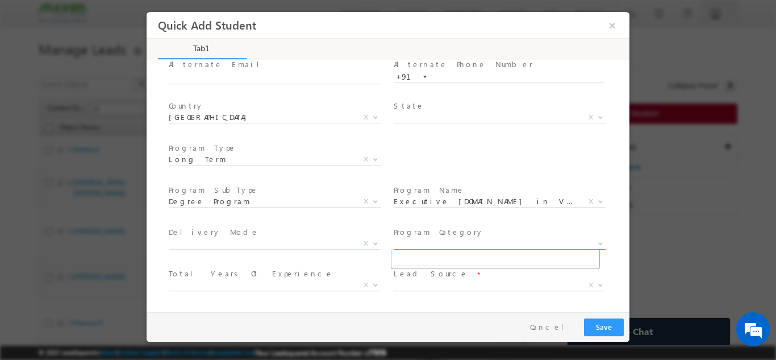
click at [420, 237] on span "X" at bounding box center [500, 242] width 212 height 11
drag, startPoint x: 235, startPoint y: 290, endPoint x: 433, endPoint y: 285, distance: 198.9
click at [433, 285] on div "Total Years Of Experience * College Student Fresher Less Than 1 Year 1–2 Years …" at bounding box center [397, 286] width 463 height 42
click at [433, 285] on span "X" at bounding box center [500, 284] width 212 height 11
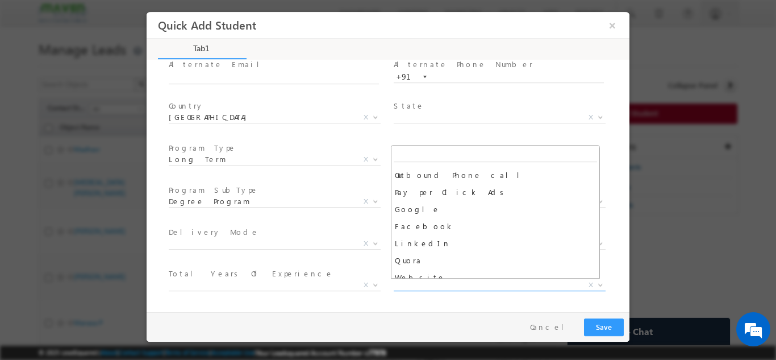
scroll to position [116, 0]
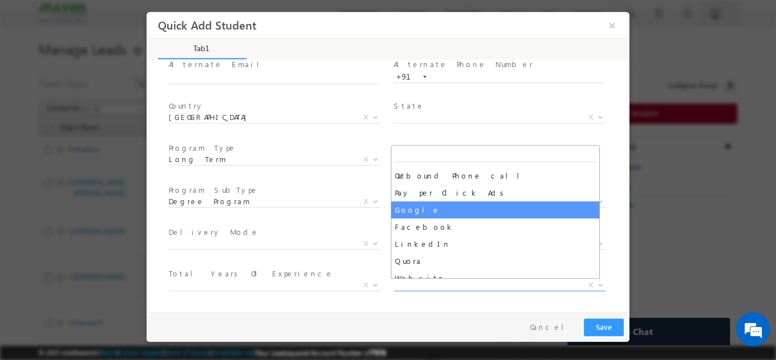
select select "Google"
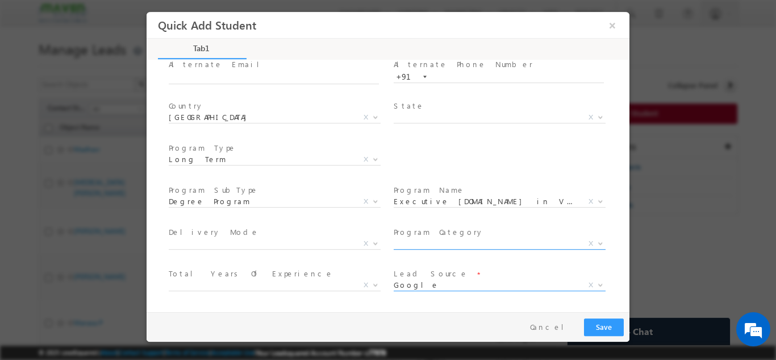
scroll to position [203, 0]
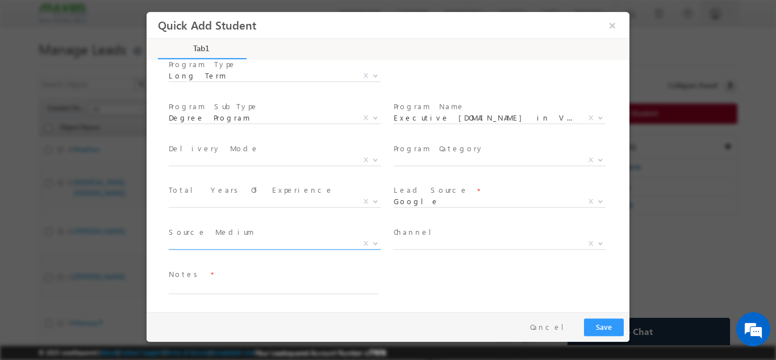
click at [295, 250] on span "X" at bounding box center [275, 245] width 212 height 11
click at [293, 245] on span "X" at bounding box center [275, 242] width 212 height 11
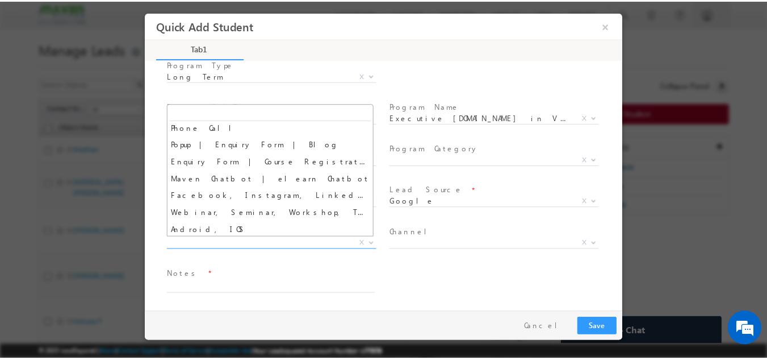
scroll to position [0, 0]
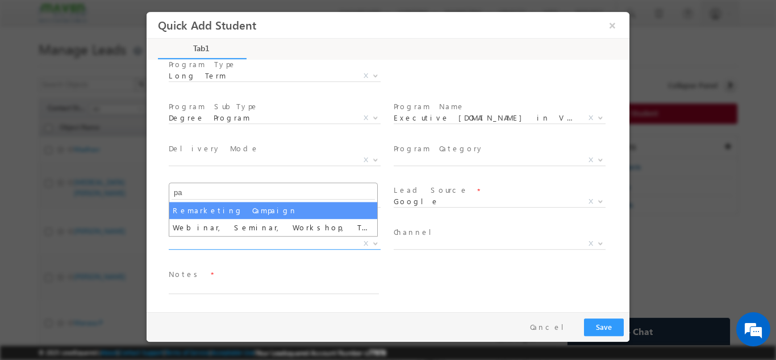
type input "p"
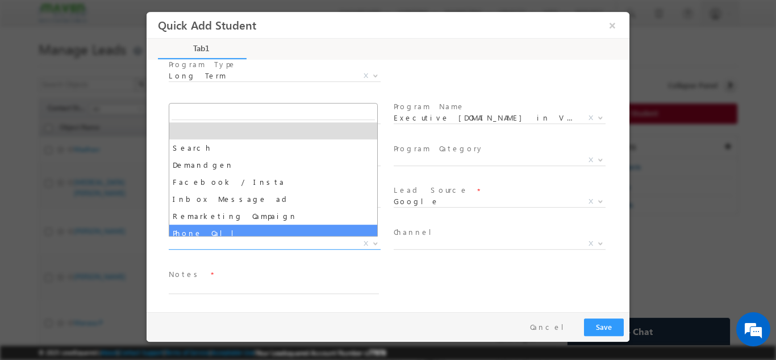
click at [252, 275] on span "Notes *" at bounding box center [274, 274] width 210 height 12
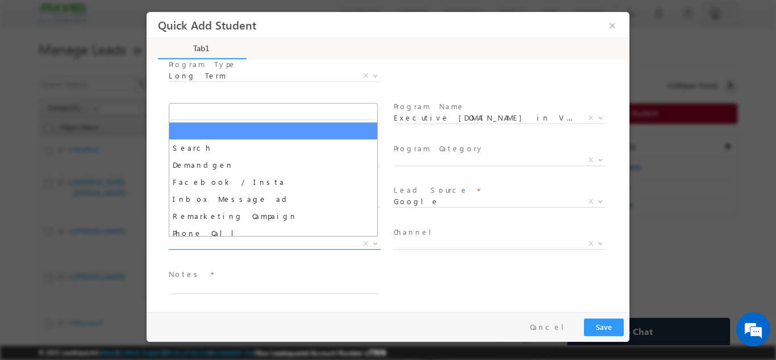
click at [249, 237] on span "X" at bounding box center [275, 242] width 212 height 11
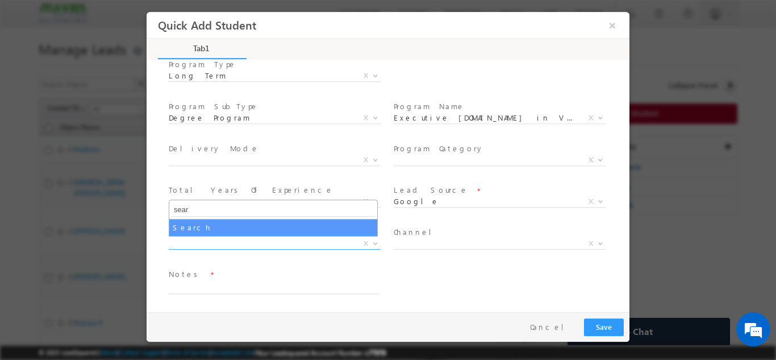
type input "sear"
select select "Search"
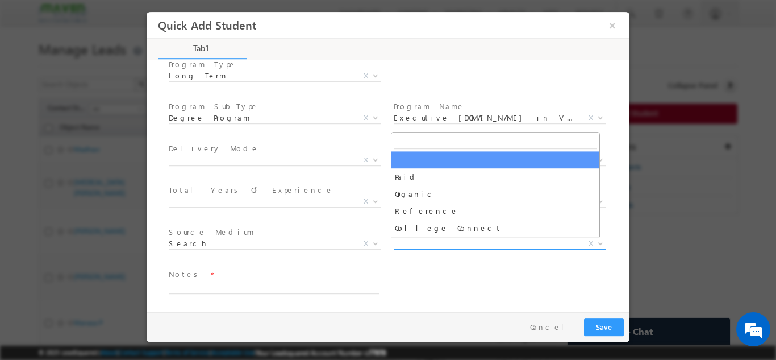
click at [416, 244] on span "X" at bounding box center [500, 242] width 212 height 11
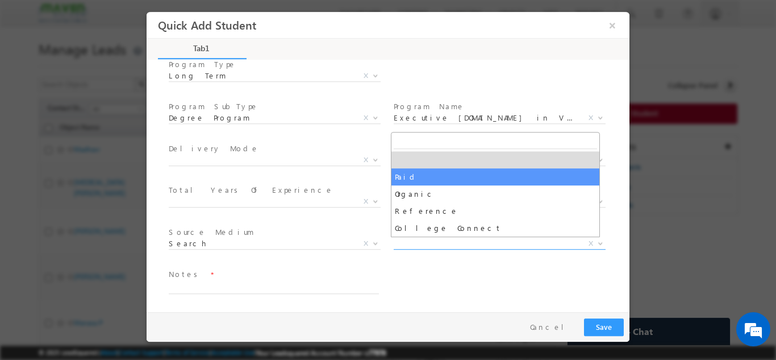
select select "Paid"
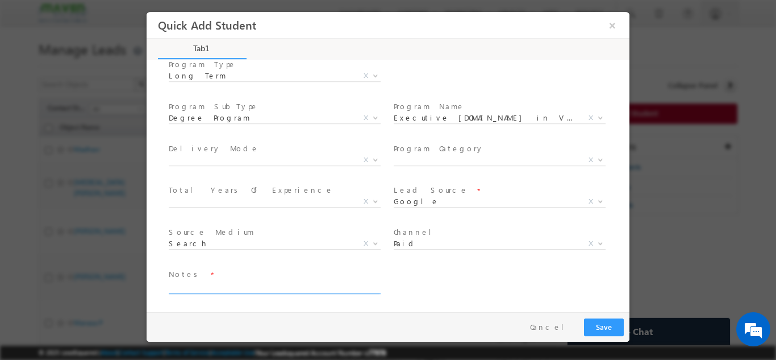
click at [311, 289] on textarea at bounding box center [274, 286] width 210 height 13
type textarea "not interested he is already doing mtech from ap"
click at [604, 320] on button "Save" at bounding box center [604, 327] width 40 height 18
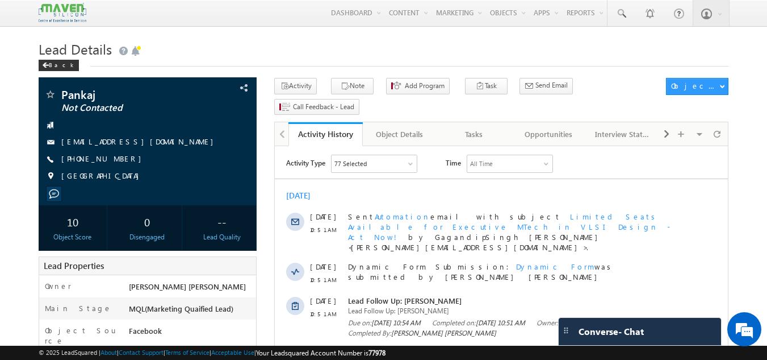
drag, startPoint x: 248, startPoint y: 37, endPoint x: 273, endPoint y: 34, distance: 25.2
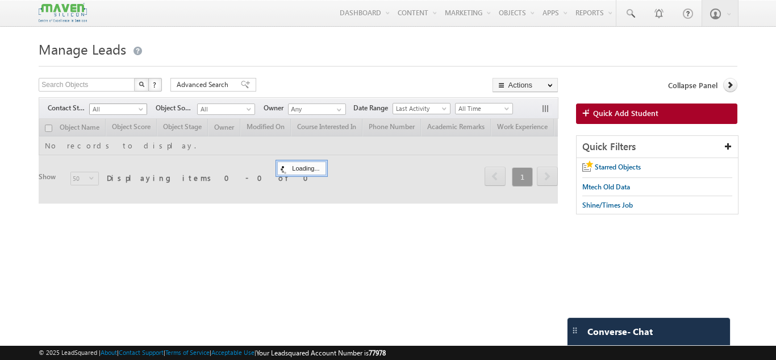
click at [145, 106] on link "All" at bounding box center [118, 108] width 58 height 11
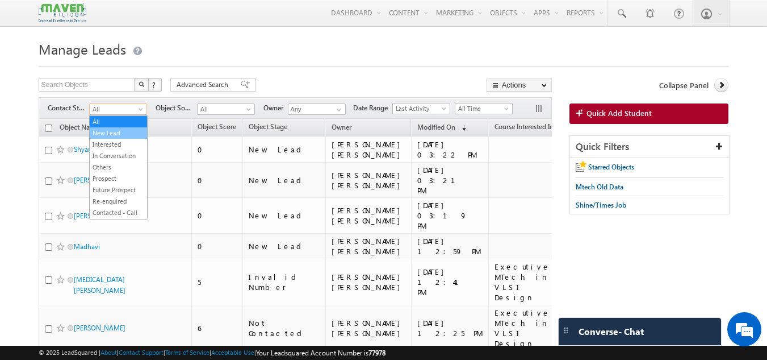
click at [123, 128] on link "New Lead" at bounding box center [118, 133] width 57 height 10
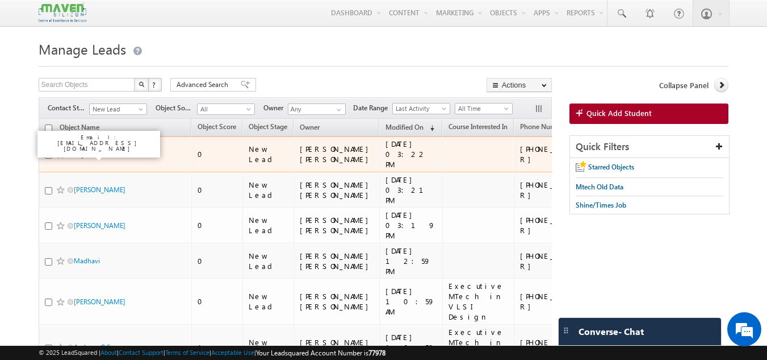
click at [91, 156] on link "Shyam" at bounding box center [84, 154] width 20 height 9
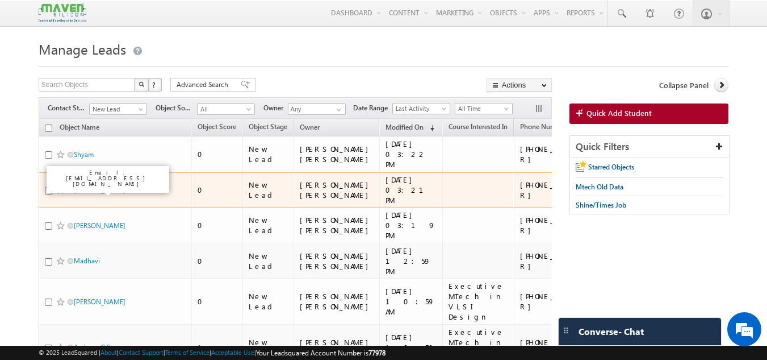
click at [97, 190] on link "Pranav bidkar" at bounding box center [100, 189] width 52 height 9
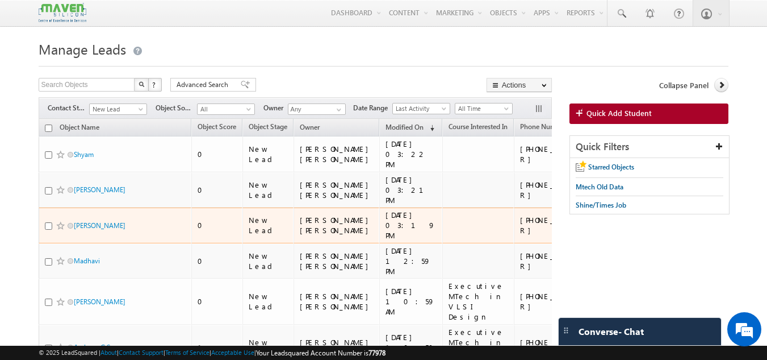
click at [84, 230] on span "[PERSON_NAME]" at bounding box center [112, 225] width 77 height 11
click at [91, 222] on link "[PERSON_NAME]" at bounding box center [100, 225] width 52 height 9
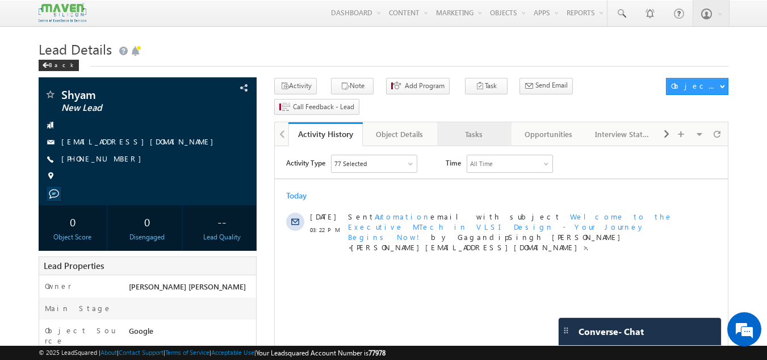
click at [471, 127] on div "Tasks" at bounding box center [474, 134] width 55 height 14
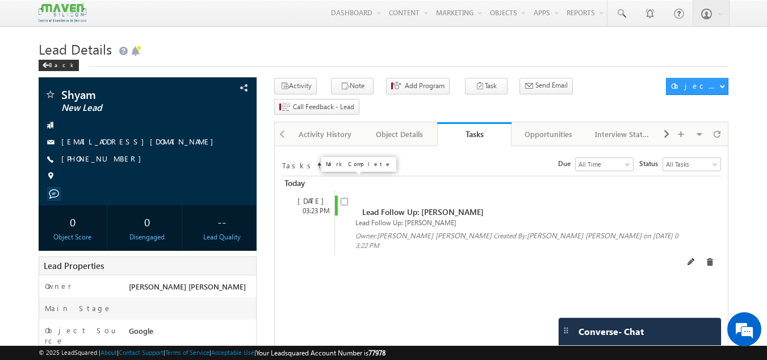
click at [342, 198] on input "checkbox" at bounding box center [344, 201] width 7 height 7
checkbox input "false"
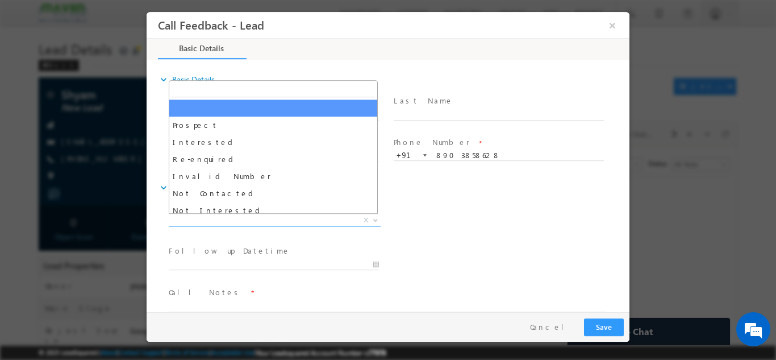
click at [313, 221] on span "X" at bounding box center [275, 219] width 212 height 11
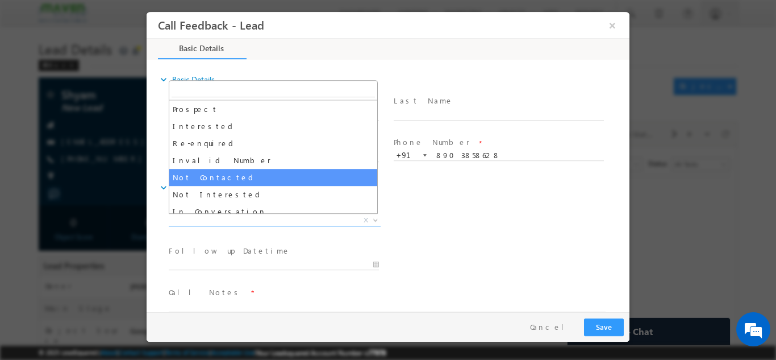
scroll to position [17, 0]
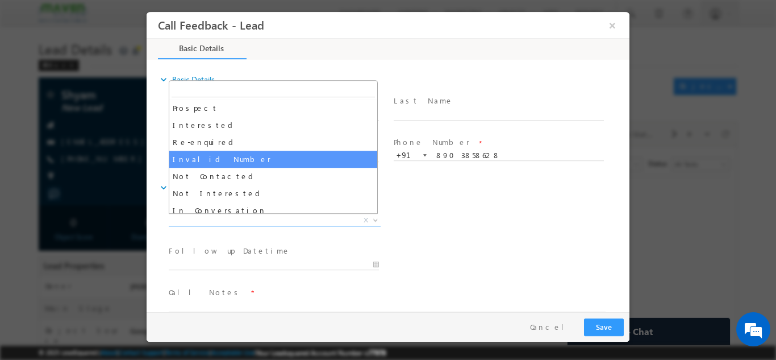
select select "Invalid Number"
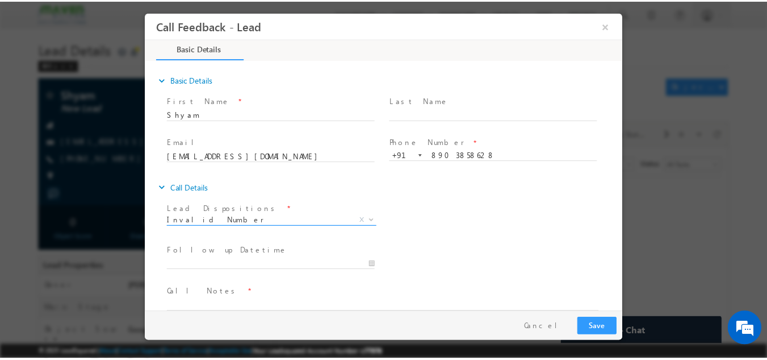
scroll to position [18, 0]
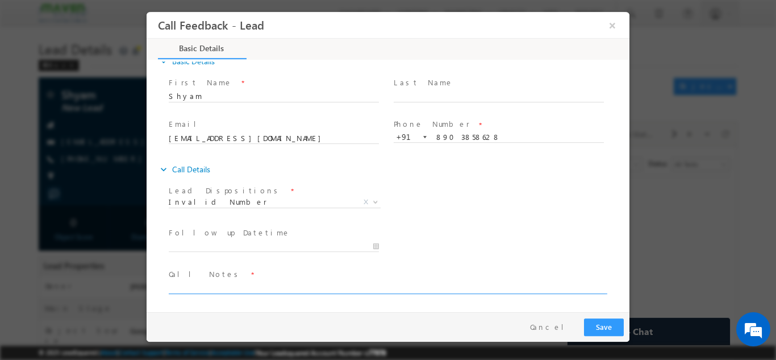
drag, startPoint x: 340, startPoint y: 277, endPoint x: 336, endPoint y: 288, distance: 11.7
click at [336, 288] on textarea at bounding box center [387, 286] width 437 height 13
type textarea "call n ot going invalid number"
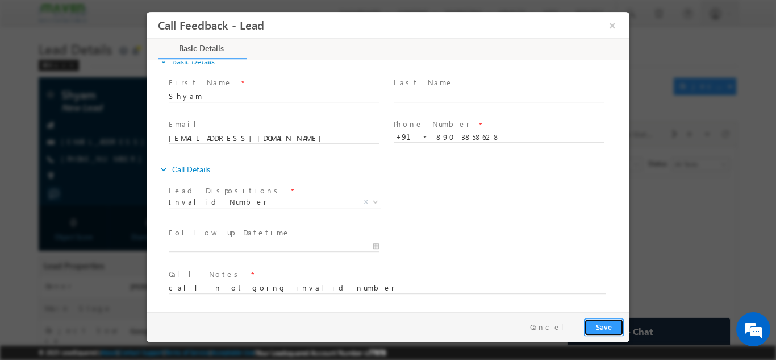
click at [620, 323] on button "Save" at bounding box center [604, 327] width 40 height 18
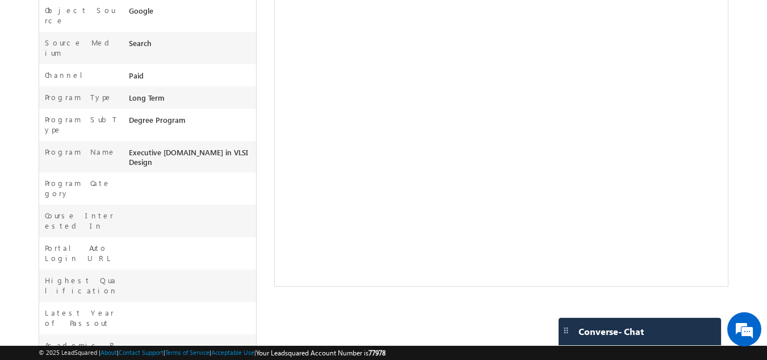
scroll to position [394, 0]
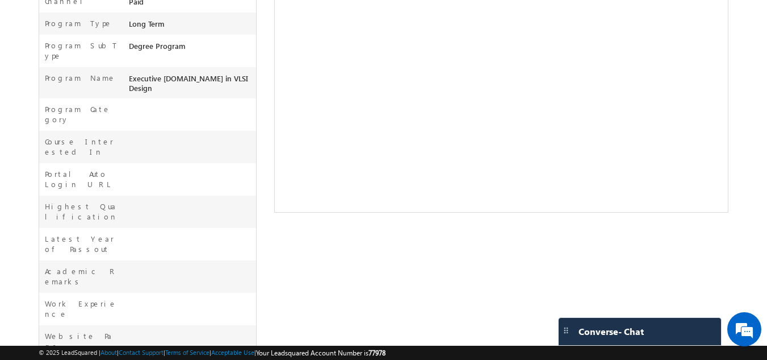
drag, startPoint x: 124, startPoint y: 317, endPoint x: 251, endPoint y: 322, distance: 126.8
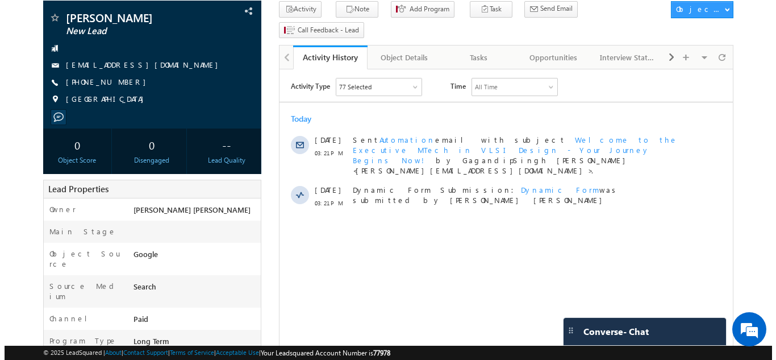
scroll to position [0, 0]
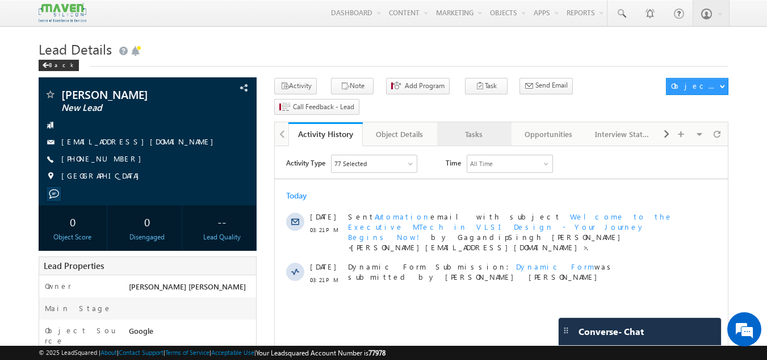
click at [474, 127] on div "Tasks" at bounding box center [474, 134] width 55 height 14
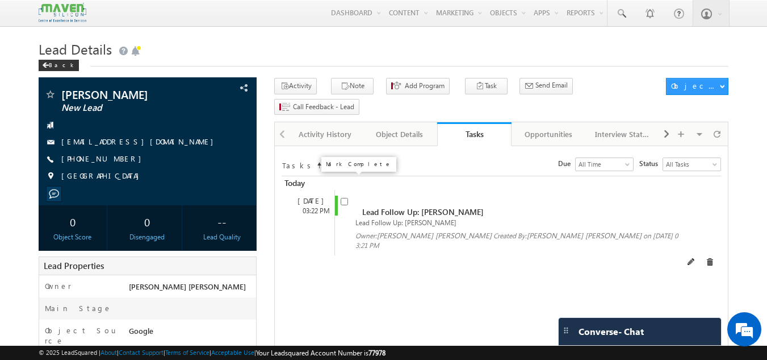
click at [346, 198] on input "checkbox" at bounding box center [344, 201] width 7 height 7
checkbox input "false"
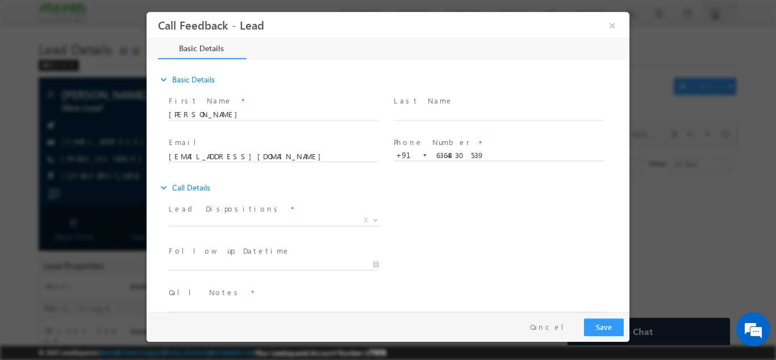
click at [250, 213] on span "Lead Dispositions *" at bounding box center [274, 208] width 210 height 12
click at [249, 219] on span "X" at bounding box center [275, 219] width 212 height 11
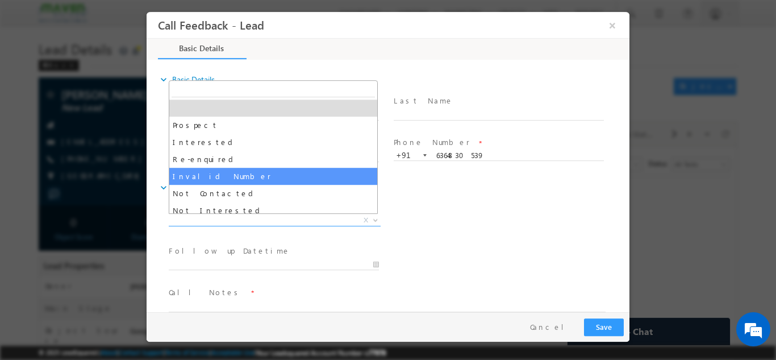
scroll to position [108, 0]
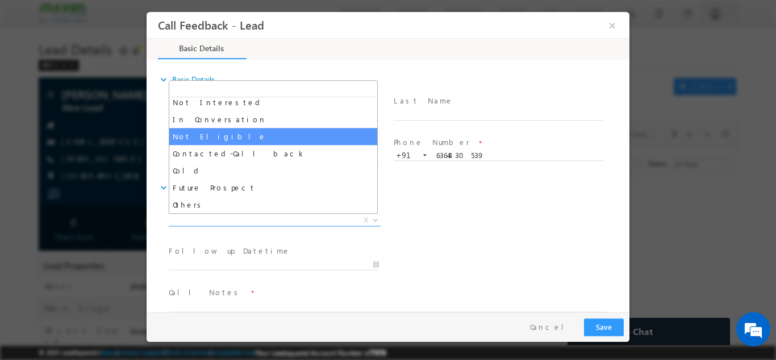
select select "Not Eligible"
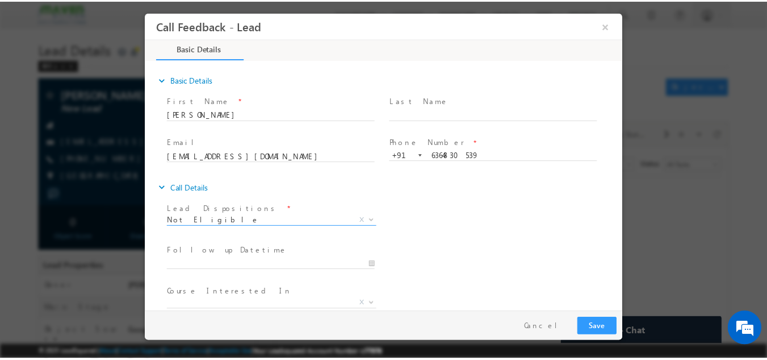
scroll to position [60, 0]
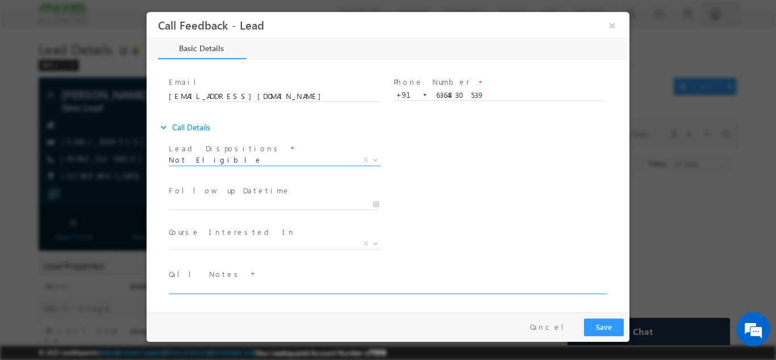
click at [262, 289] on textarea at bounding box center [387, 286] width 437 height 13
type textarea "c"
type textarea "not elligible for mtech doing btech in 2nd year currently"
click at [602, 318] on button "Save" at bounding box center [604, 327] width 40 height 18
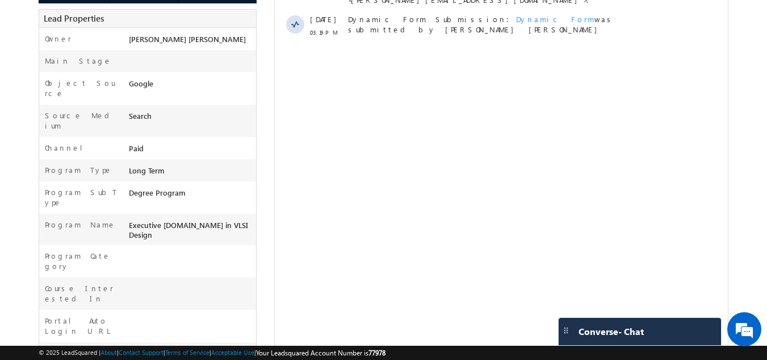
scroll to position [403, 0]
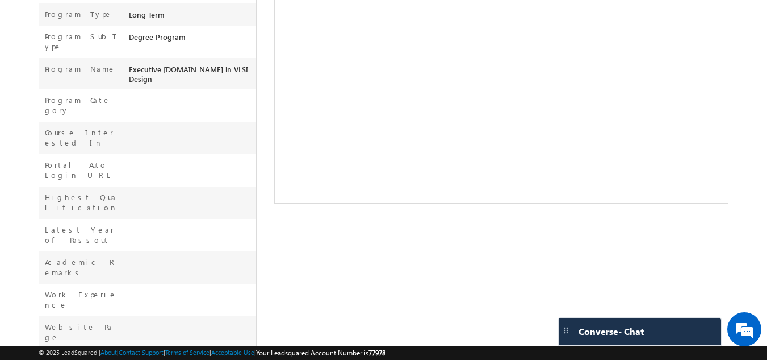
drag, startPoint x: 126, startPoint y: 300, endPoint x: 189, endPoint y: 312, distance: 63.7
copy span "not interested he is already doing mtech from ap"
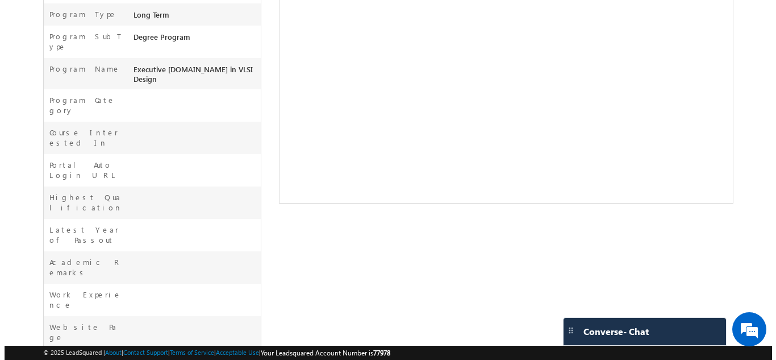
scroll to position [0, 0]
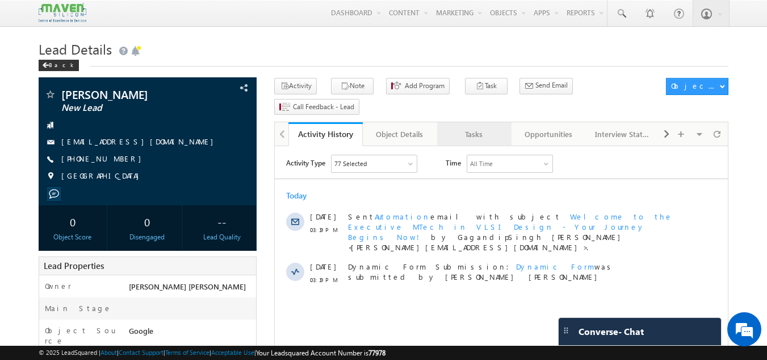
click at [496, 125] on link "Tasks" at bounding box center [474, 134] width 74 height 24
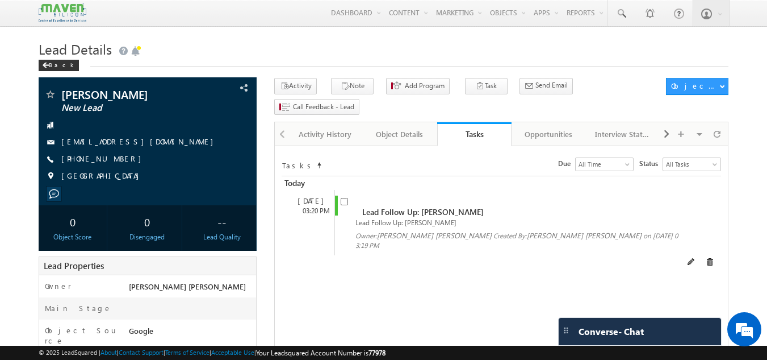
click at [342, 195] on span at bounding box center [347, 205] width 12 height 21
click at [345, 198] on input "checkbox" at bounding box center [344, 201] width 7 height 7
checkbox input "false"
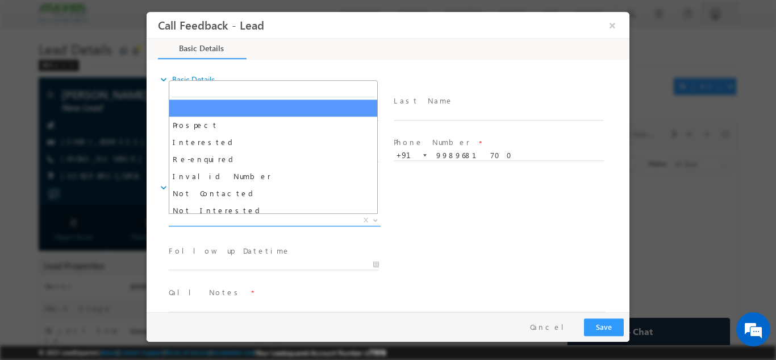
click at [279, 220] on span "X" at bounding box center [275, 219] width 212 height 11
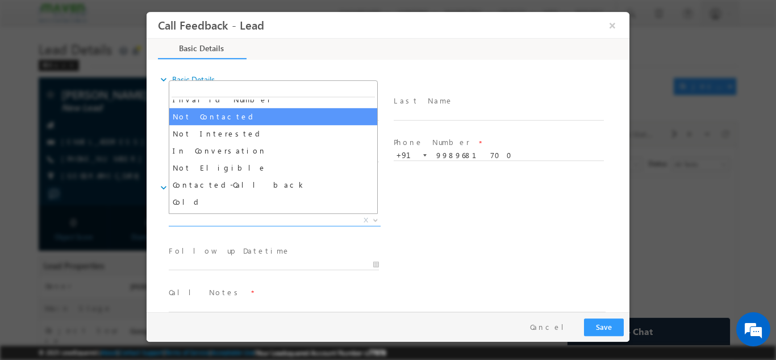
scroll to position [76, 0]
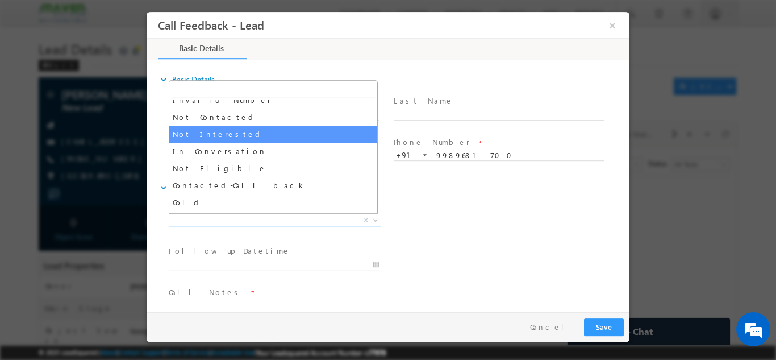
select select "Not Interested"
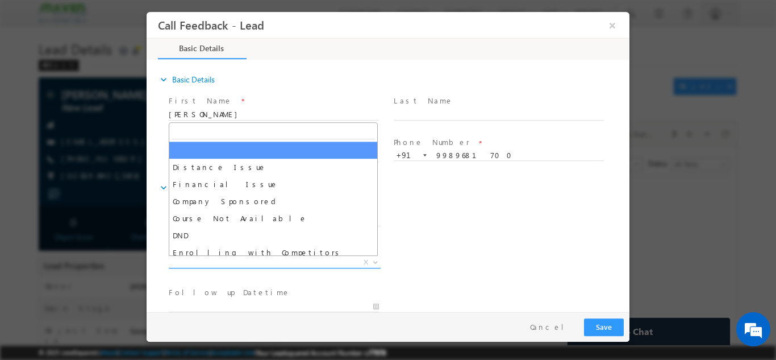
click at [255, 260] on span "X" at bounding box center [275, 261] width 212 height 11
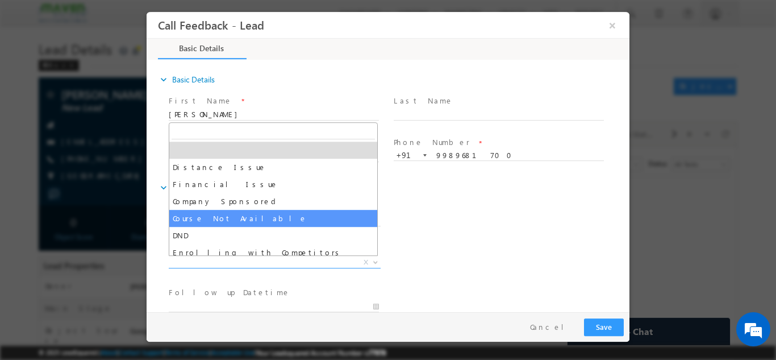
scroll to position [23, 0]
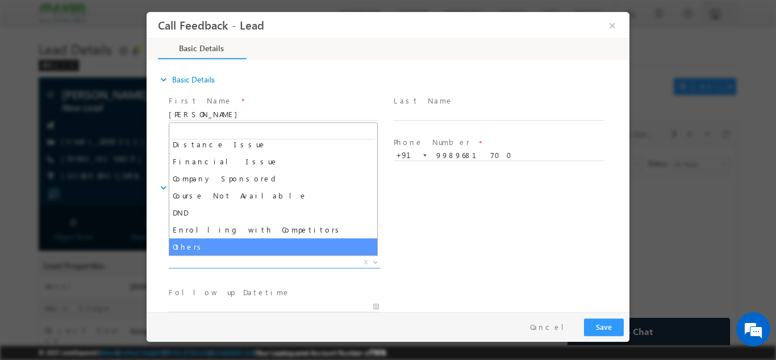
select select "Others"
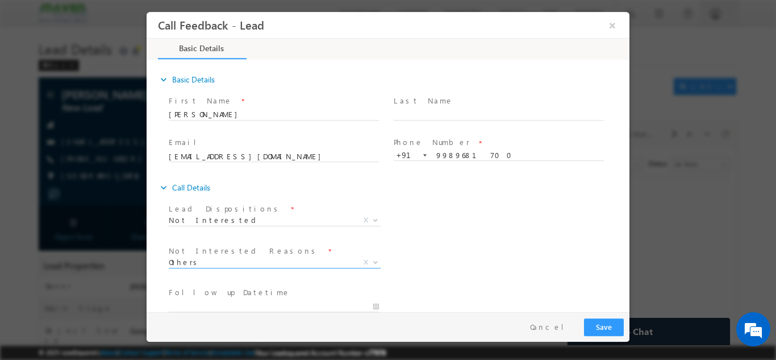
scroll to position [102, 0]
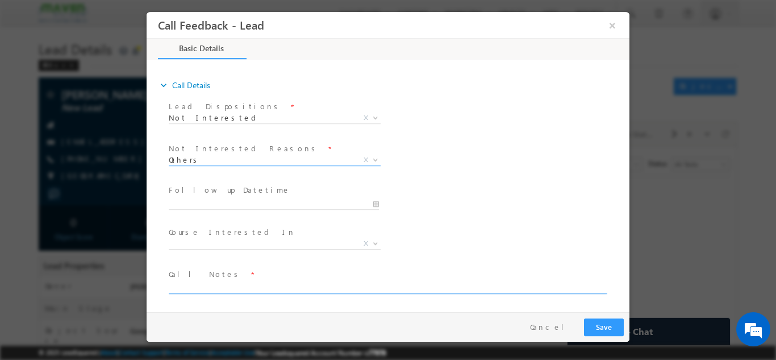
click at [247, 291] on textarea at bounding box center [387, 286] width 437 height 13
paste textarea "not interested he is already doing mtech from ap"
type textarea "not interested he is already doing mtech from ap"
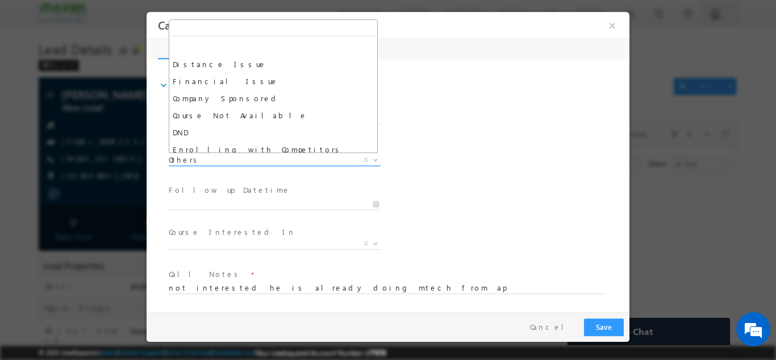
scroll to position [23, 0]
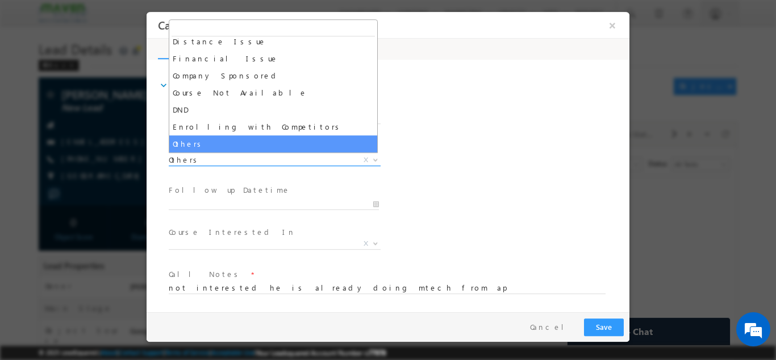
click at [268, 158] on span "Others" at bounding box center [261, 159] width 185 height 10
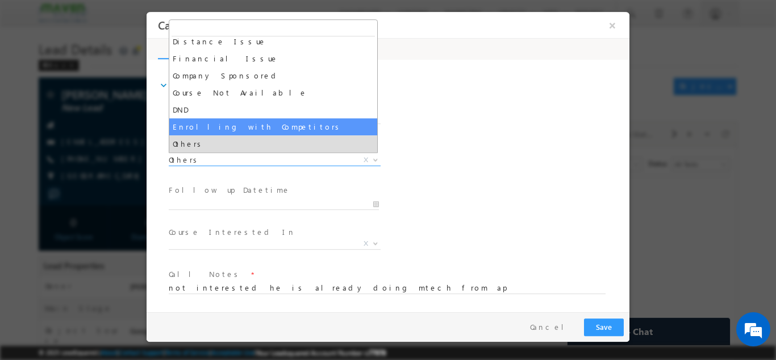
select select "Enrolling with Competitors"
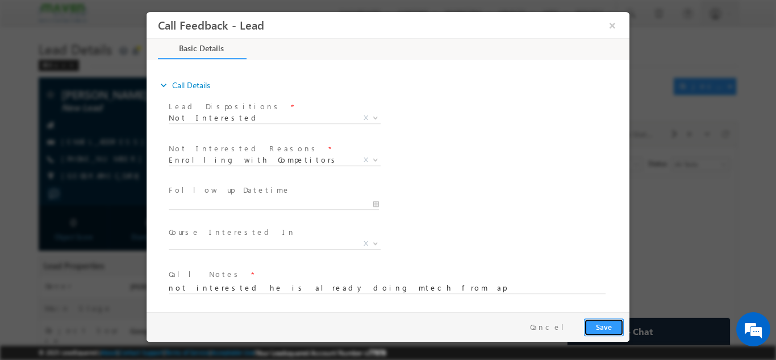
click at [602, 322] on button "Save" at bounding box center [604, 327] width 40 height 18
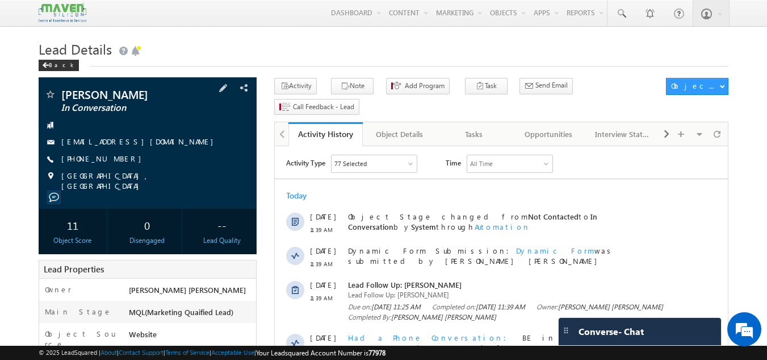
click at [110, 116] on div "[PERSON_NAME] In Conversation [EMAIL_ADDRESS][DOMAIN_NAME] [PHONE_NUMBER]" at bounding box center [147, 140] width 207 height 102
click at [84, 91] on span "[PERSON_NAME]" at bounding box center [128, 94] width 135 height 11
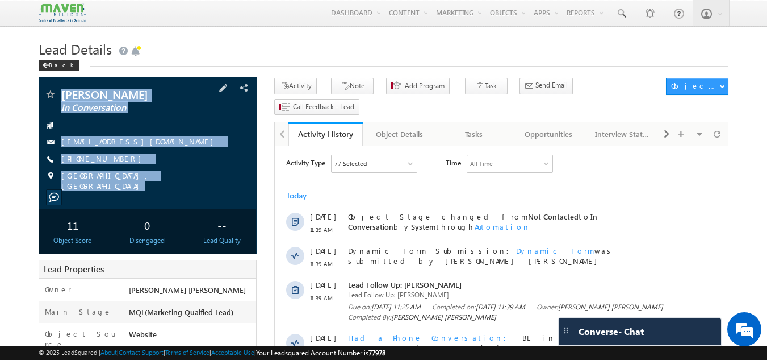
drag, startPoint x: 60, startPoint y: 86, endPoint x: 127, endPoint y: 192, distance: 124.8
click at [127, 192] on div "[PERSON_NAME] In Conversation [EMAIL_ADDRESS][DOMAIN_NAME]" at bounding box center [148, 142] width 219 height 131
copy div "[PERSON_NAME] In Conversation [EMAIL_ADDRESS][DOMAIN_NAME] [PHONE_NUMBER] [GEOG…"
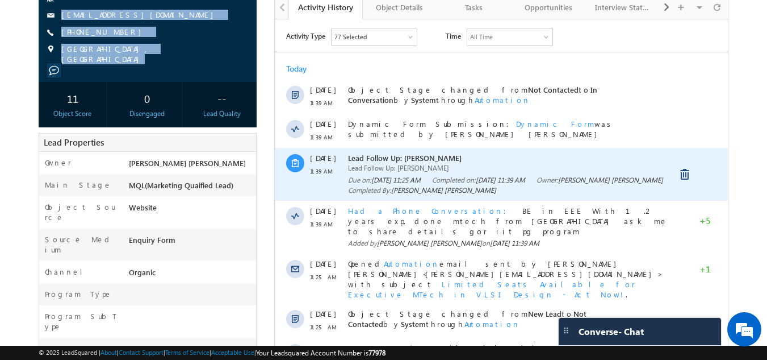
scroll to position [127, 0]
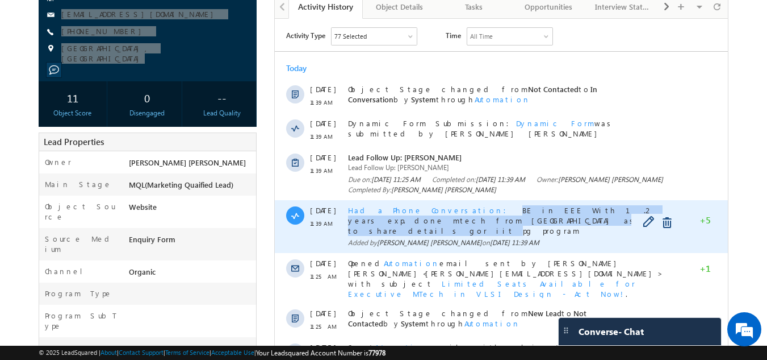
drag, startPoint x: 440, startPoint y: 209, endPoint x: 440, endPoint y: 221, distance: 11.9
click at [440, 221] on div "Had a Phone Conversation BE in EEE With 1.2 years exp. done mtech from [GEOGRAP…" at bounding box center [514, 220] width 332 height 31
copy span "BE in EEE With 1.2 years exp. done mtech from [GEOGRAPHIC_DATA] ask me to share…"
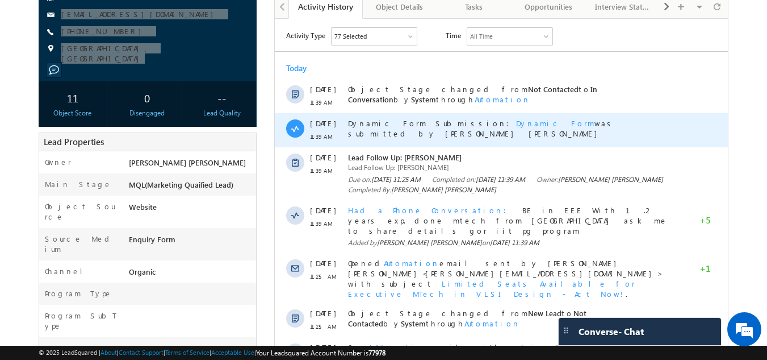
click at [533, 133] on div "Dynamic Form Submission: Dynamic Form was submitted by [PERSON_NAME] [PERSON_NA…" at bounding box center [514, 130] width 332 height 34
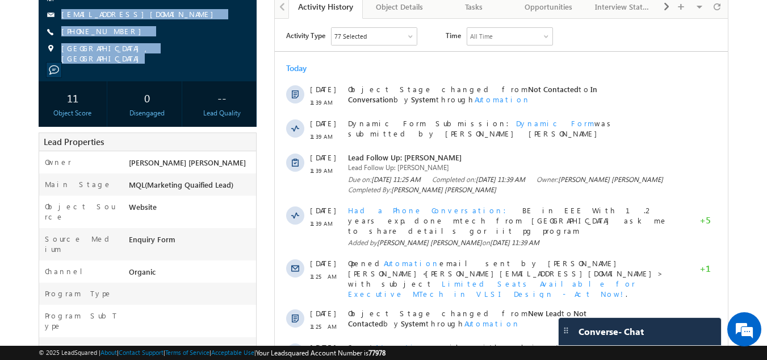
click at [201, 24] on div "[PERSON_NAME] In Conversation [EMAIL_ADDRESS][DOMAIN_NAME] [PHONE_NUMBER]" at bounding box center [147, 12] width 207 height 102
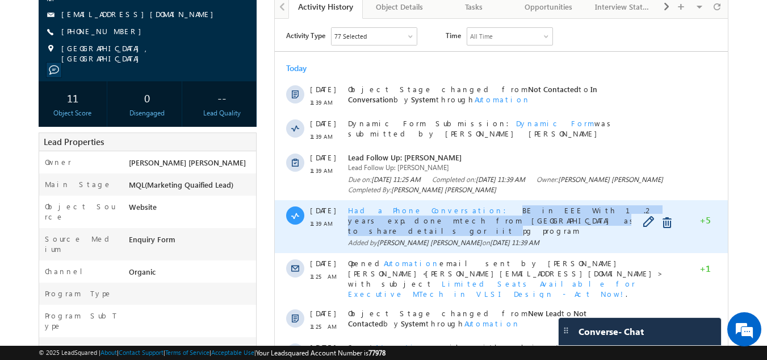
drag, startPoint x: 440, startPoint y: 205, endPoint x: 448, endPoint y: 217, distance: 14.0
click at [448, 217] on div "Had a Phone Conversation BE in EEE With 1.2 years exp. done mtech from [GEOGRAP…" at bounding box center [514, 220] width 332 height 31
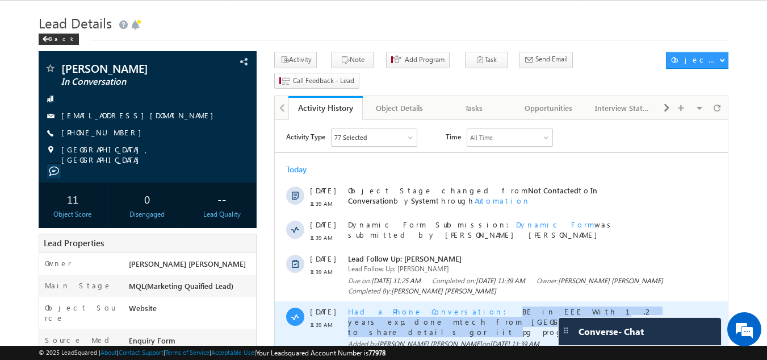
scroll to position [0, 0]
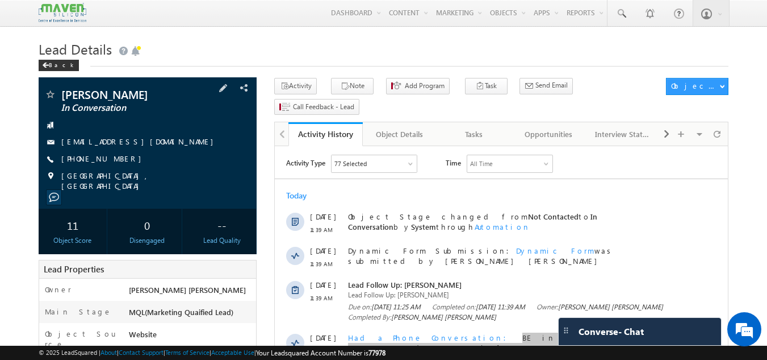
drag, startPoint x: 122, startPoint y: 158, endPoint x: 115, endPoint y: 161, distance: 7.2
click at [115, 161] on div "[PHONE_NUMBER]" at bounding box center [147, 158] width 207 height 11
copy div "[PHONE_NUMBER]"
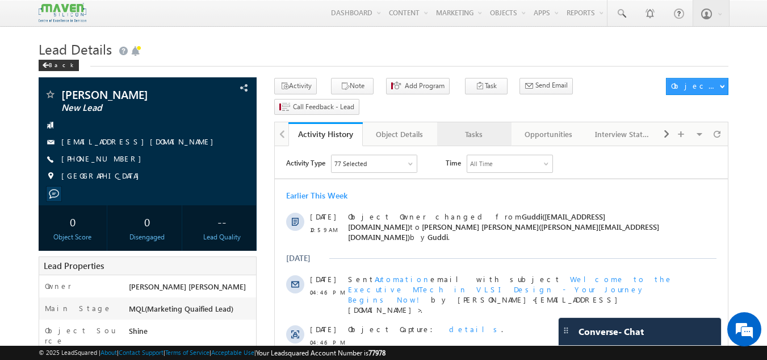
click at [474, 124] on link "Tasks" at bounding box center [474, 134] width 74 height 24
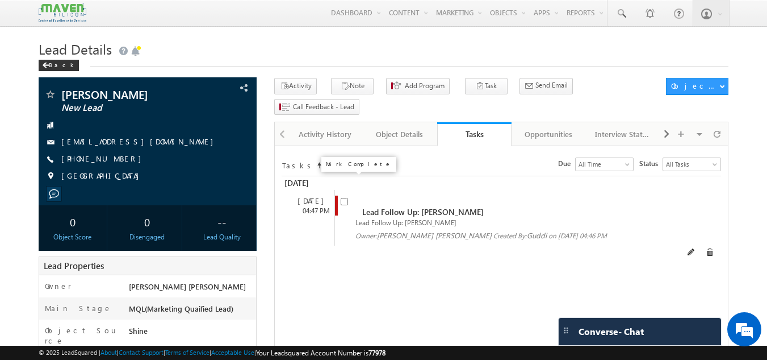
click at [343, 198] on input "checkbox" at bounding box center [344, 201] width 7 height 7
checkbox input "false"
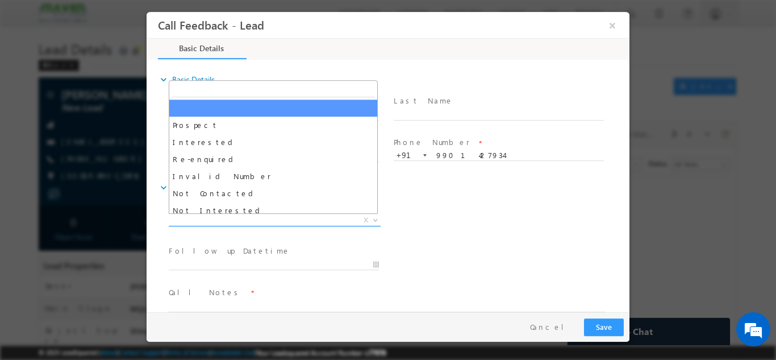
click at [306, 218] on span "X" at bounding box center [275, 219] width 212 height 11
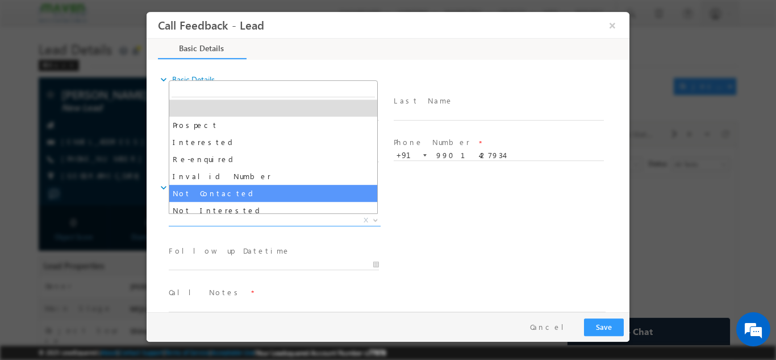
select select "Not Contacted"
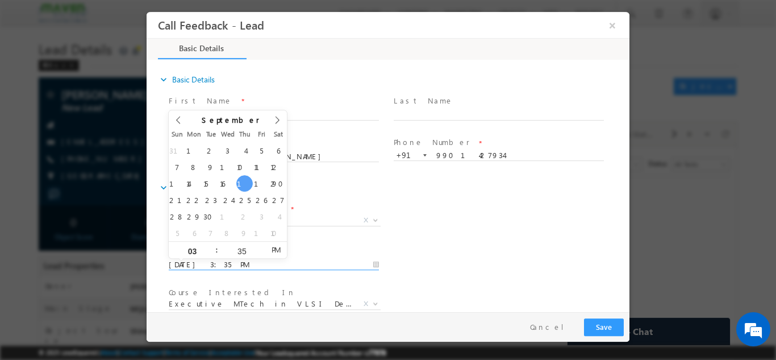
click at [326, 262] on input "18/09/2025 3:35 PM" at bounding box center [274, 263] width 210 height 11
type input "19/09/2025 3:35 PM"
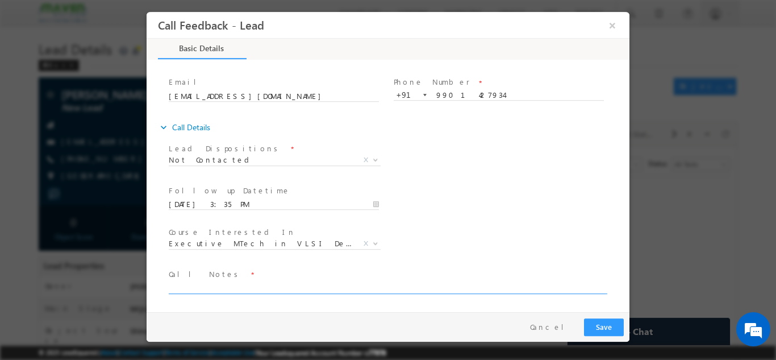
click at [363, 283] on textarea at bounding box center [387, 286] width 437 height 13
type textarea "dnp"
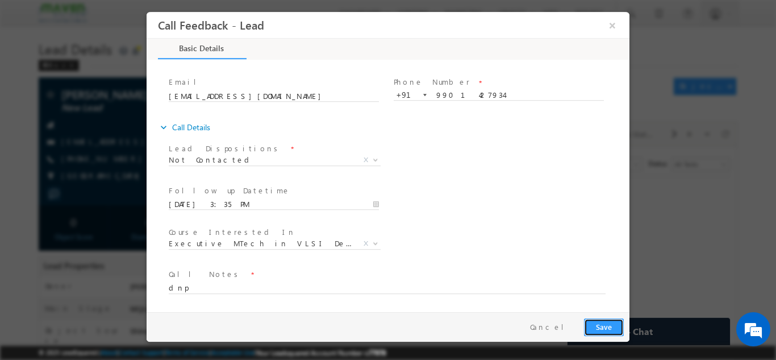
click at [618, 319] on button "Save" at bounding box center [604, 327] width 40 height 18
